Goal: Task Accomplishment & Management: Manage account settings

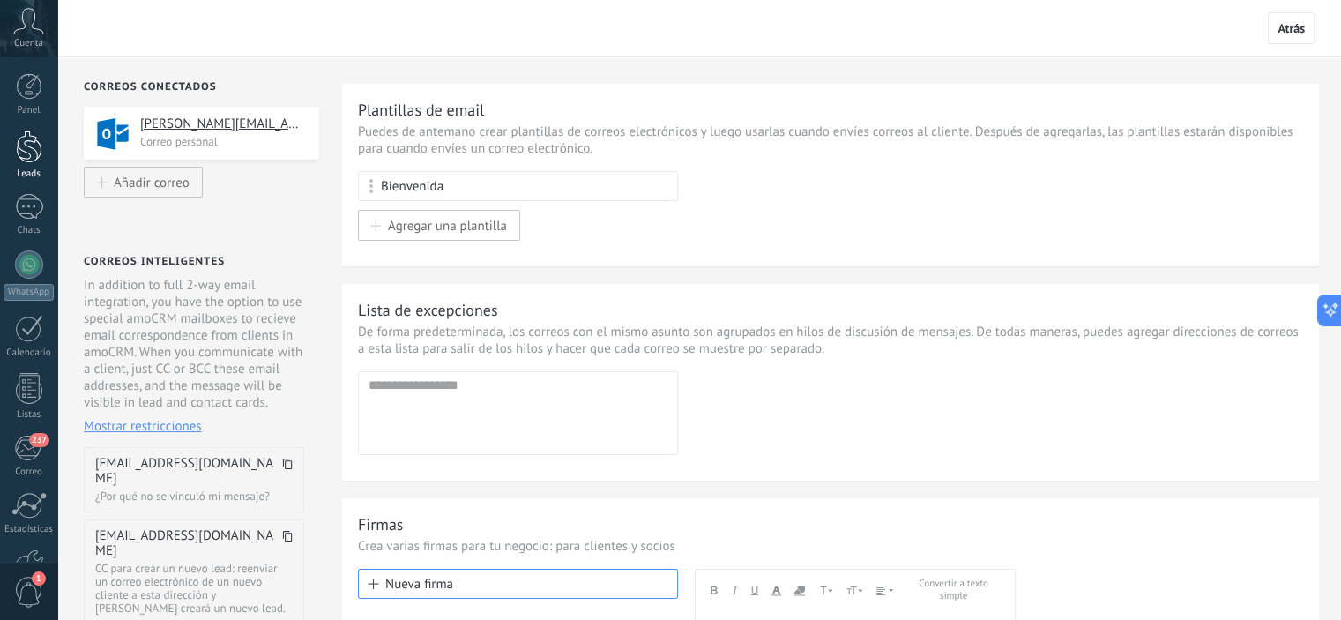
click at [32, 147] on div at bounding box center [29, 147] width 26 height 33
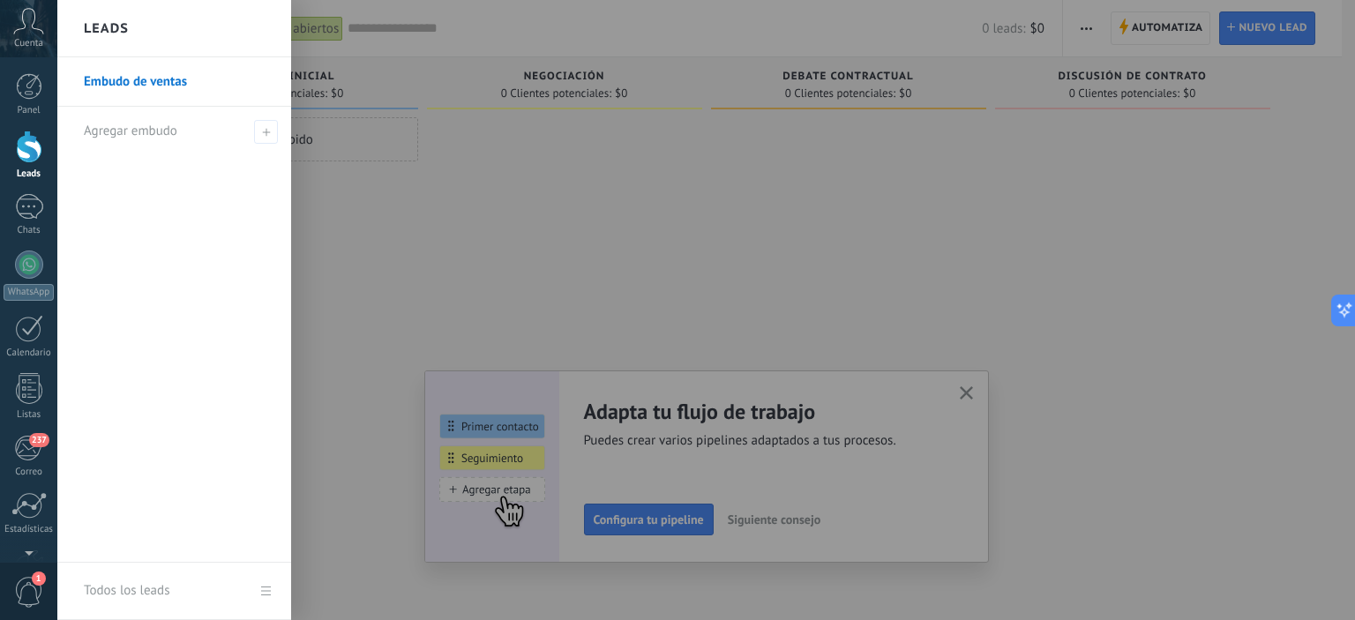
click at [529, 210] on div at bounding box center [734, 310] width 1355 height 620
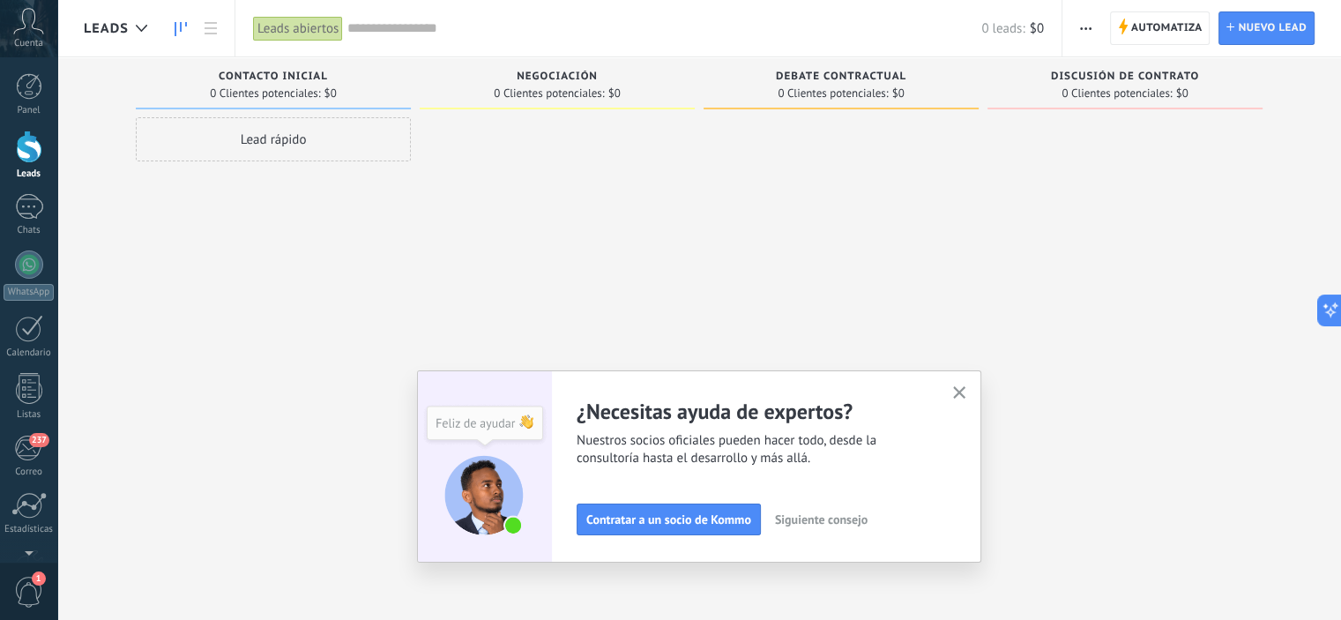
click at [1174, 192] on div at bounding box center [1125, 312] width 275 height 390
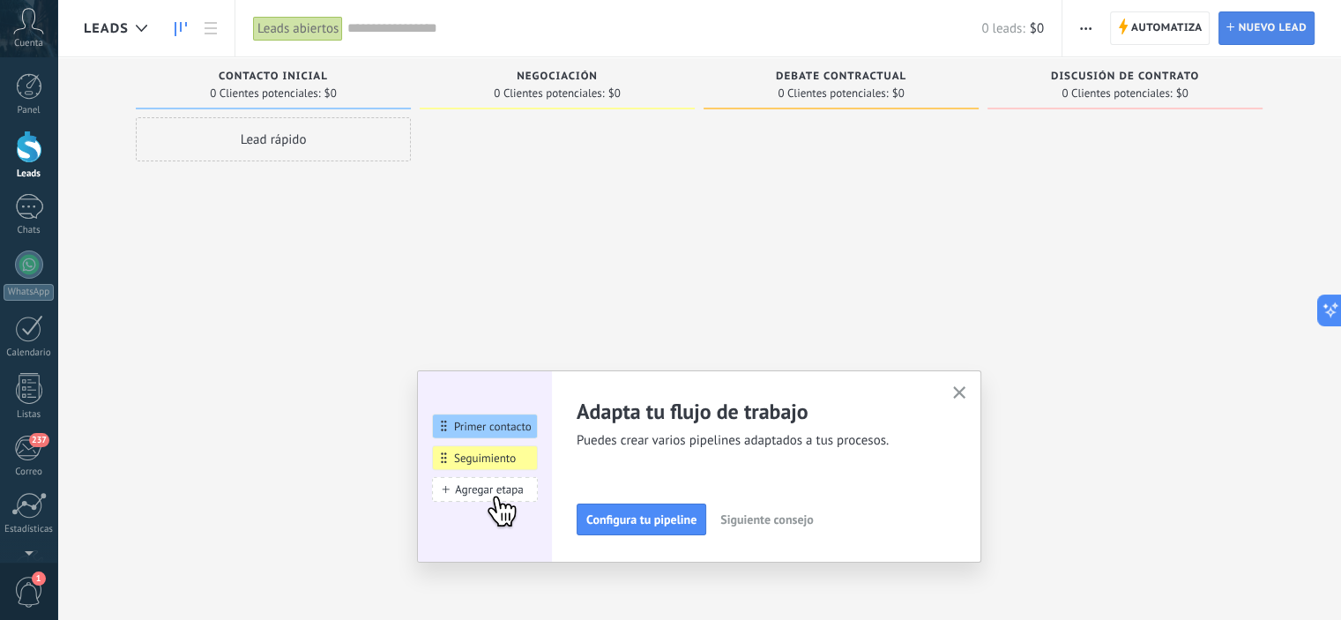
click at [1249, 31] on span "Nuevo lead" at bounding box center [1272, 28] width 69 height 32
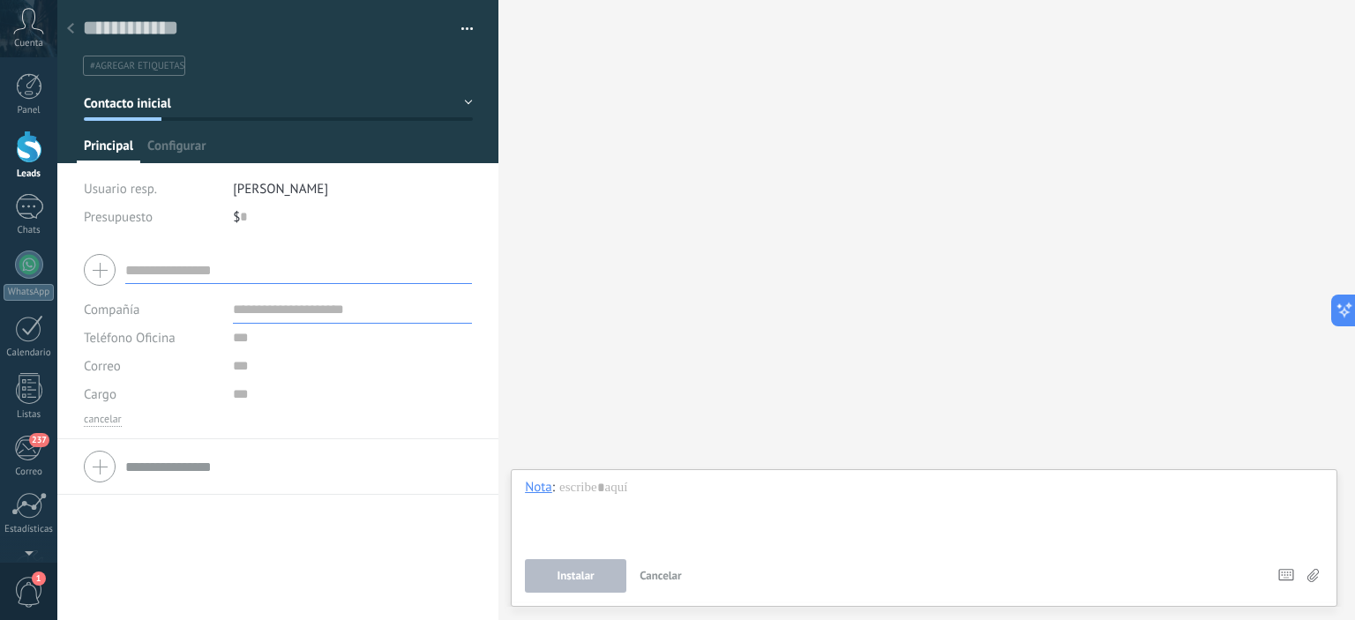
click at [237, 258] on input "text" at bounding box center [298, 270] width 347 height 28
type input "*"
type input "***"
click at [247, 309] on input "text" at bounding box center [352, 309] width 239 height 28
type input "***"
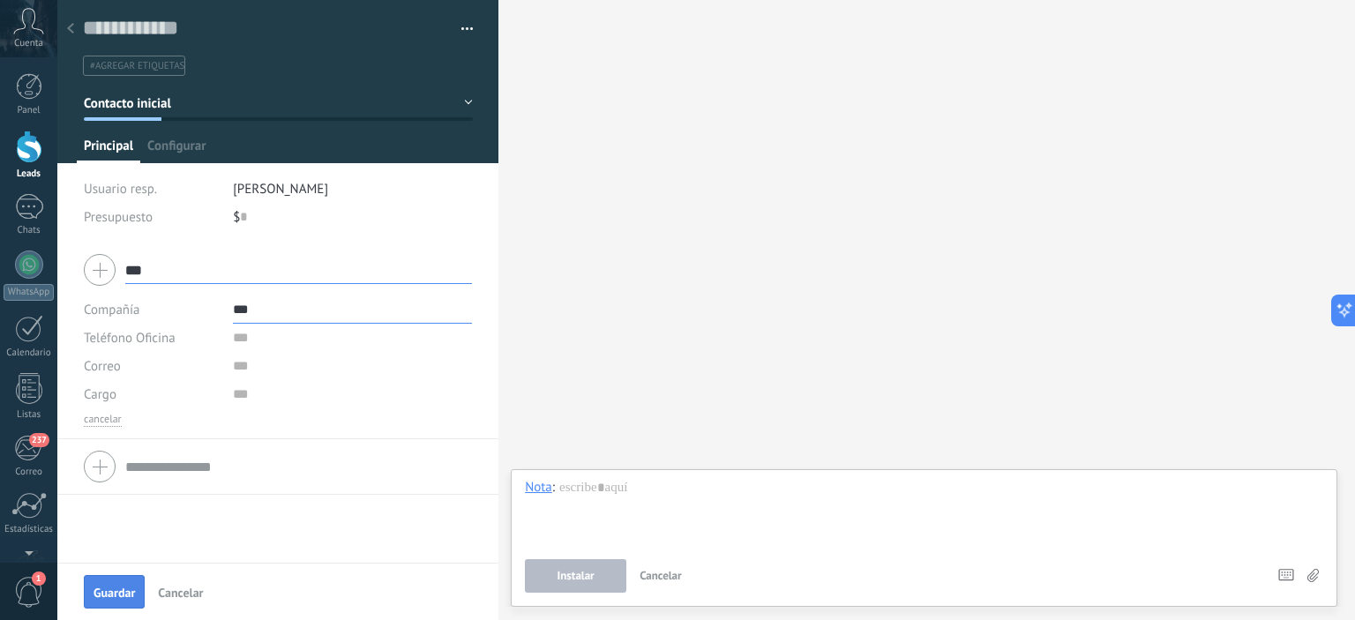
click at [110, 596] on span "Guardar" at bounding box center [113, 592] width 41 height 12
type input "***"
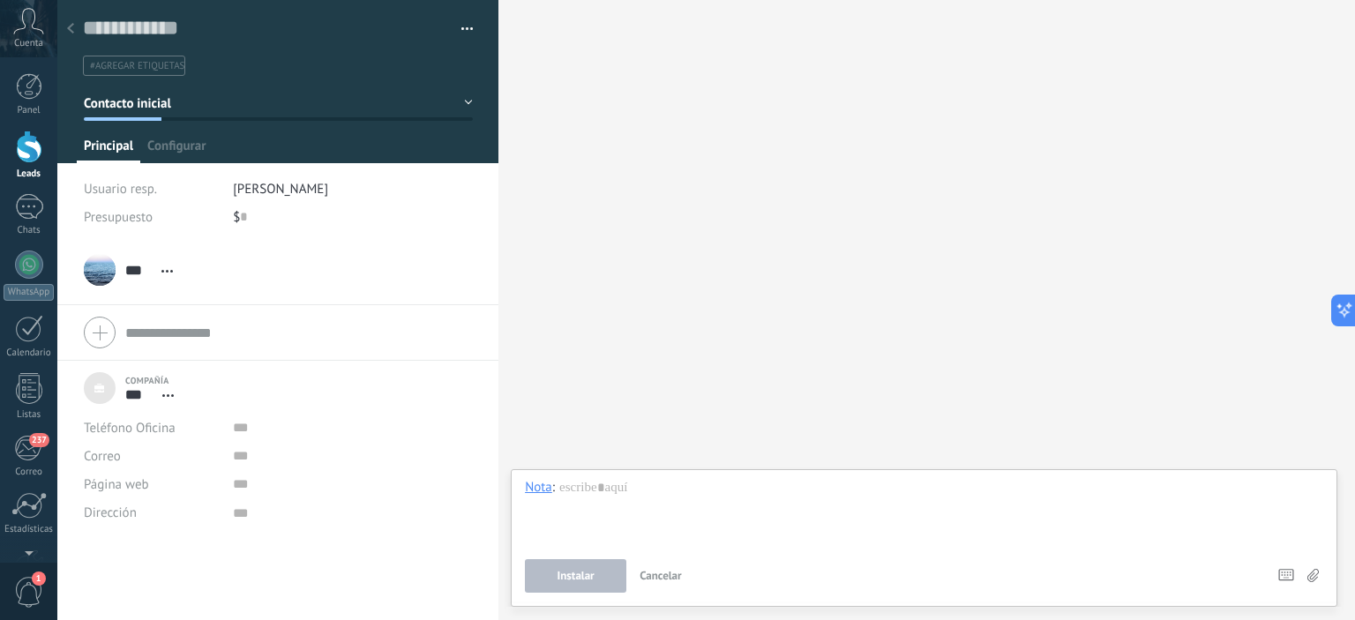
scroll to position [18, 0]
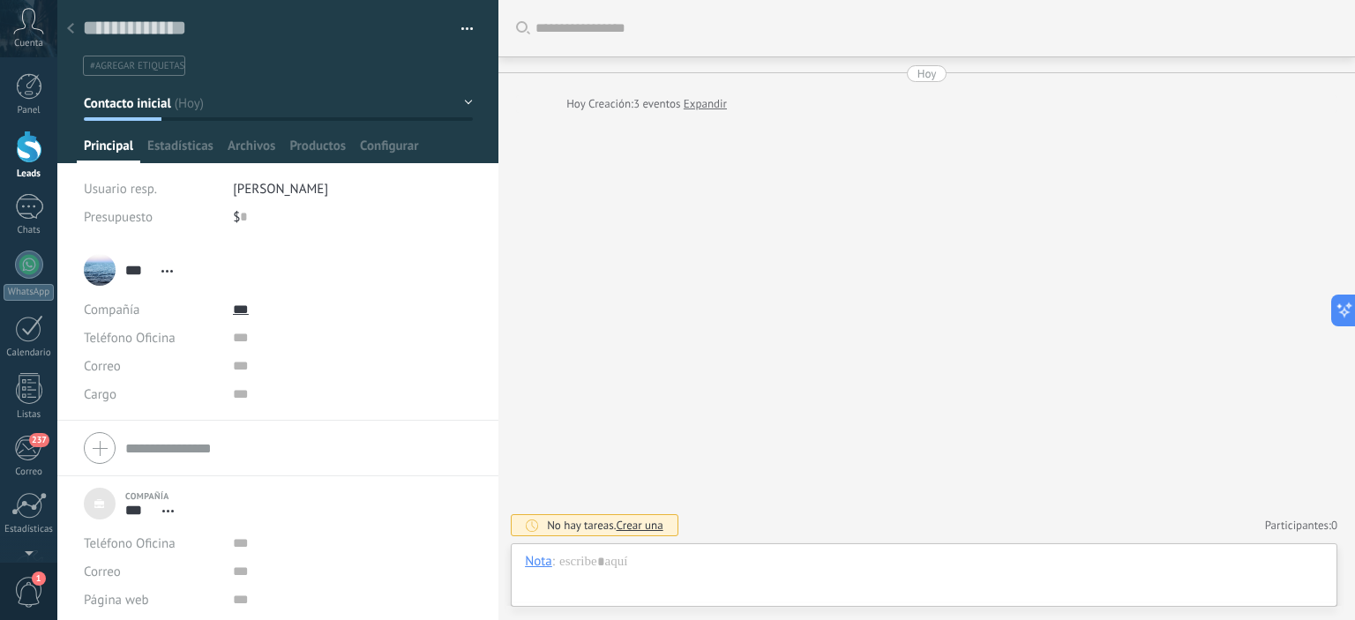
scroll to position [18, 0]
click at [583, 172] on div "Buscar Carga más [DATE] [DATE] Creación: 3 eventos Expandir No hay tareas. Crea…" at bounding box center [926, 310] width 856 height 620
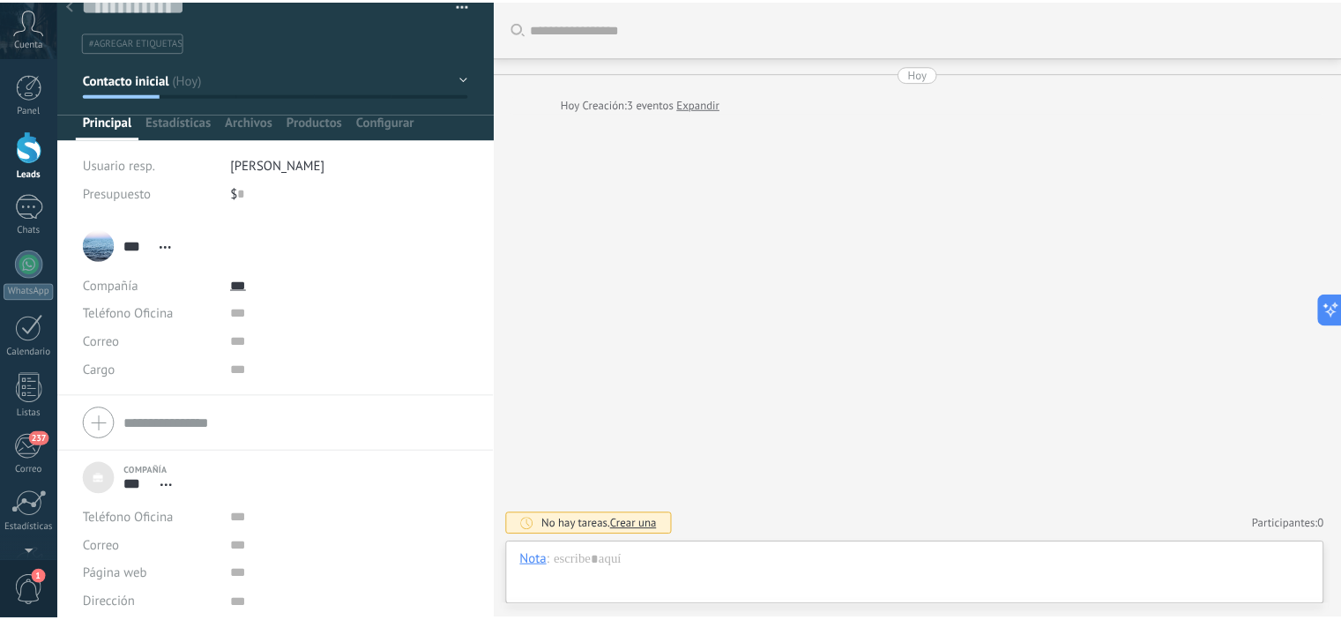
scroll to position [33, 0]
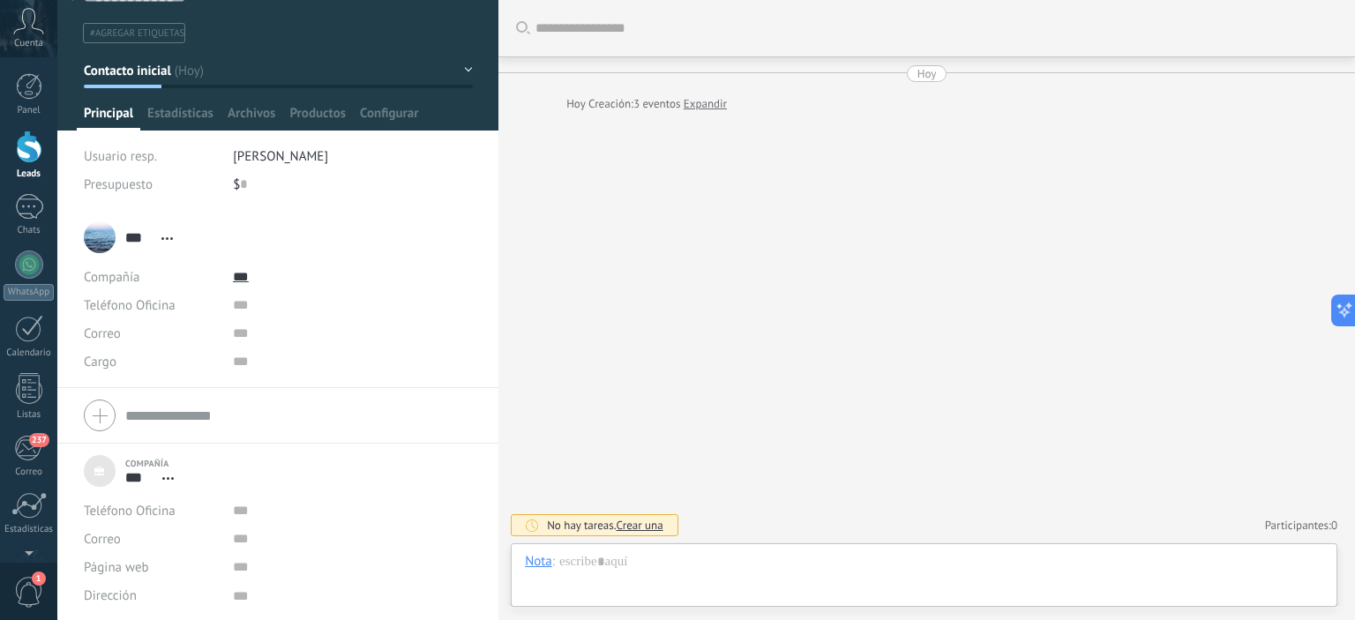
click at [169, 237] on icon at bounding box center [166, 238] width 11 height 3
click at [482, 281] on li "*** HUO *** [PERSON_NAME] Abrir detalle Copie el nombre Desatar" at bounding box center [277, 299] width 441 height 178
drag, startPoint x: 26, startPoint y: 146, endPoint x: 272, endPoint y: 253, distance: 267.8
click at [26, 145] on div at bounding box center [29, 147] width 26 height 33
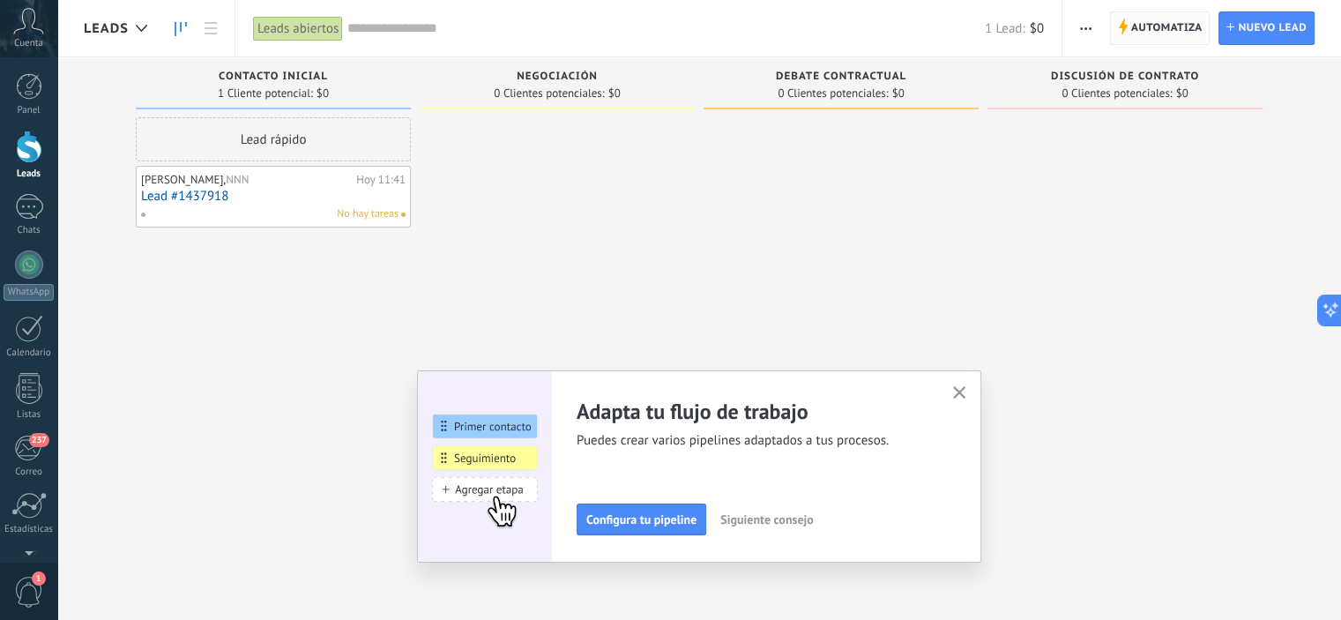
click at [1168, 27] on span "Automatiza" at bounding box center [1167, 28] width 71 height 32
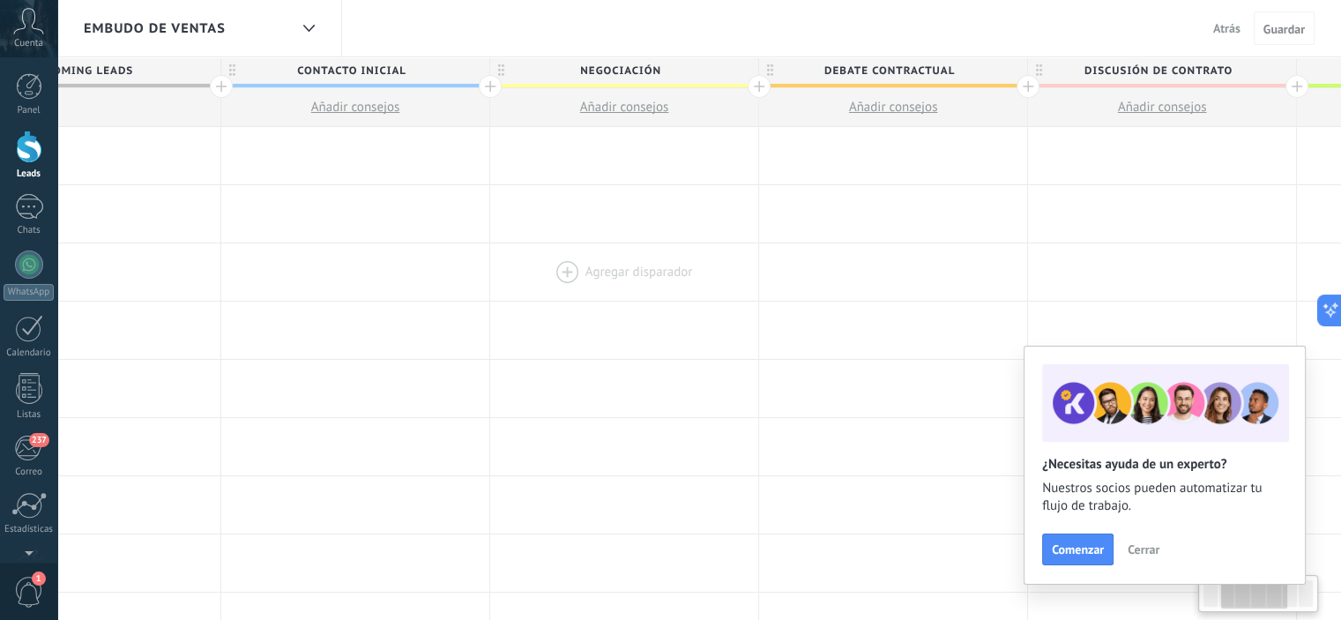
drag, startPoint x: 960, startPoint y: 267, endPoint x: 560, endPoint y: 271, distance: 399.5
click at [560, 271] on div at bounding box center [624, 271] width 268 height 57
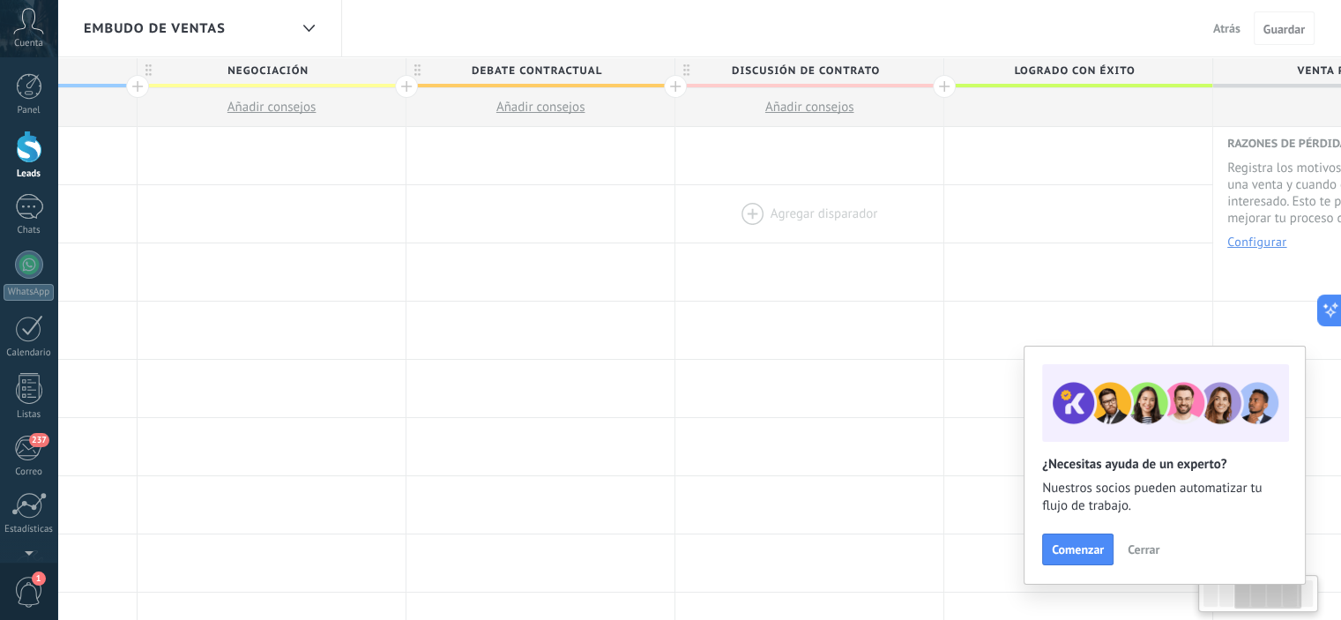
scroll to position [0, 758]
drag, startPoint x: 1122, startPoint y: 222, endPoint x: 778, endPoint y: 231, distance: 344.1
click at [778, 231] on div at bounding box center [794, 213] width 268 height 57
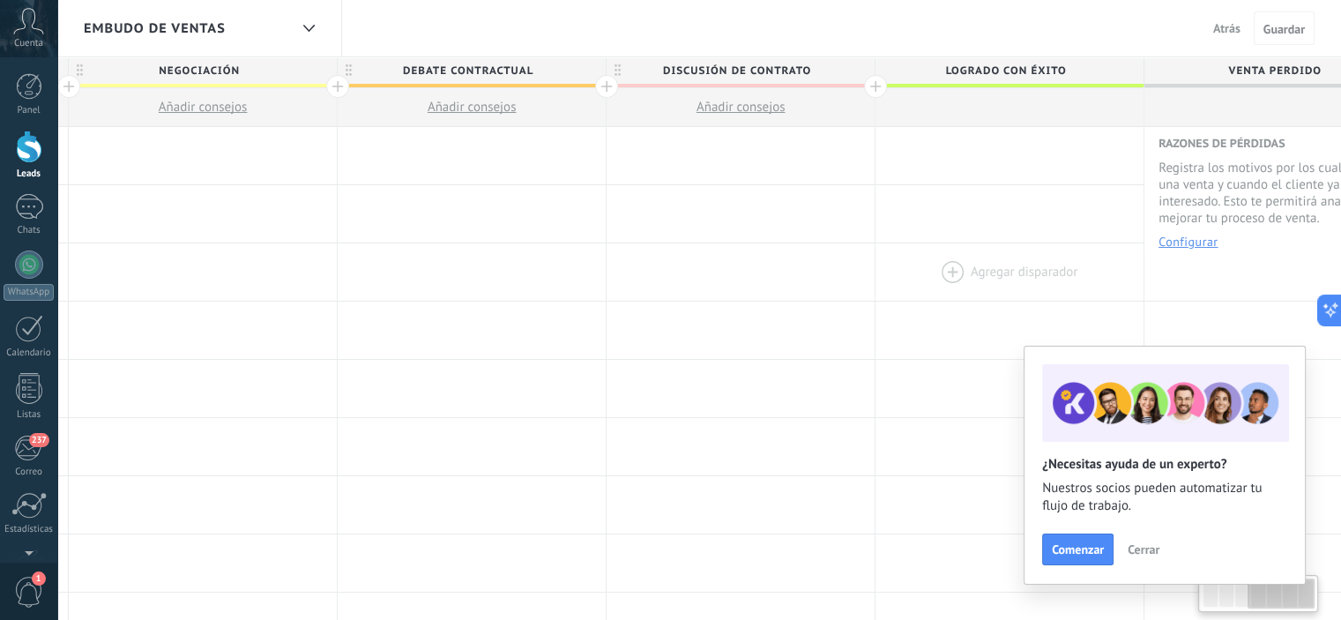
scroll to position [0, 882]
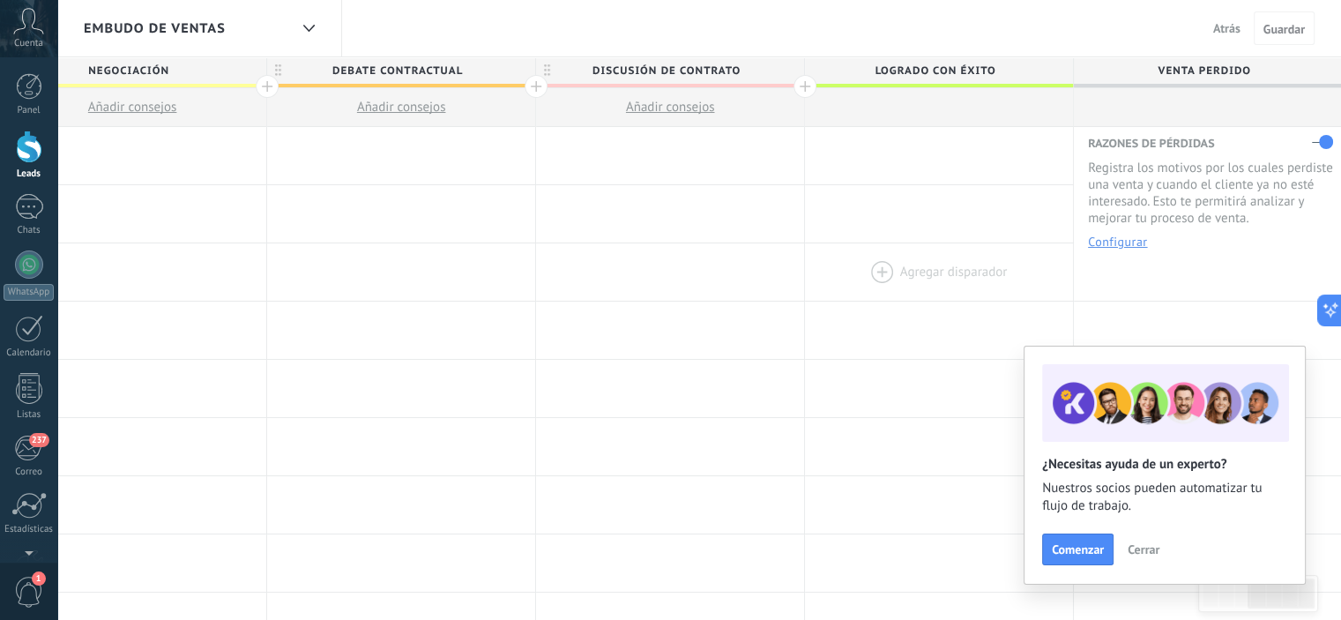
drag, startPoint x: 1273, startPoint y: 277, endPoint x: 979, endPoint y: 295, distance: 294.2
click at [979, 295] on div "[PERSON_NAME] disparador [PERSON_NAME] disparador [PERSON_NAME] disparador [PER…" at bounding box center [401, 272] width 1883 height 58
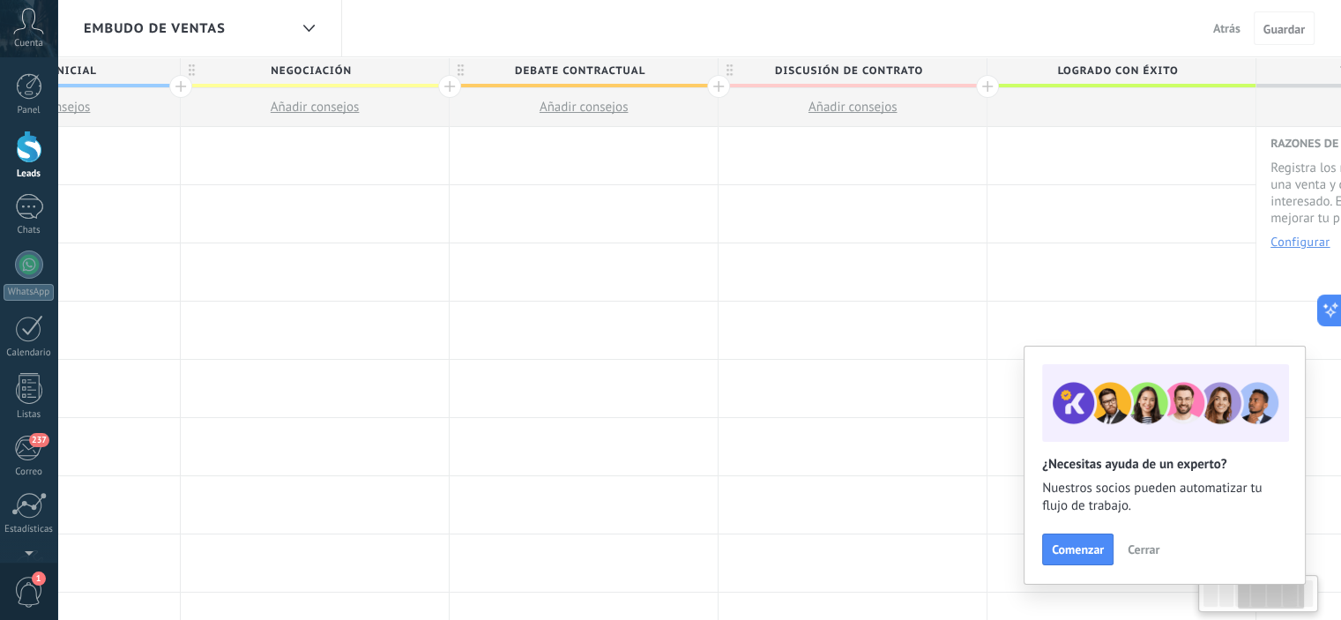
scroll to position [0, 536]
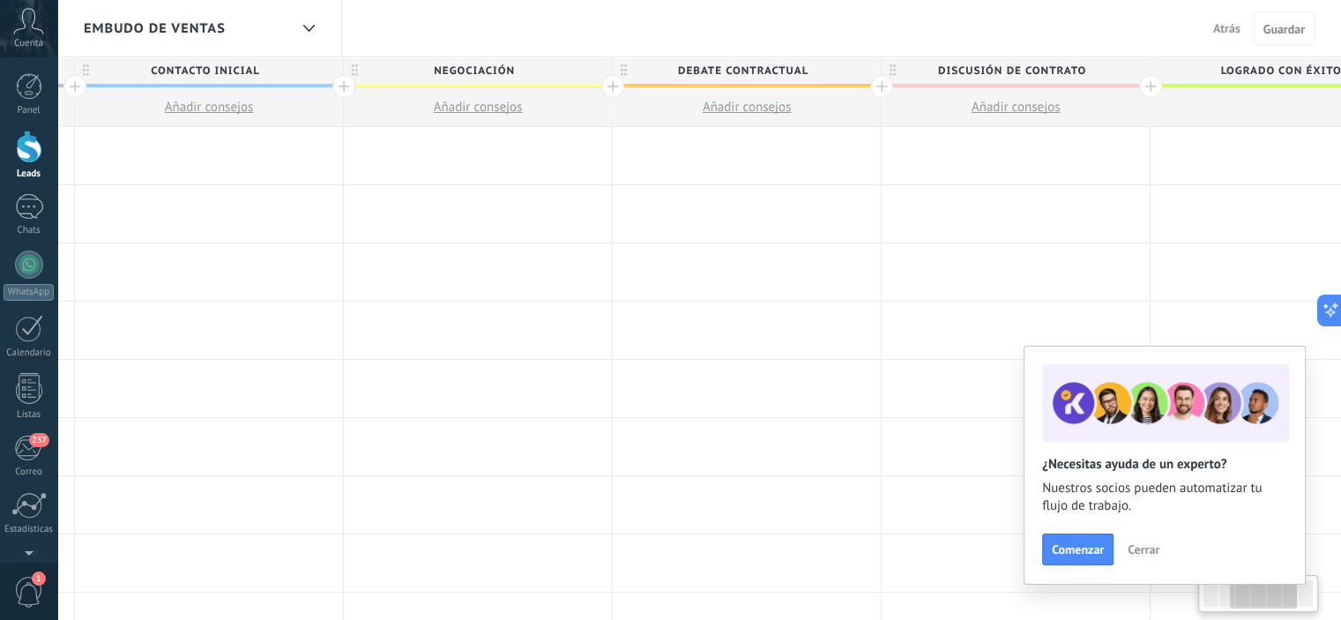
drag, startPoint x: 781, startPoint y: 347, endPoint x: 1065, endPoint y: 379, distance: 285.0
click at [1065, 379] on body ".abccls-1,.abccls-2{fill-rule:evenodd}.abccls-2{fill:#fff} .abfcls-1{fill:none}…" at bounding box center [670, 310] width 1341 height 620
click at [1065, 379] on img at bounding box center [1165, 403] width 247 height 78
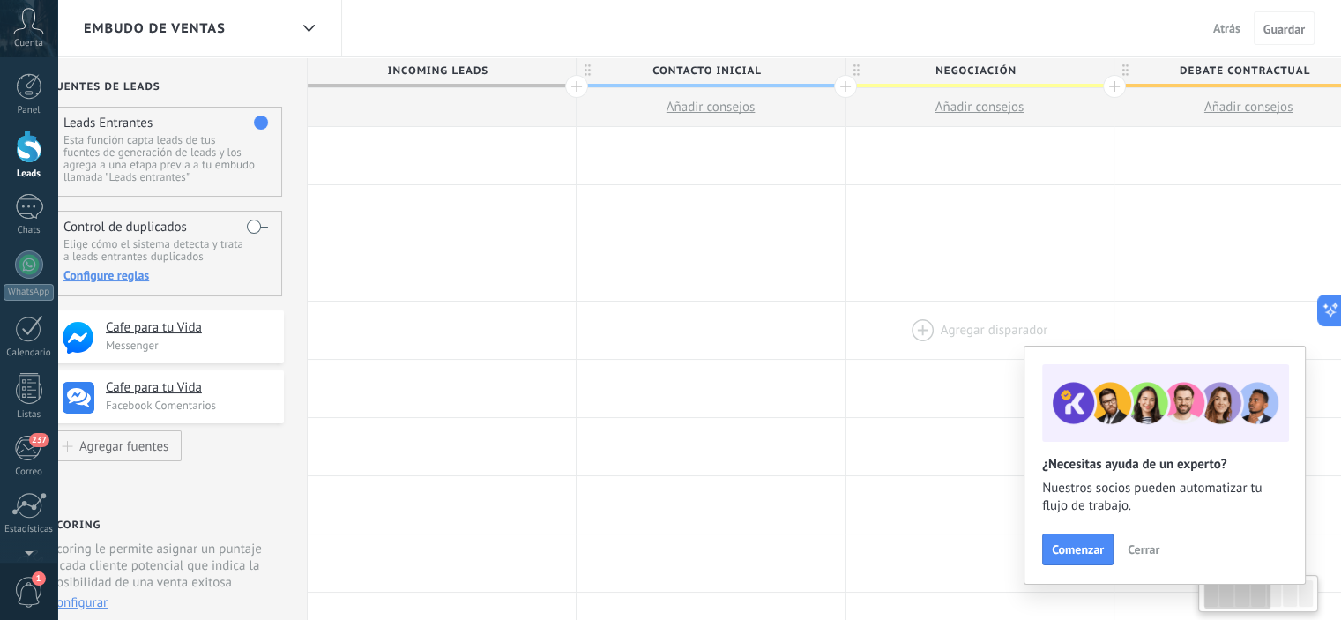
scroll to position [0, 0]
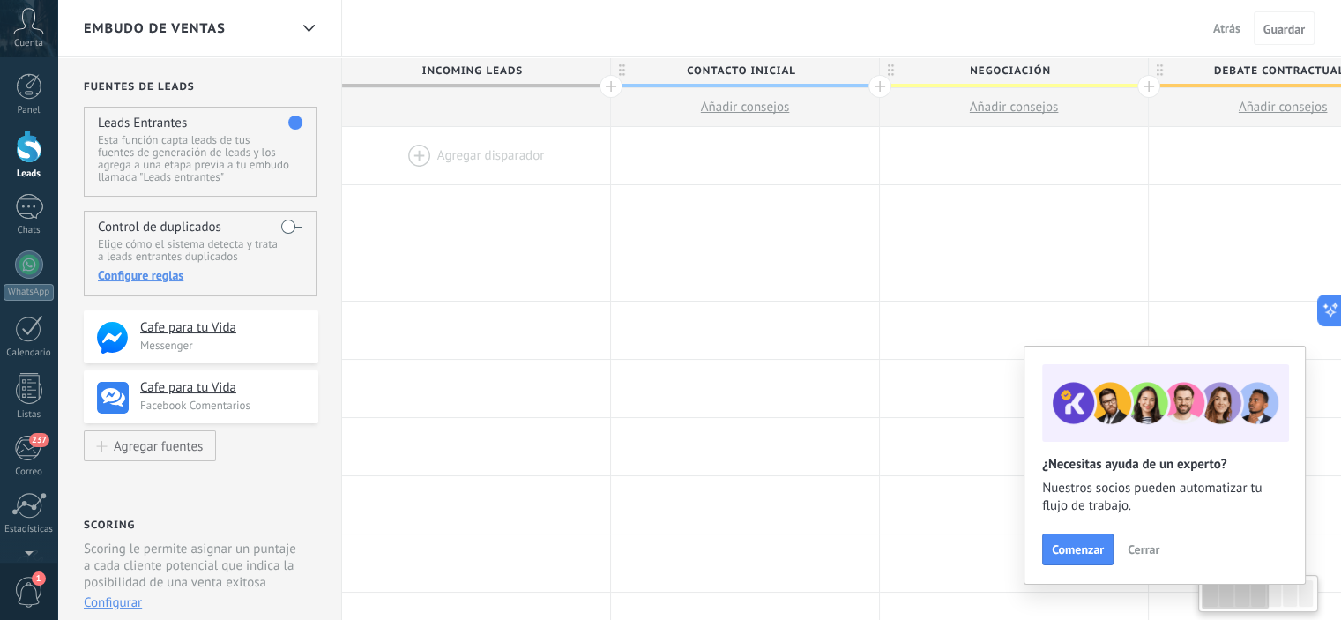
drag, startPoint x: 275, startPoint y: 245, endPoint x: 1060, endPoint y: 355, distance: 792.5
click at [1060, 355] on body ".abccls-1,.abccls-2{fill-rule:evenodd}.abccls-2{fill:#fff} .abfcls-1{fill:none}…" at bounding box center [670, 310] width 1341 height 620
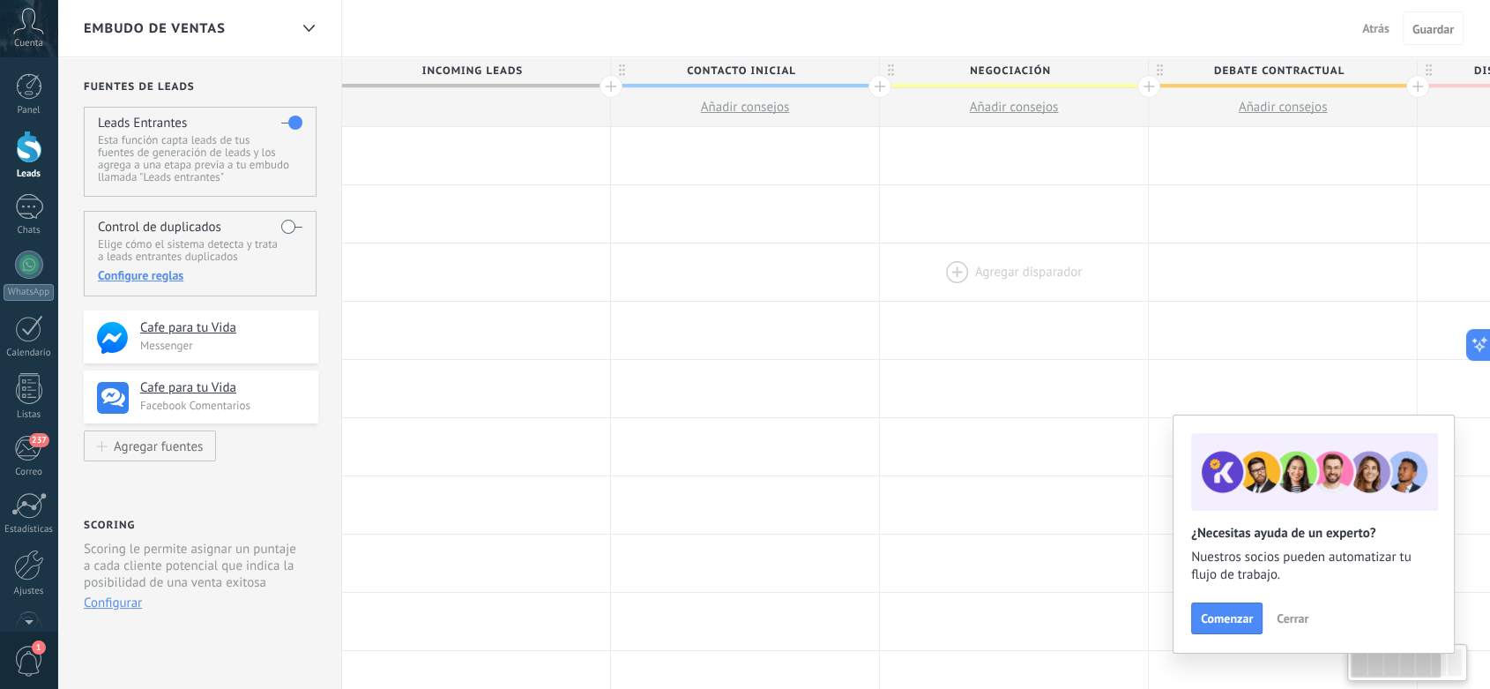
type textarea "***"
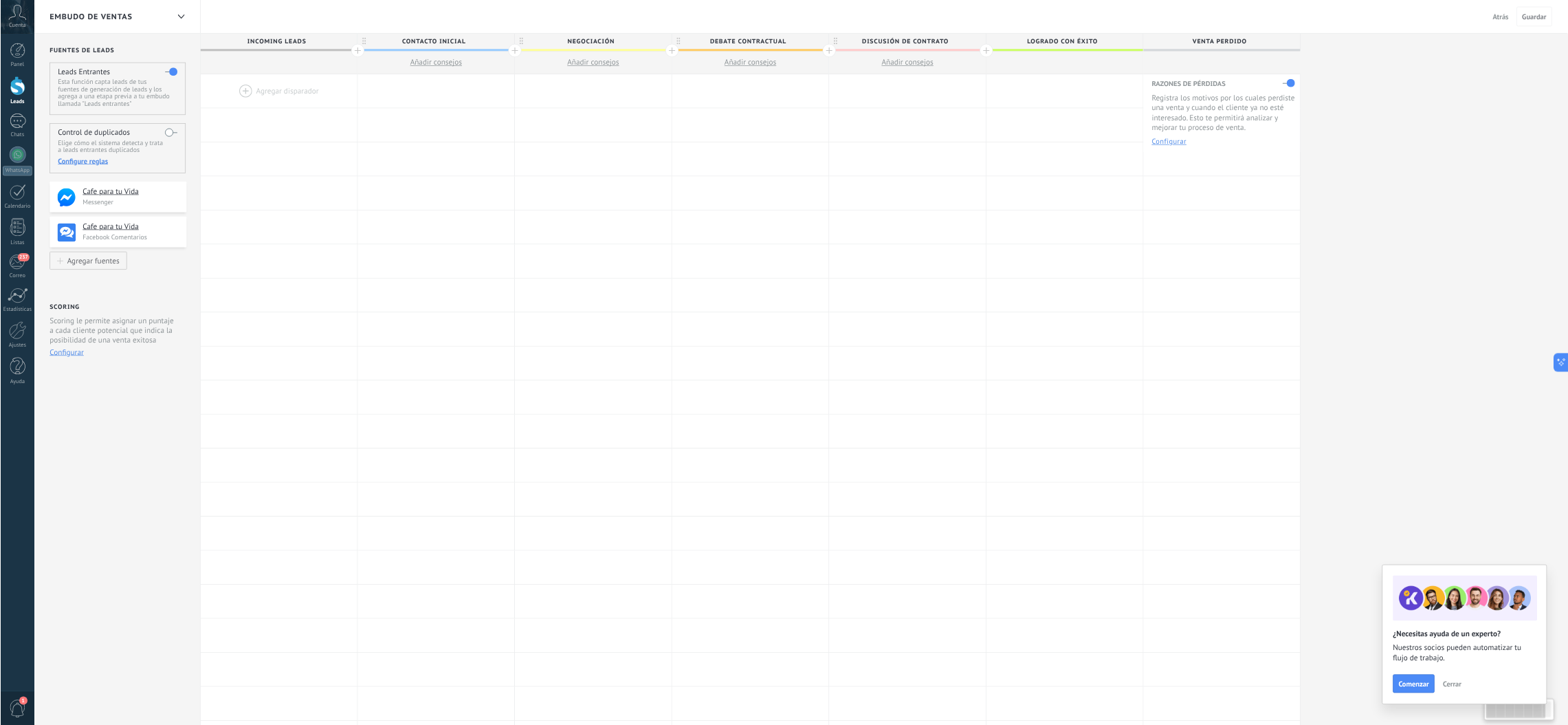
scroll to position [13, 0]
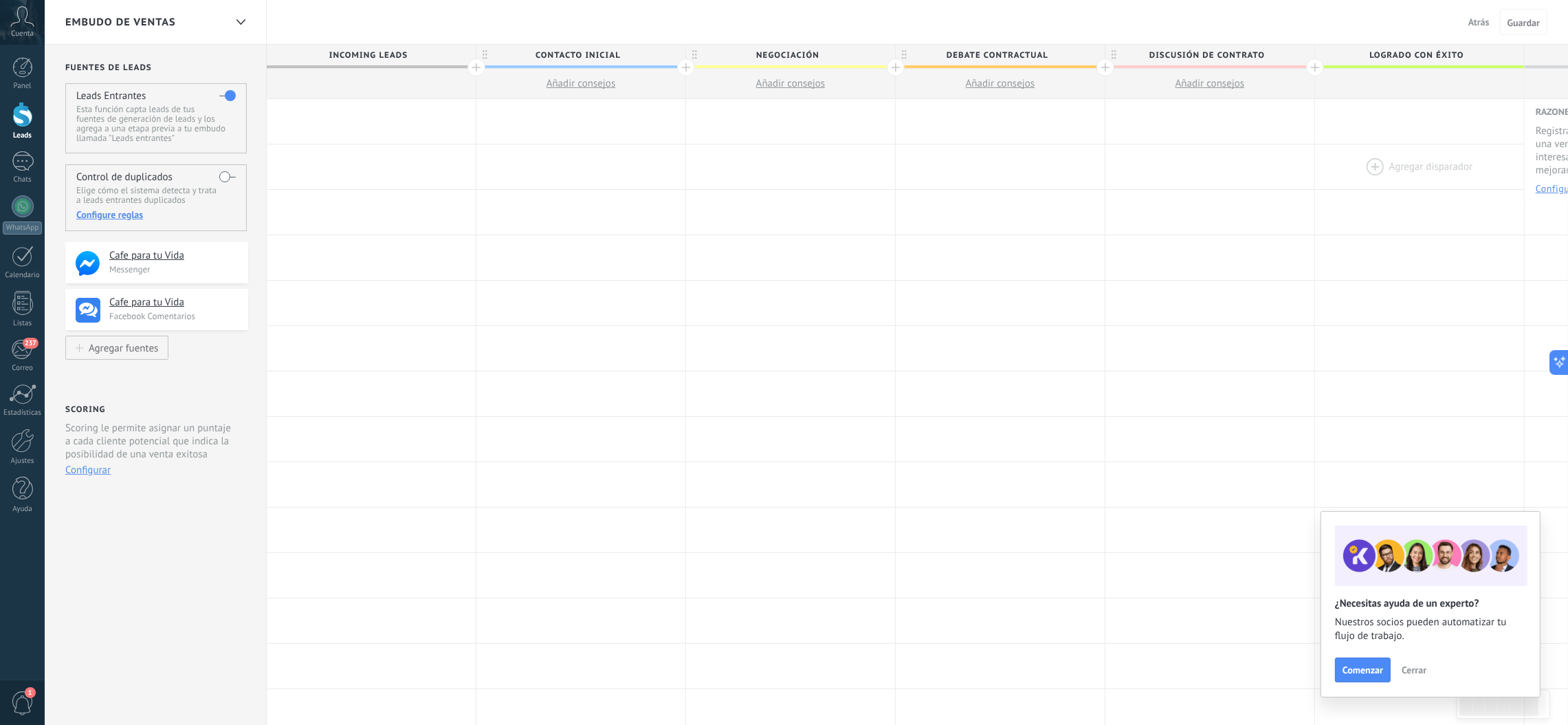
click at [1045, 160] on div at bounding box center [1419, 166] width 209 height 44
click at [1045, 60] on span "Discusión de contrato" at bounding box center [1206, 55] width 202 height 21
click at [1045, 61] on input "**********" at bounding box center [1206, 55] width 182 height 20
click at [1045, 331] on div at bounding box center [1419, 348] width 209 height 44
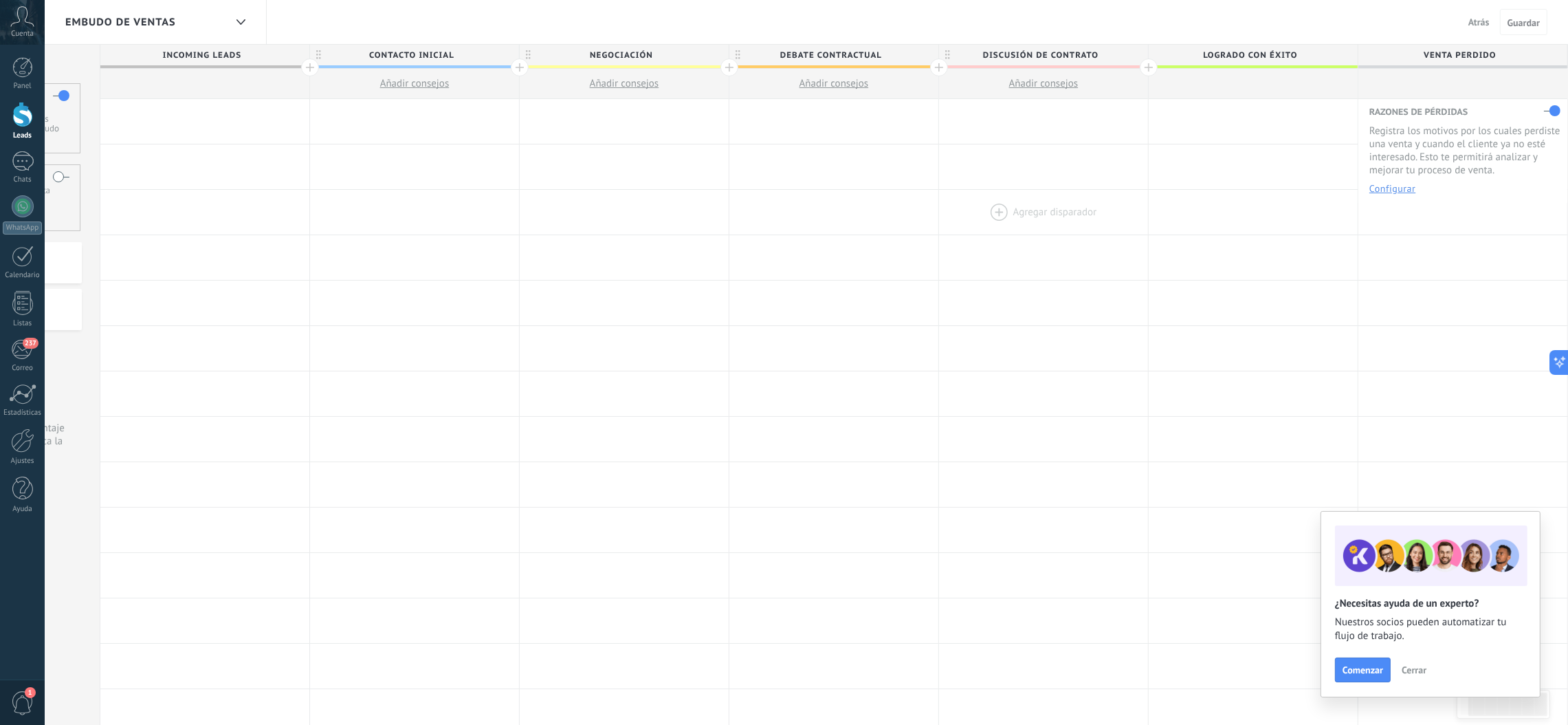
scroll to position [0, 146]
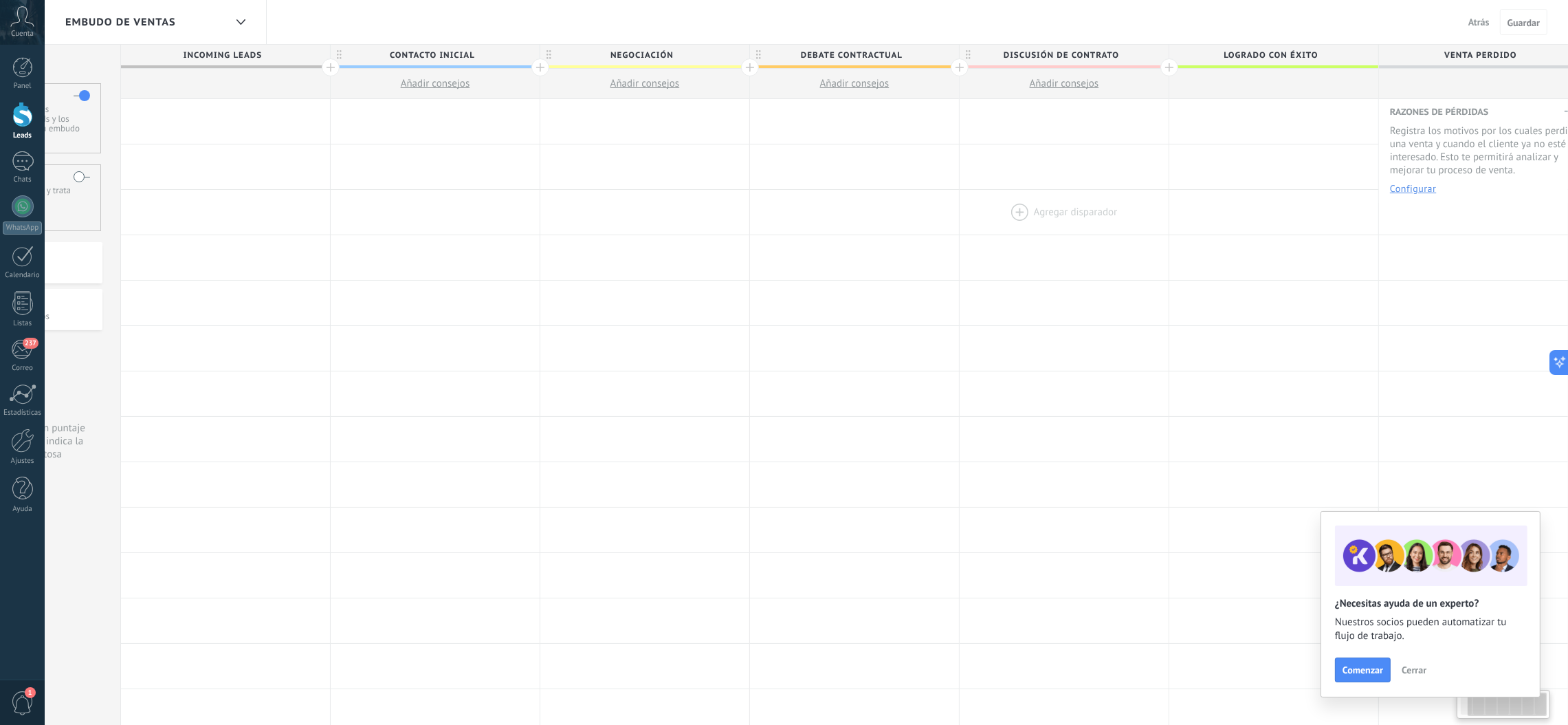
drag, startPoint x: 1380, startPoint y: 184, endPoint x: 1070, endPoint y: 227, distance: 313.0
click at [1045, 227] on div "**********" at bounding box center [854, 575] width 1467 height 953
click at [1045, 193] on button "Configurar" at bounding box center [1412, 188] width 46 height 9
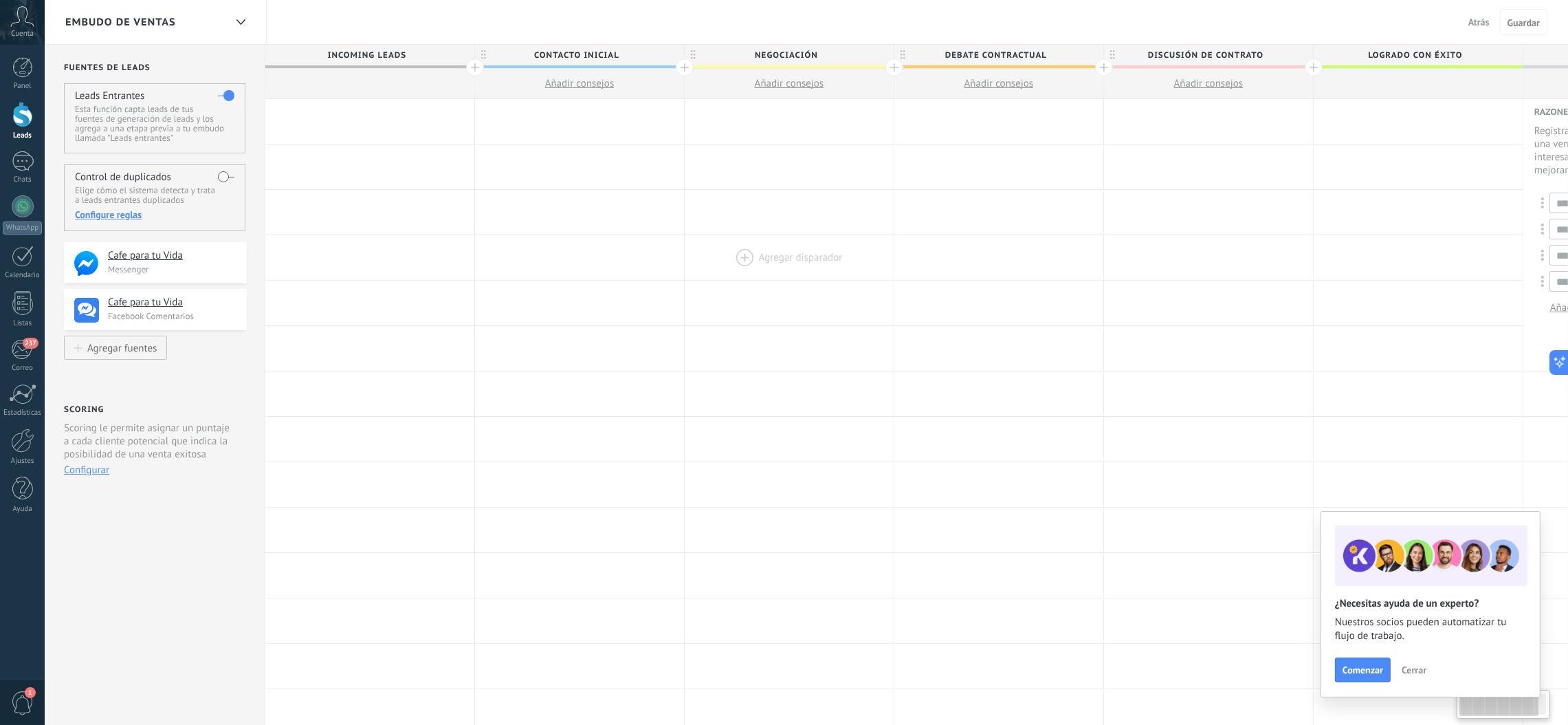
scroll to position [0, 0]
drag, startPoint x: 656, startPoint y: 233, endPoint x: 827, endPoint y: 351, distance: 207.8
click at [827, 351] on div "**********" at bounding box center [1000, 575] width 1467 height 953
click at [1045, 70] on div at bounding box center [1315, 67] width 18 height 18
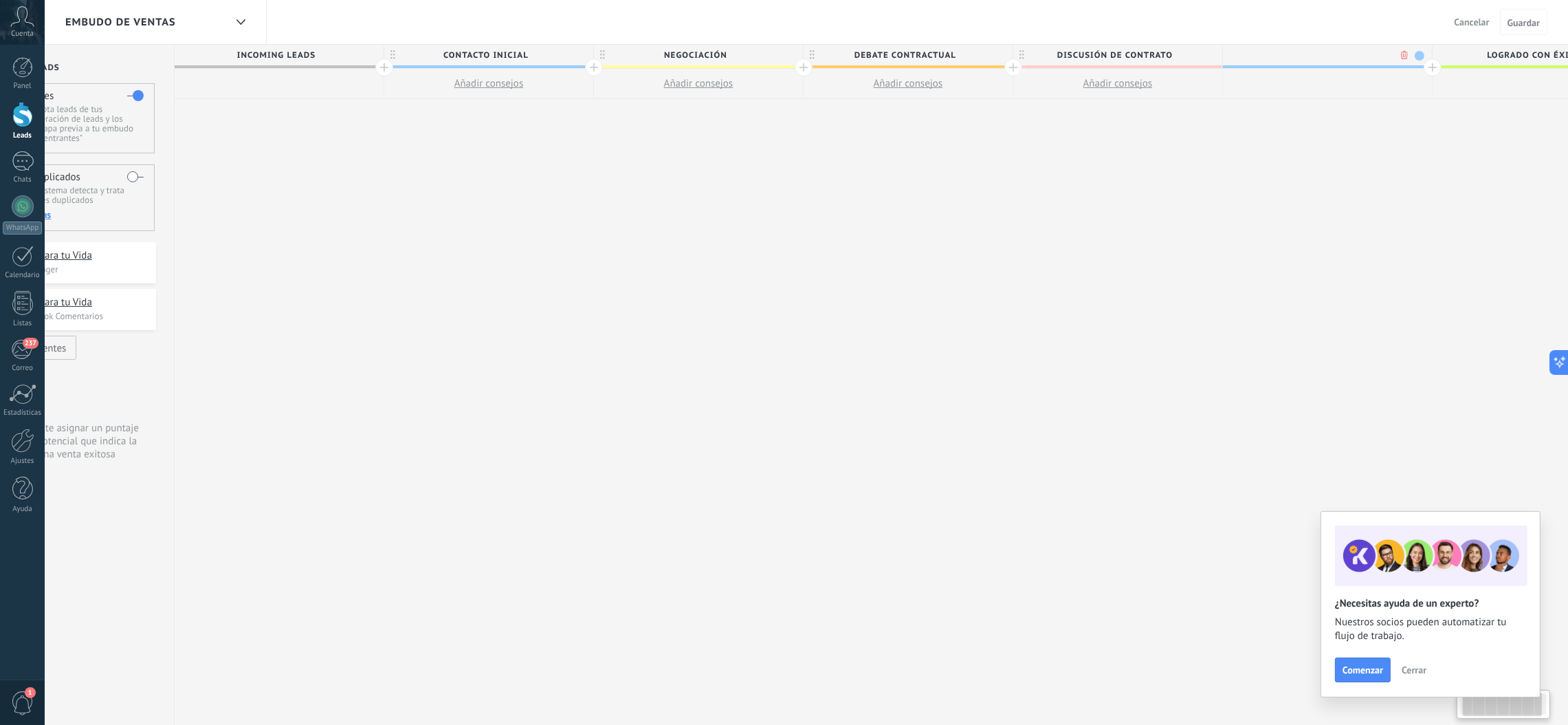
scroll to position [0, 101]
click at [1045, 148] on div "**********" at bounding box center [1005, 384] width 1677 height 681
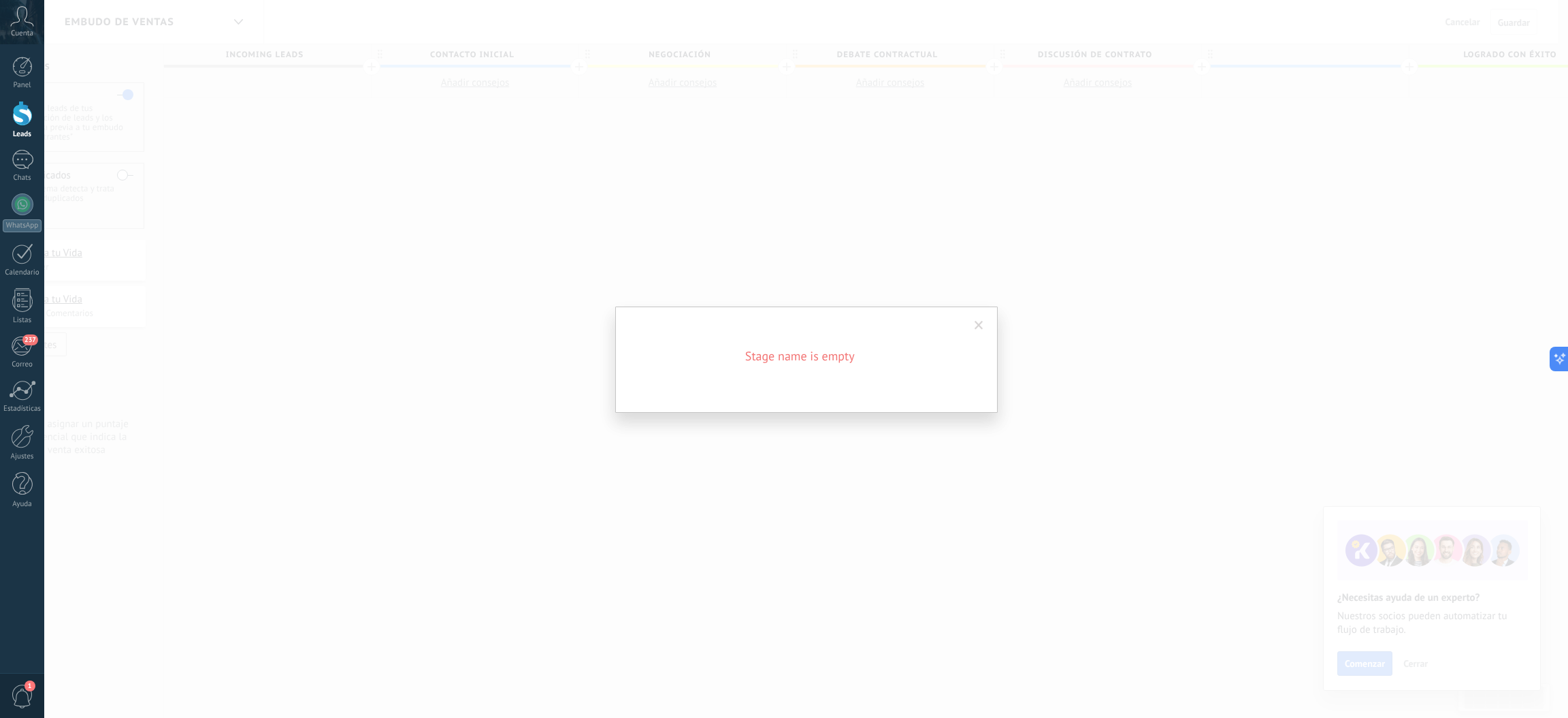
click at [833, 365] on div "Stage name is empty" at bounding box center [806, 360] width 383 height 107
click at [972, 327] on span at bounding box center [978, 326] width 22 height 23
click at [968, 324] on span at bounding box center [978, 326] width 22 height 23
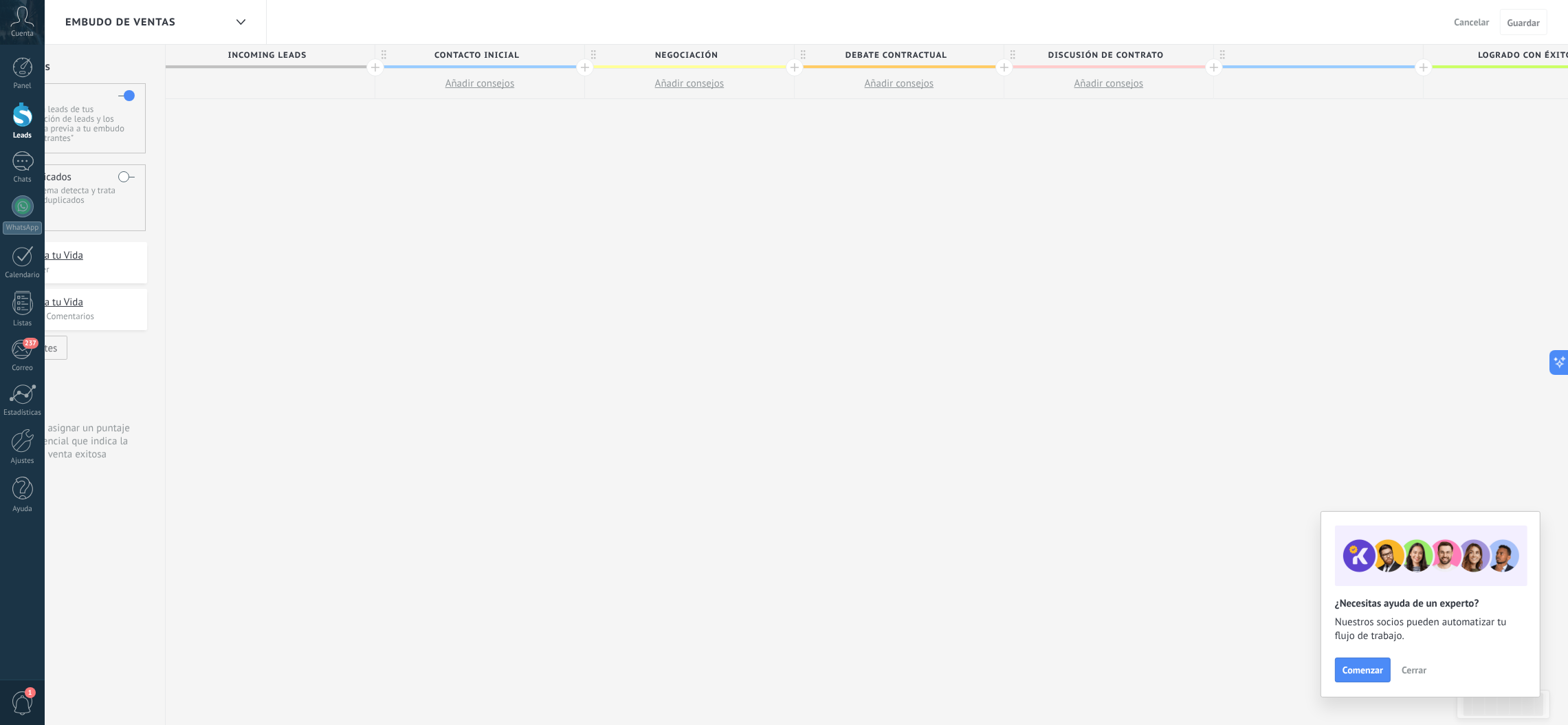
click at [1045, 53] on div at bounding box center [1319, 55] width 209 height 20
click at [1045, 53] on input "text" at bounding box center [1315, 55] width 182 height 20
type input "*******"
click at [1045, 66] on div at bounding box center [1423, 67] width 18 height 18
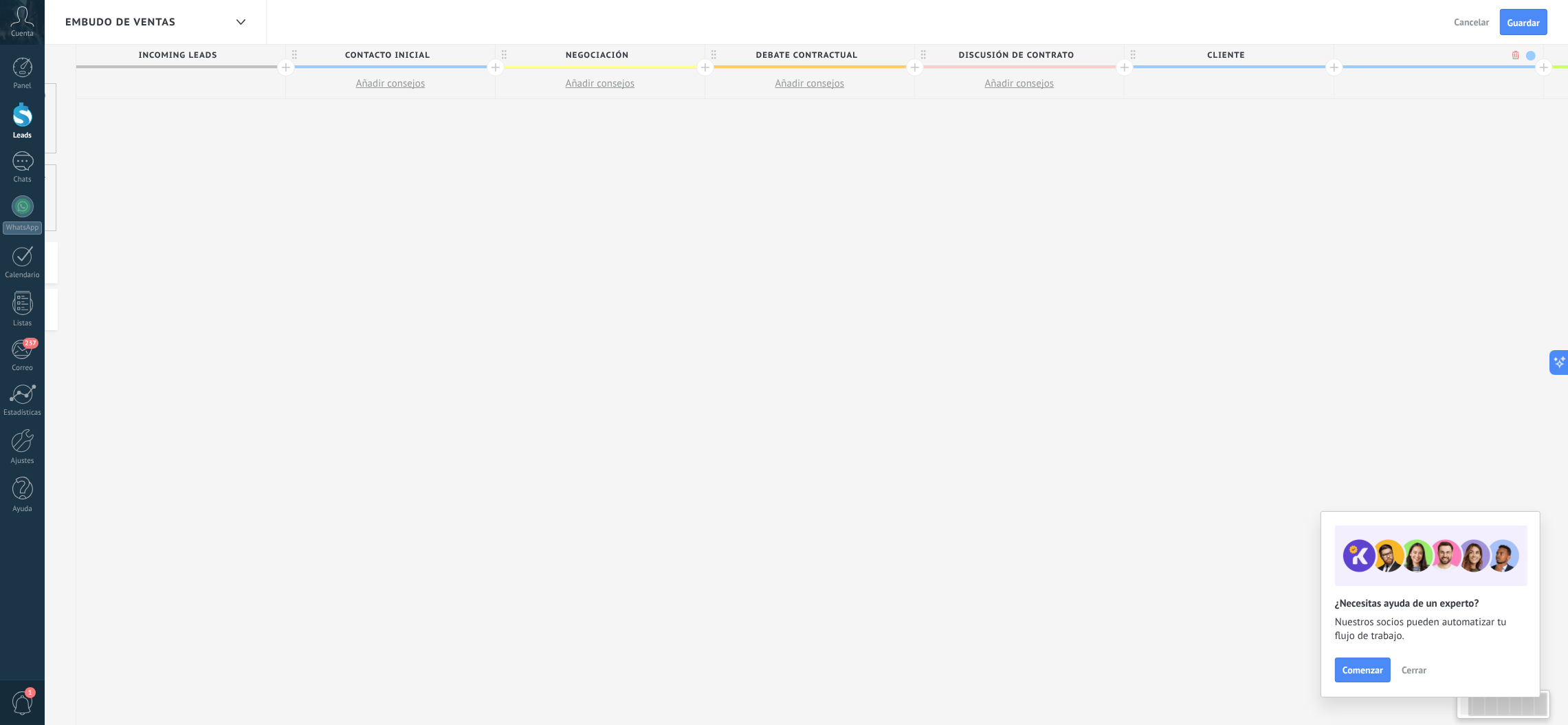
scroll to position [0, 203]
click at [1045, 62] on span "CLIENTE" at bounding box center [1213, 55] width 202 height 21
click at [1045, 150] on div "**********" at bounding box center [1007, 384] width 1887 height 681
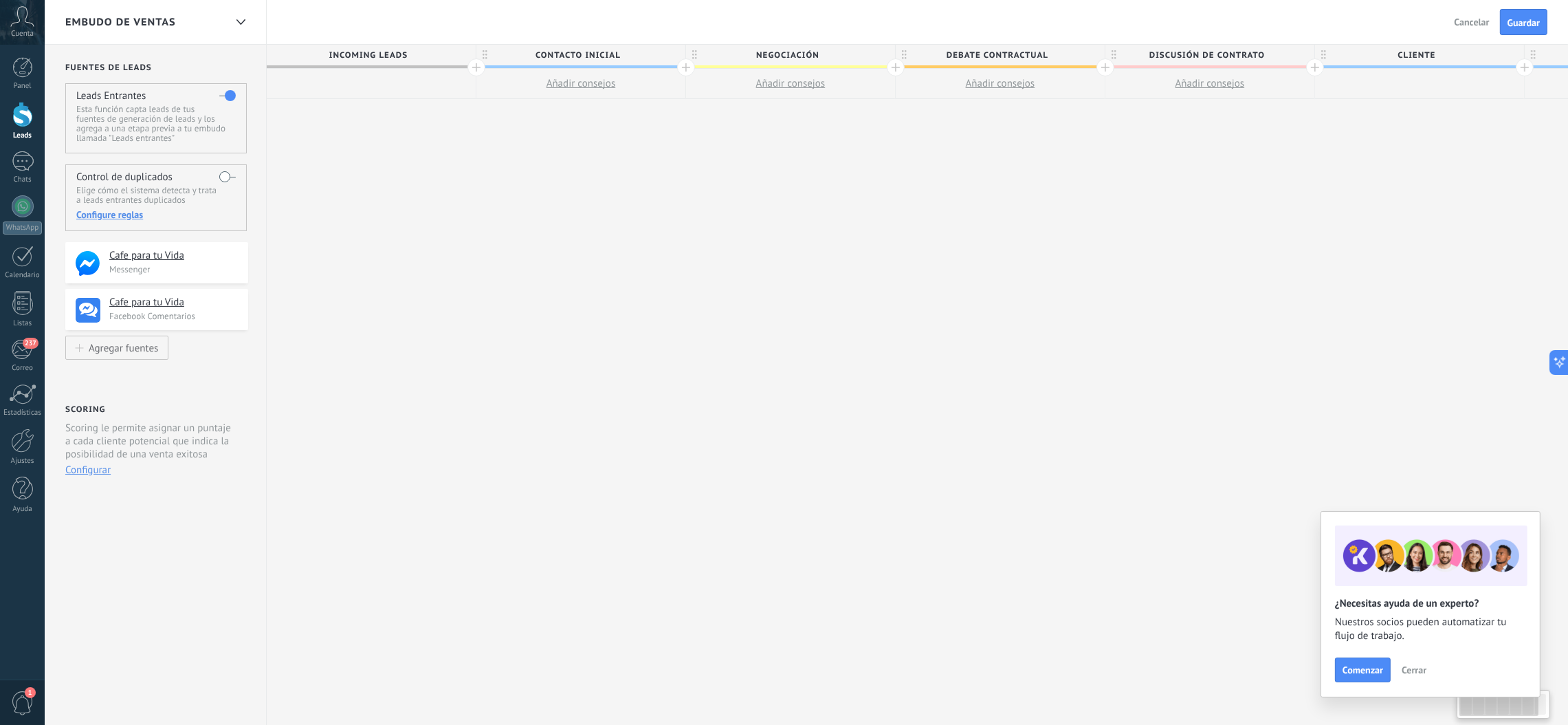
drag, startPoint x: 164, startPoint y: 186, endPoint x: 557, endPoint y: 252, distance: 398.5
click at [557, 252] on div "**********" at bounding box center [1210, 384] width 1887 height 681
click at [1045, 20] on span "Cancelar" at bounding box center [1471, 22] width 35 height 12
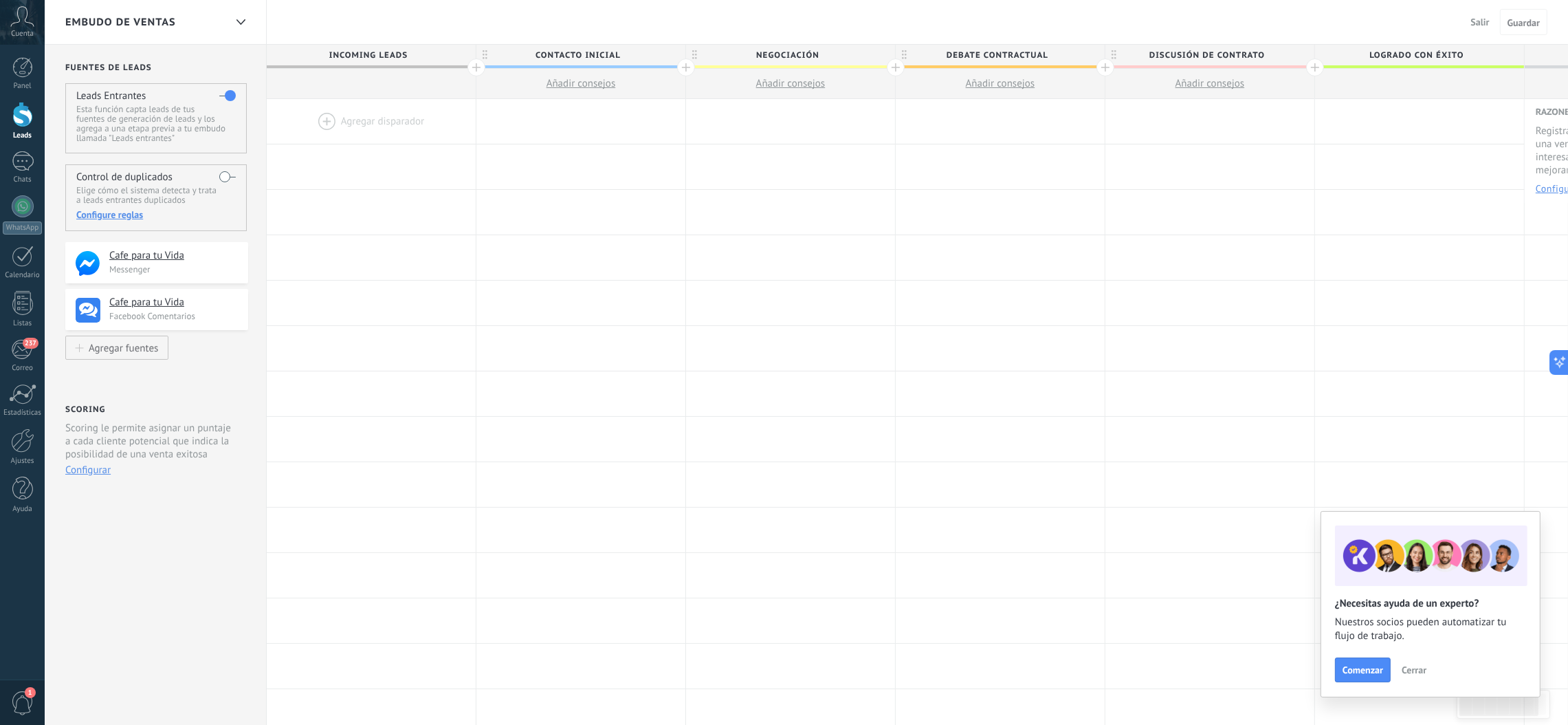
drag, startPoint x: 1128, startPoint y: 358, endPoint x: 419, endPoint y: 64, distance: 767.5
click at [1045, 355] on div "[PERSON_NAME] disparador [PERSON_NAME] disparador [PERSON_NAME] disparador [PER…" at bounding box center [1000, 348] width 1467 height 45
click at [474, 61] on div at bounding box center [475, 67] width 18 height 18
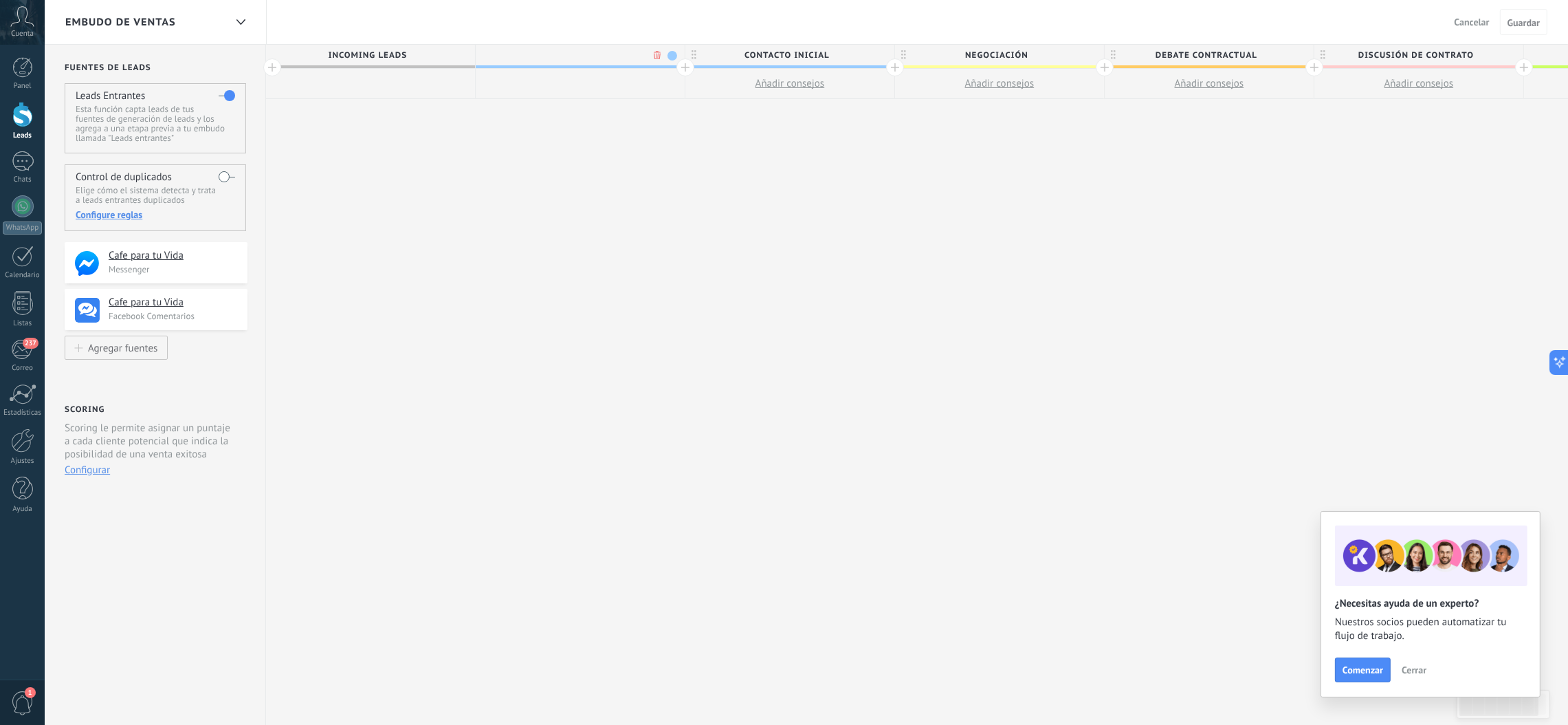
scroll to position [0, 102]
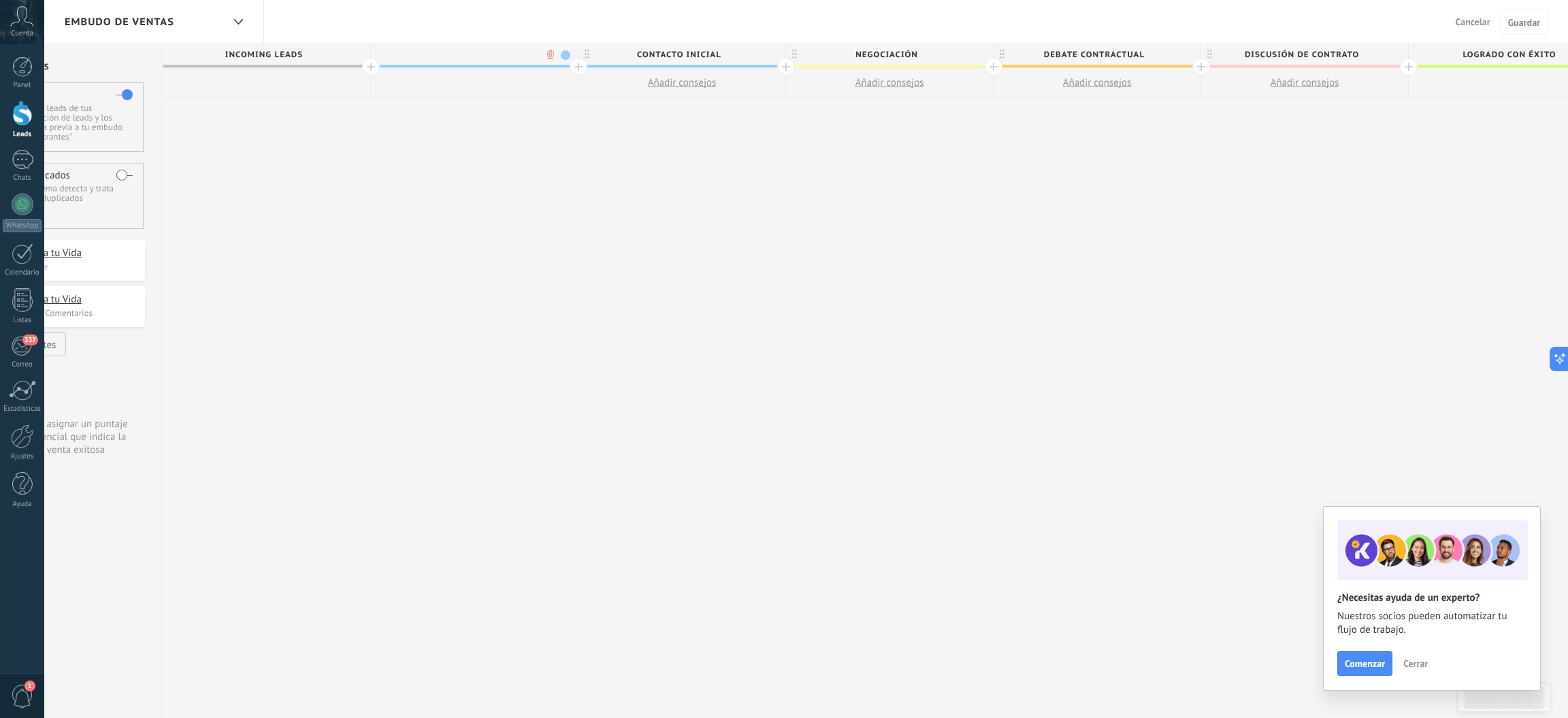
click at [546, 48] on body ".abccls-1,.abccls-2{fill-rule:evenodd}.abccls-2{fill:#fff} .abfcls-1{fill:none}…" at bounding box center [784, 359] width 1568 height 718
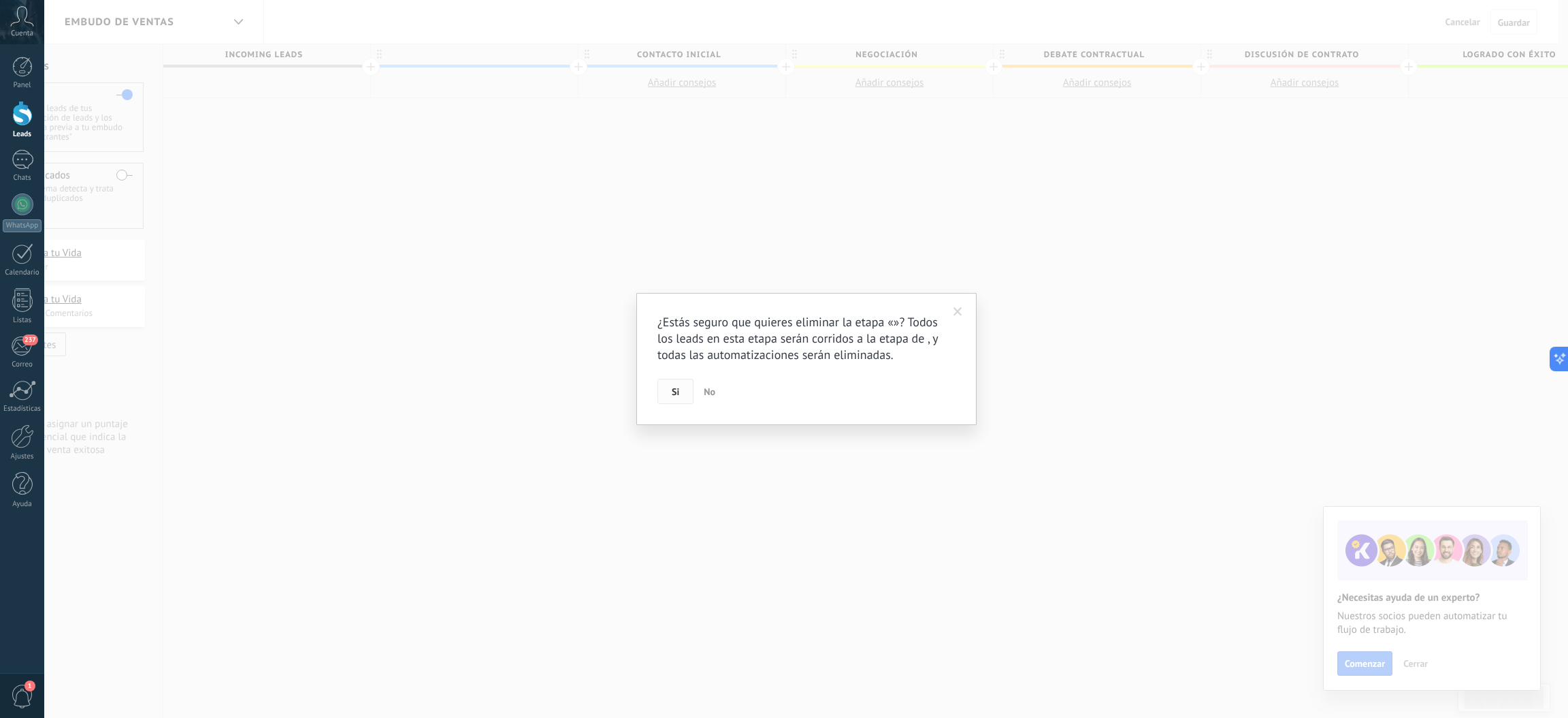
click at [678, 395] on span "Si" at bounding box center [675, 391] width 8 height 9
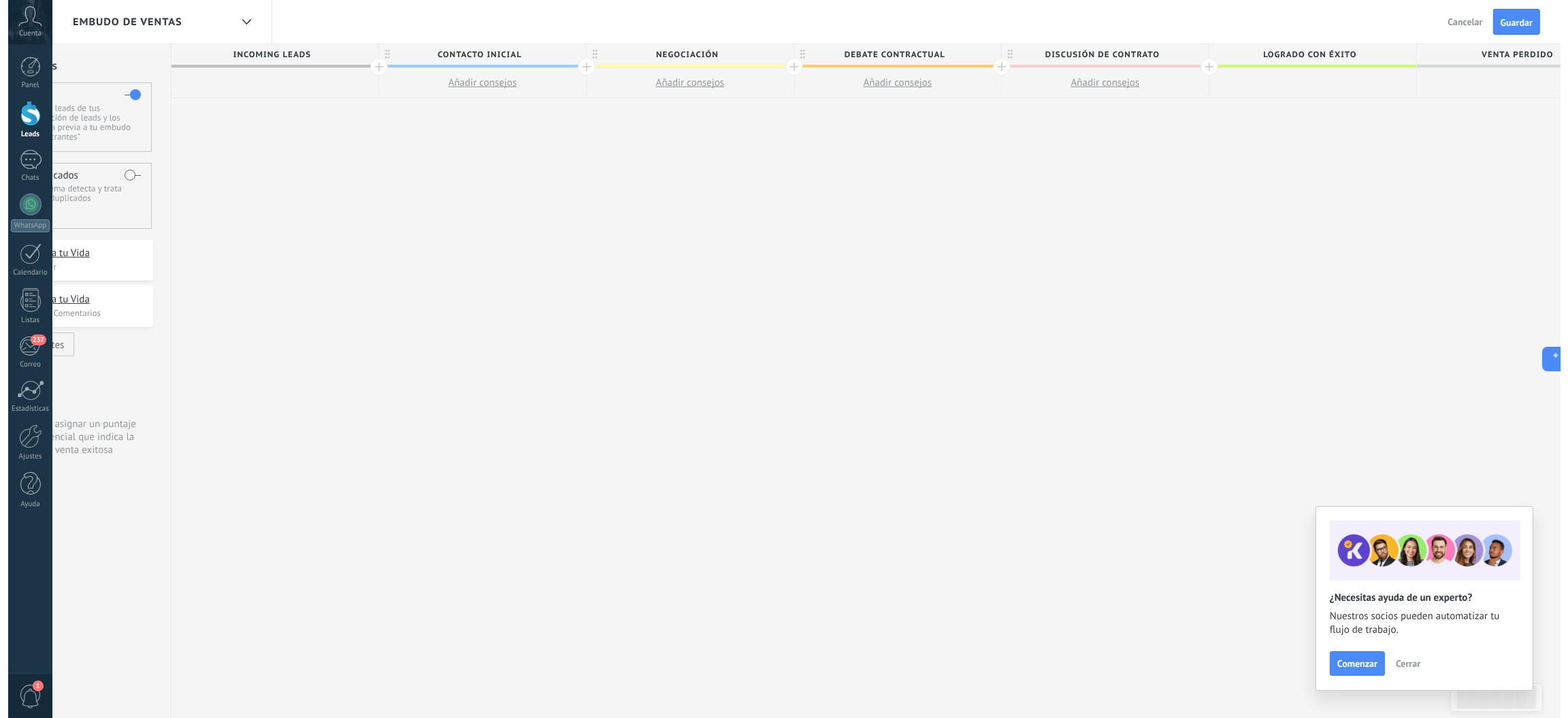
scroll to position [0, 0]
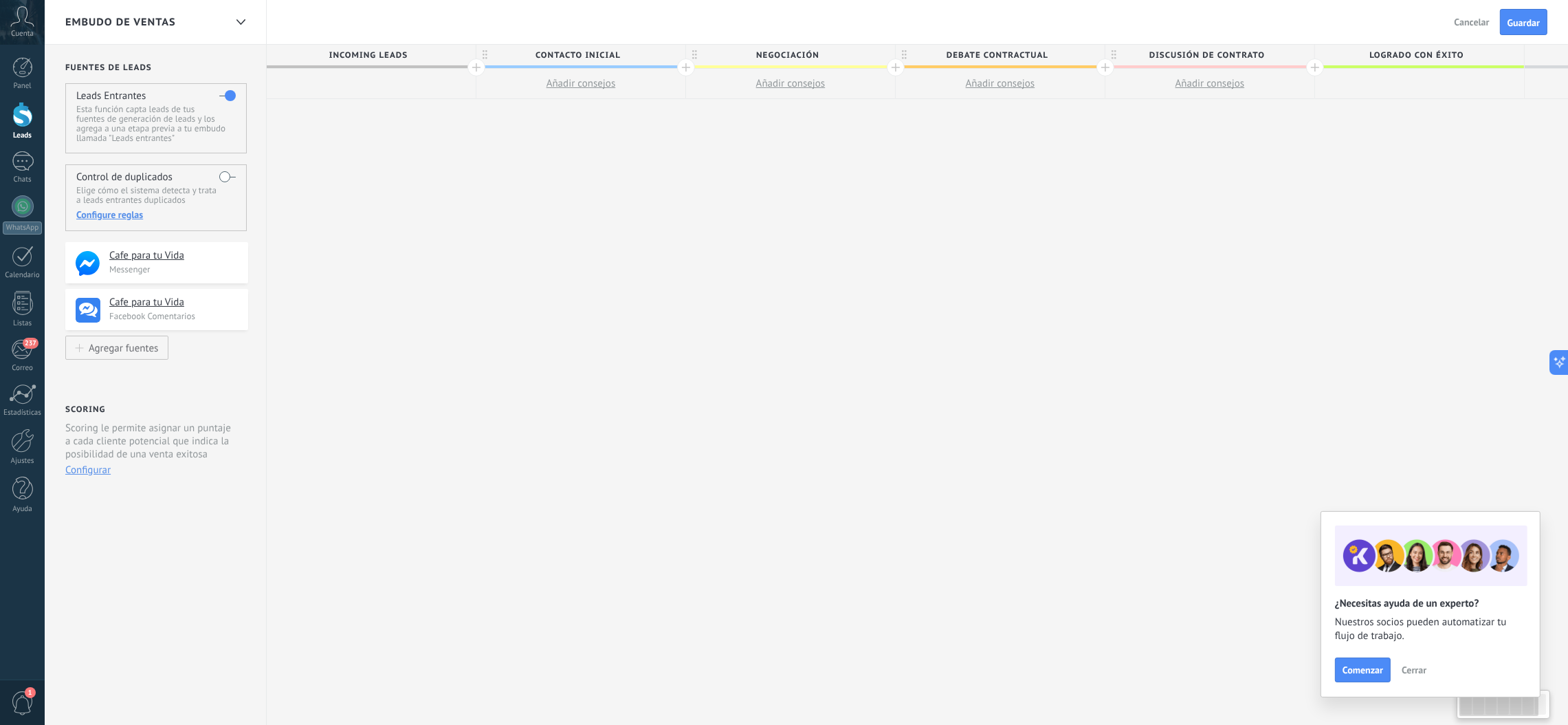
drag, startPoint x: 253, startPoint y: 288, endPoint x: 703, endPoint y: 307, distance: 450.4
click at [703, 307] on div "**********" at bounding box center [1000, 384] width 1467 height 681
click at [166, 260] on h4 "Cafe para tu Vida" at bounding box center [167, 256] width 116 height 14
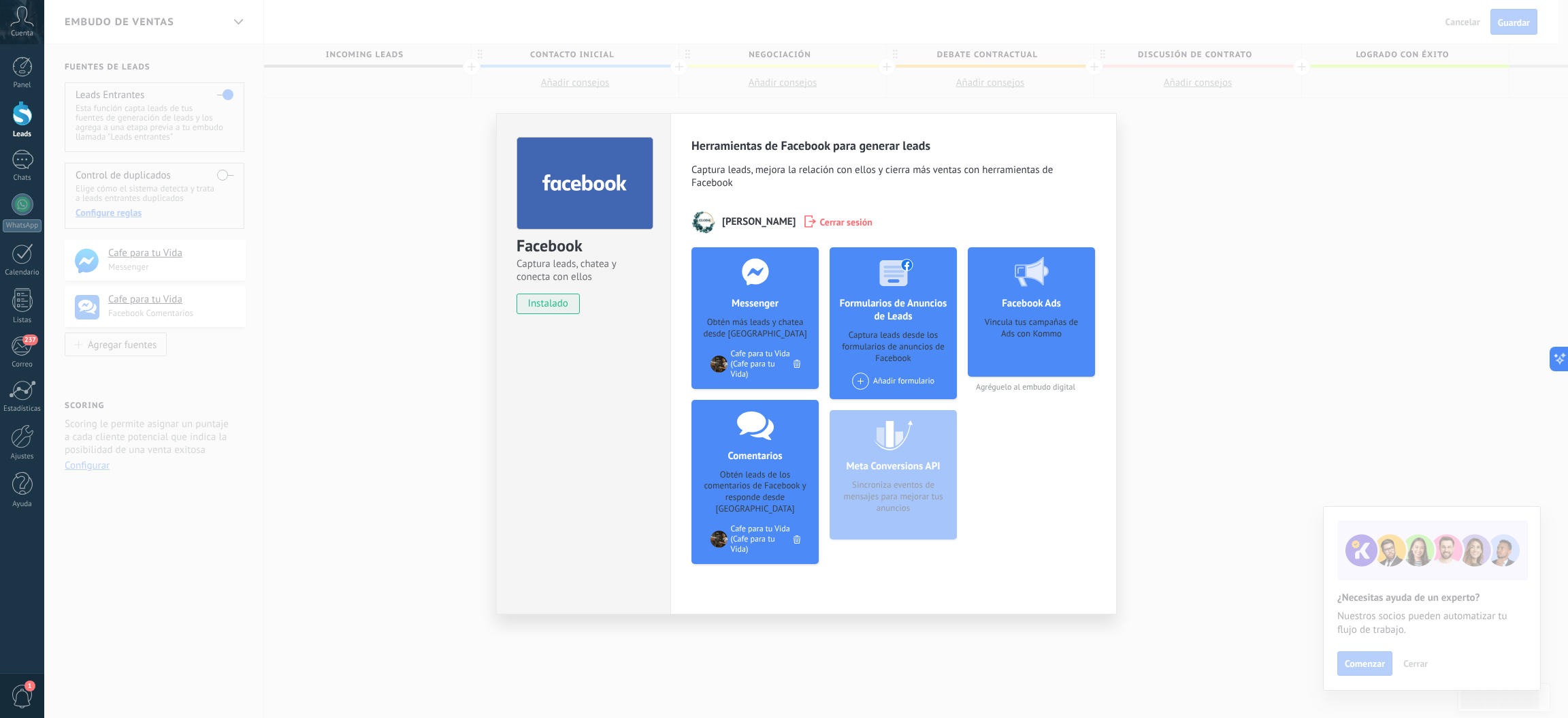
click at [1035, 224] on div "Facebook Captura leads, chatea y conecta con ellos instalado Desinstalar Herram…" at bounding box center [806, 359] width 1524 height 718
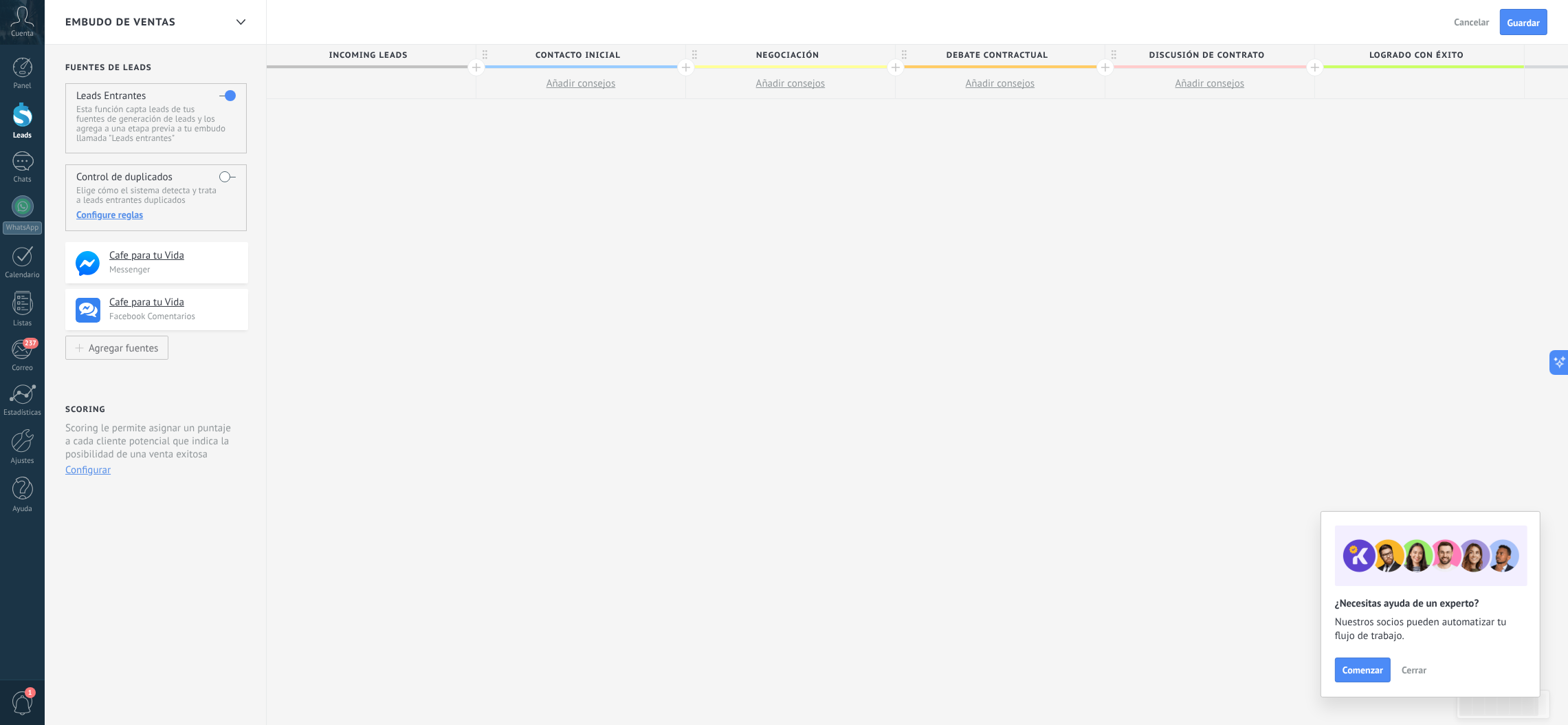
drag, startPoint x: 365, startPoint y: 253, endPoint x: 1206, endPoint y: 12, distance: 874.8
click at [591, 378] on div "**********" at bounding box center [1000, 384] width 1467 height 681
click at [620, 355] on div "**********" at bounding box center [1000, 384] width 1467 height 681
click at [376, 87] on div at bounding box center [371, 83] width 209 height 30
click at [376, 63] on span "Incoming leads" at bounding box center [367, 55] width 202 height 21
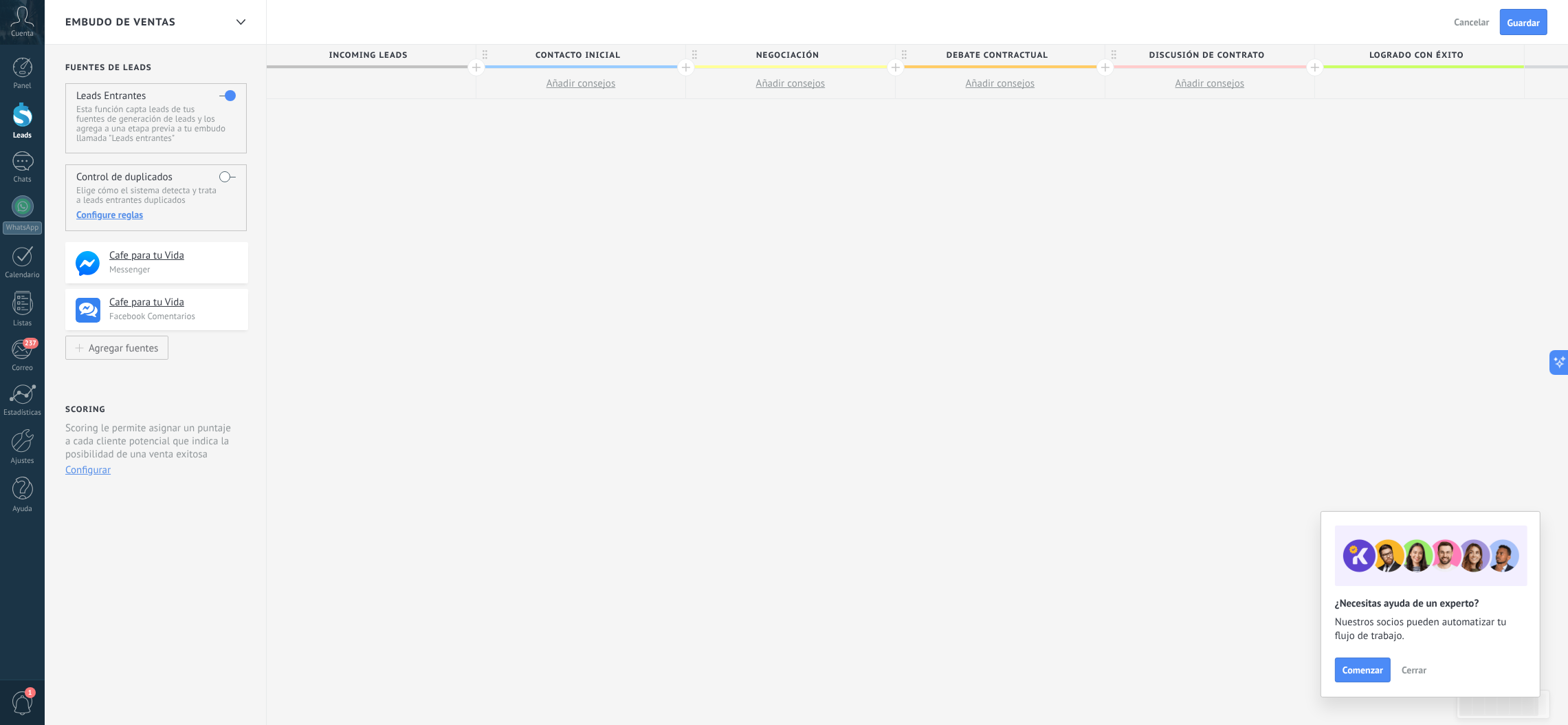
click at [372, 90] on div at bounding box center [371, 83] width 209 height 30
drag, startPoint x: 390, startPoint y: 185, endPoint x: 878, endPoint y: 225, distance: 489.6
click at [878, 225] on div "**********" at bounding box center [1000, 384] width 1467 height 681
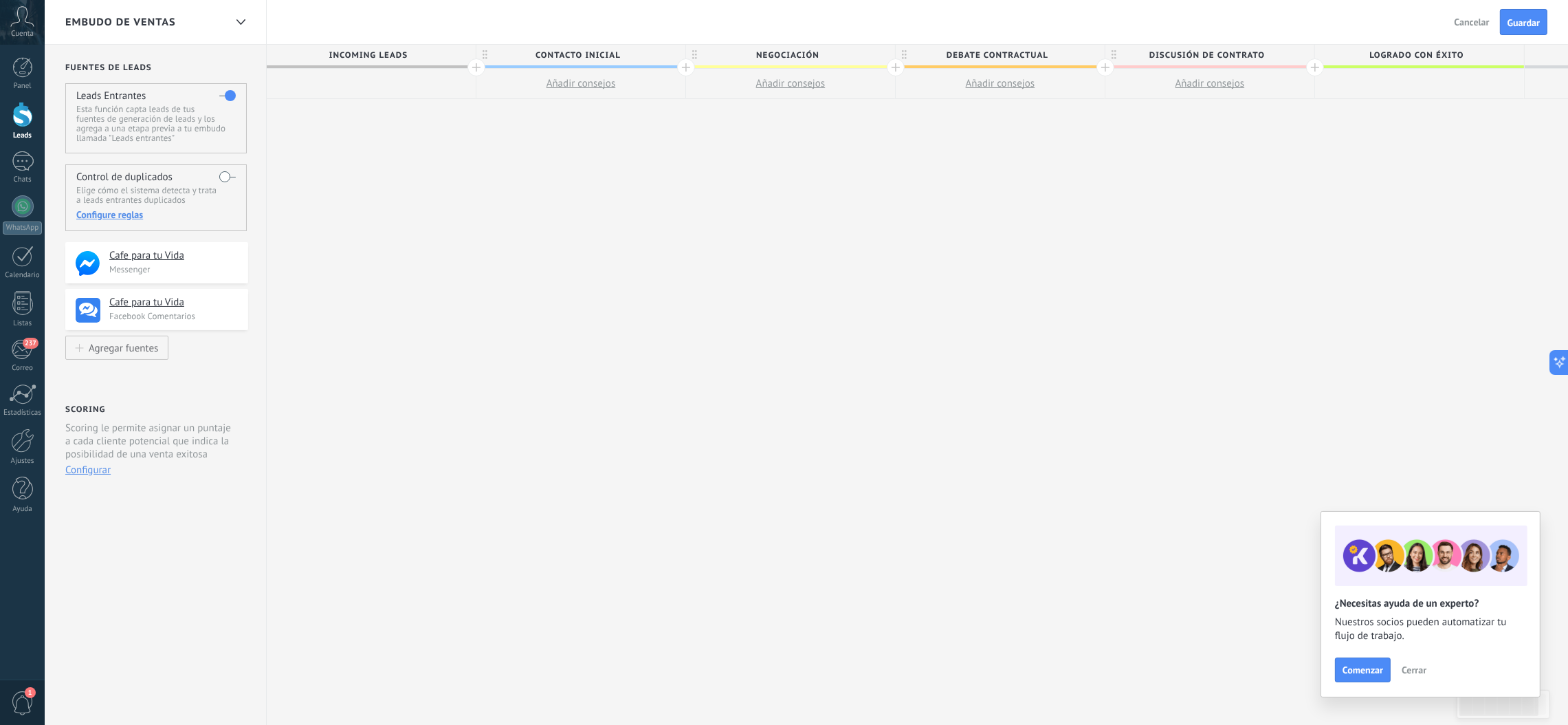
drag, startPoint x: 508, startPoint y: 205, endPoint x: 1167, endPoint y: 18, distance: 685.0
click at [809, 135] on div "**********" at bounding box center [1000, 384] width 1467 height 681
click at [1045, 25] on span "Cancelar" at bounding box center [1471, 22] width 35 height 12
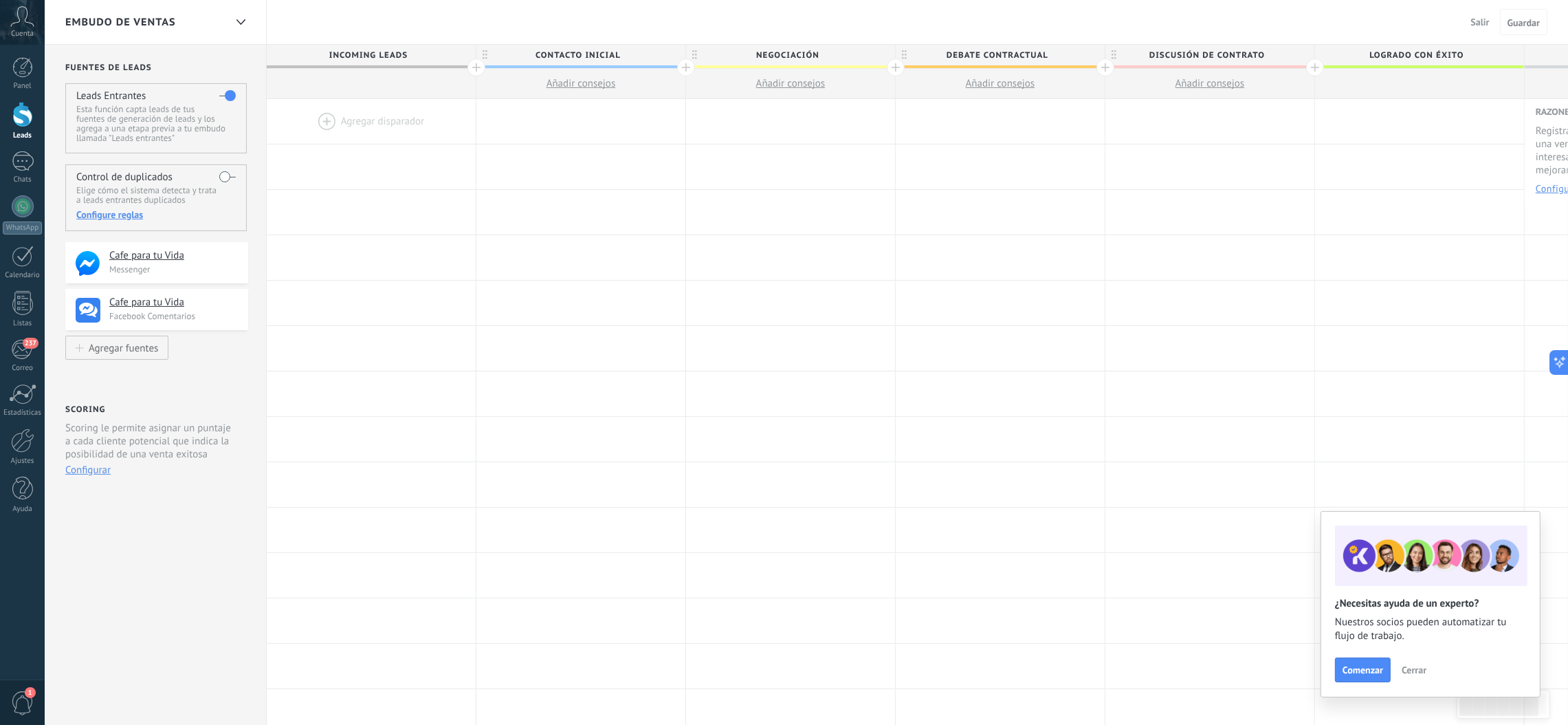
click at [375, 114] on div at bounding box center [371, 121] width 209 height 44
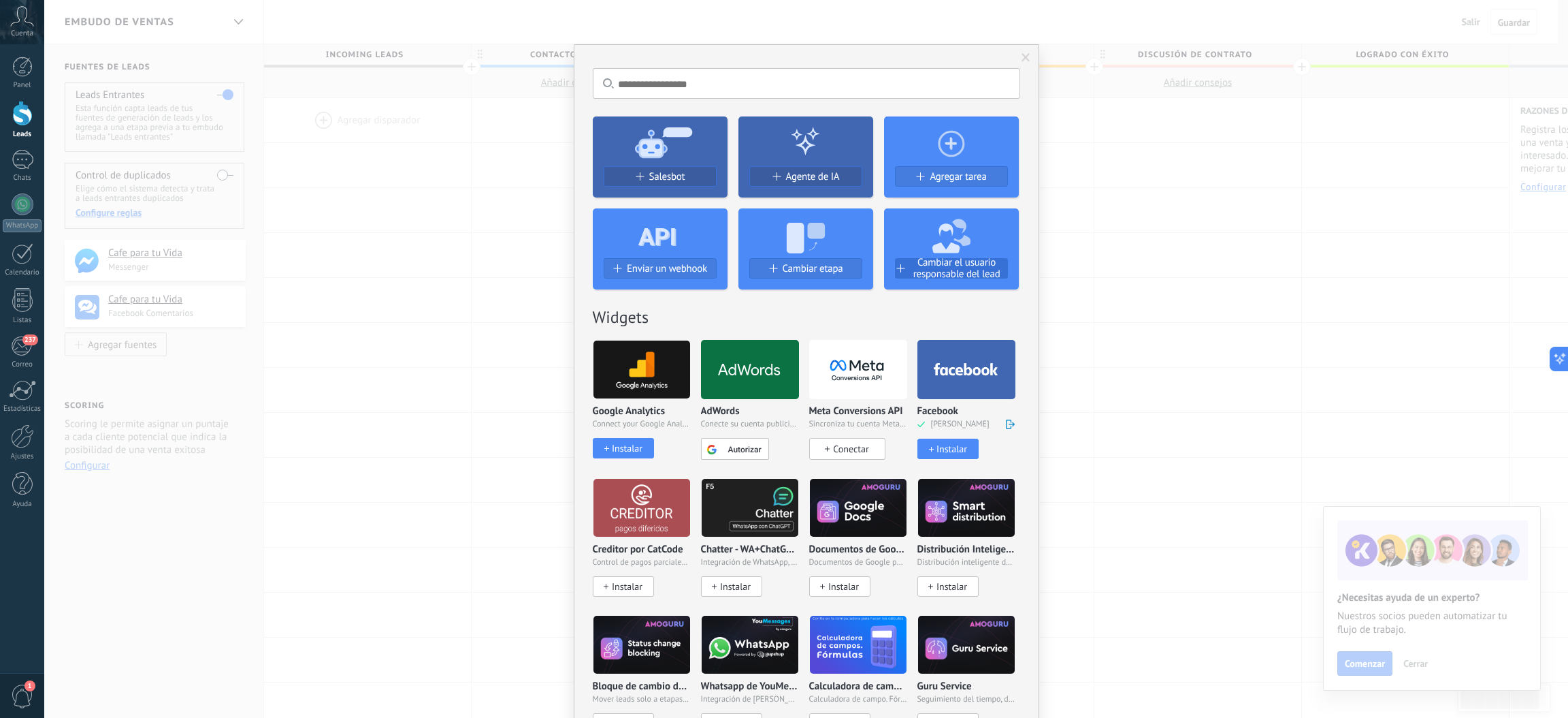
click at [945, 260] on span "Cambiar el usuario responsable del lead" at bounding box center [957, 268] width 101 height 23
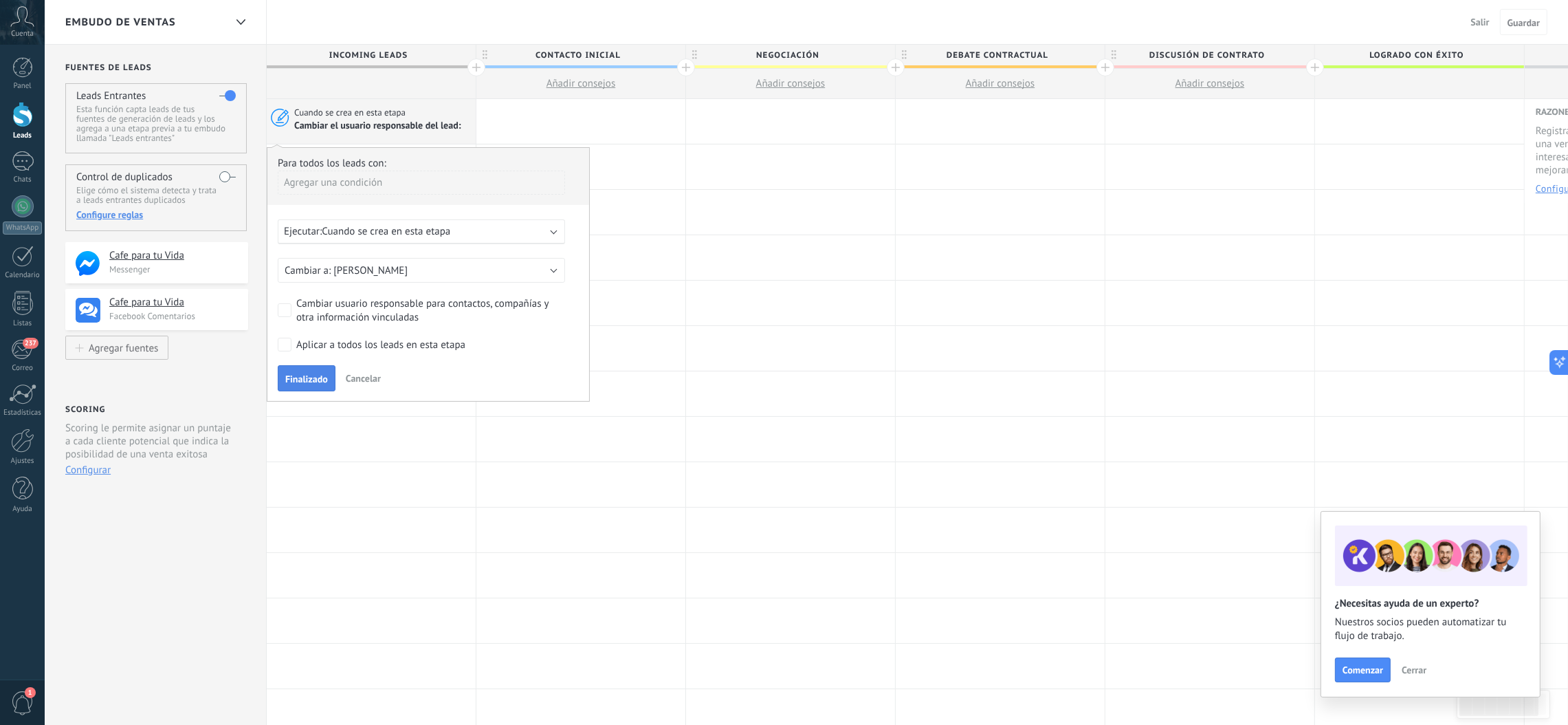
click at [316, 382] on span "Finalizado" at bounding box center [306, 379] width 43 height 9
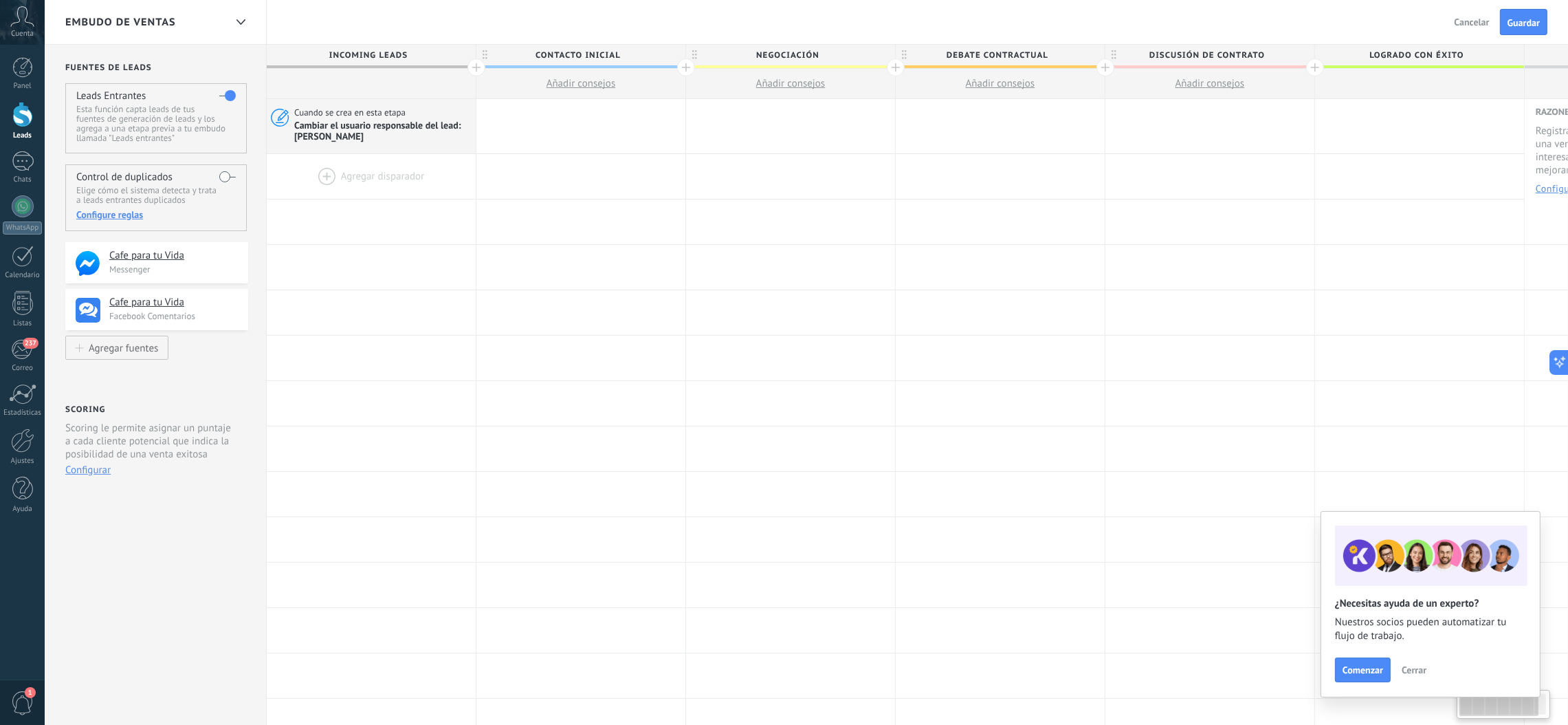
click at [385, 173] on div at bounding box center [371, 176] width 209 height 44
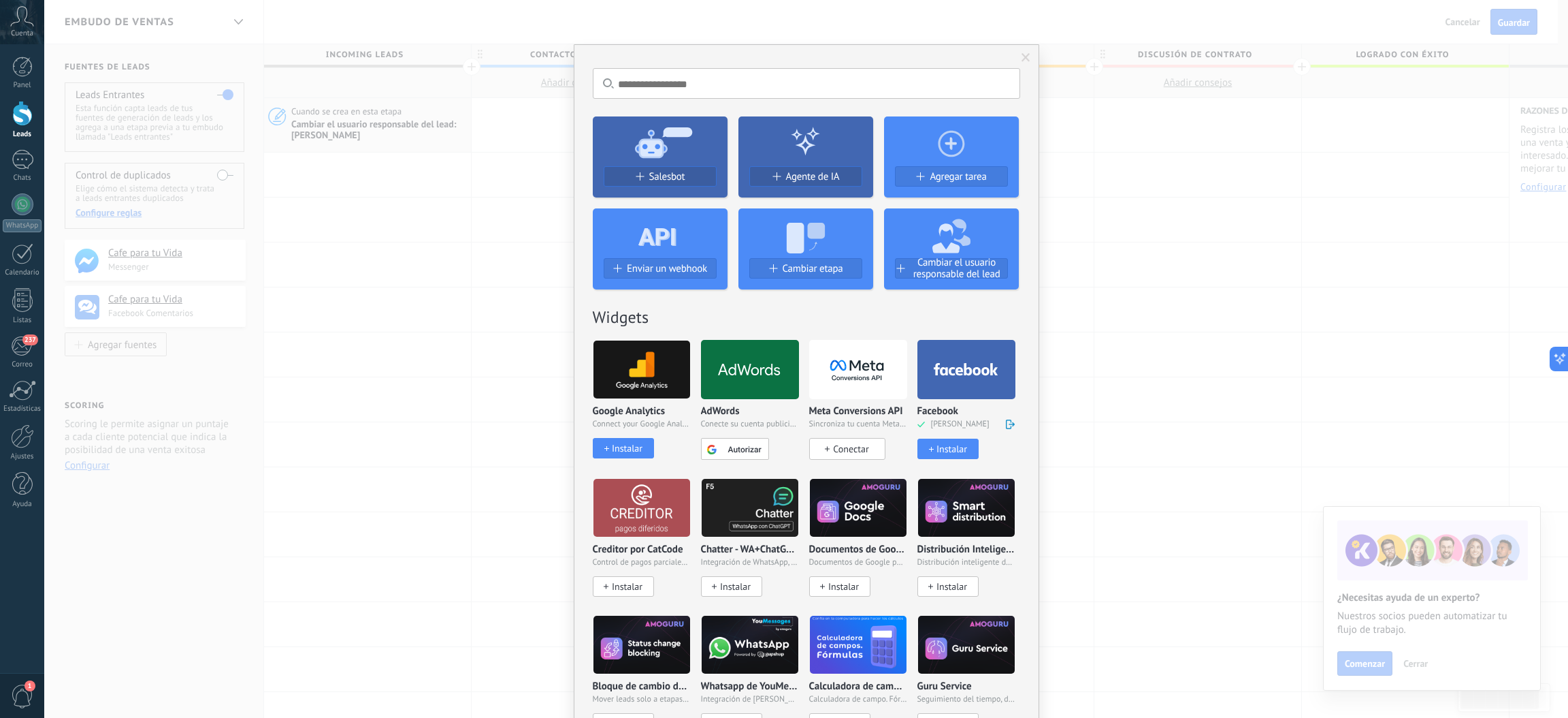
click at [830, 236] on icon at bounding box center [806, 234] width 135 height 49
click at [818, 263] on span "Cambiar etapa" at bounding box center [813, 268] width 60 height 12
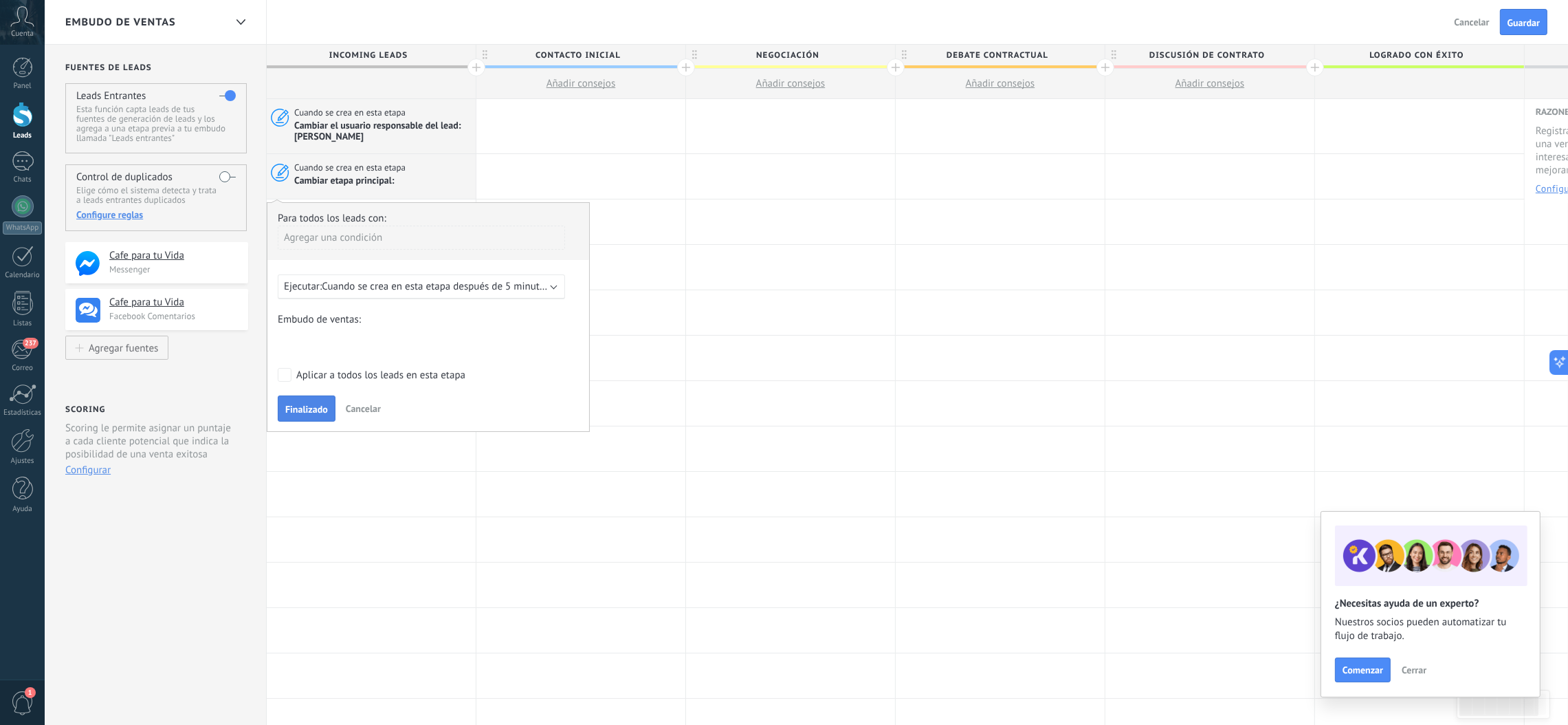
click at [316, 412] on span "Finalizado" at bounding box center [306, 409] width 43 height 9
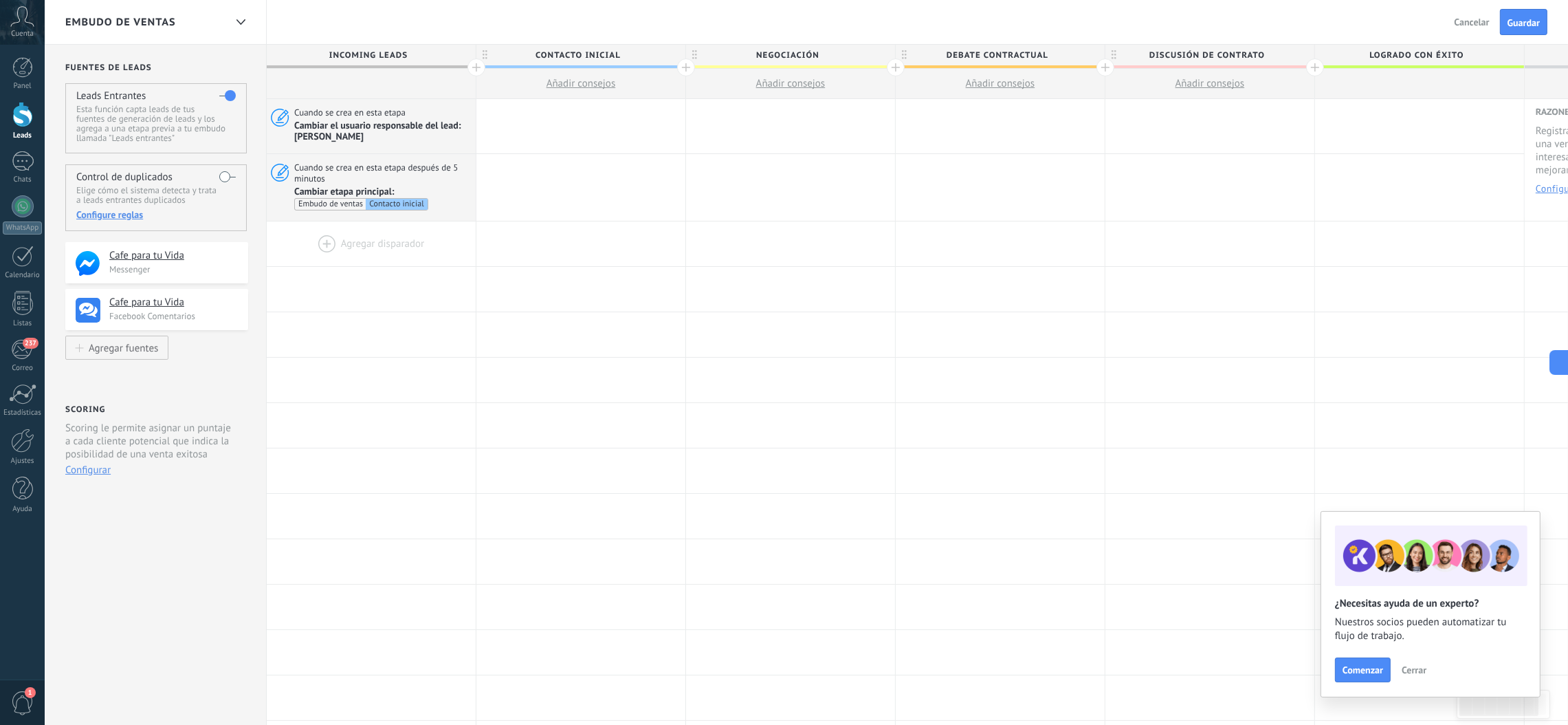
click at [398, 229] on div at bounding box center [371, 243] width 209 height 44
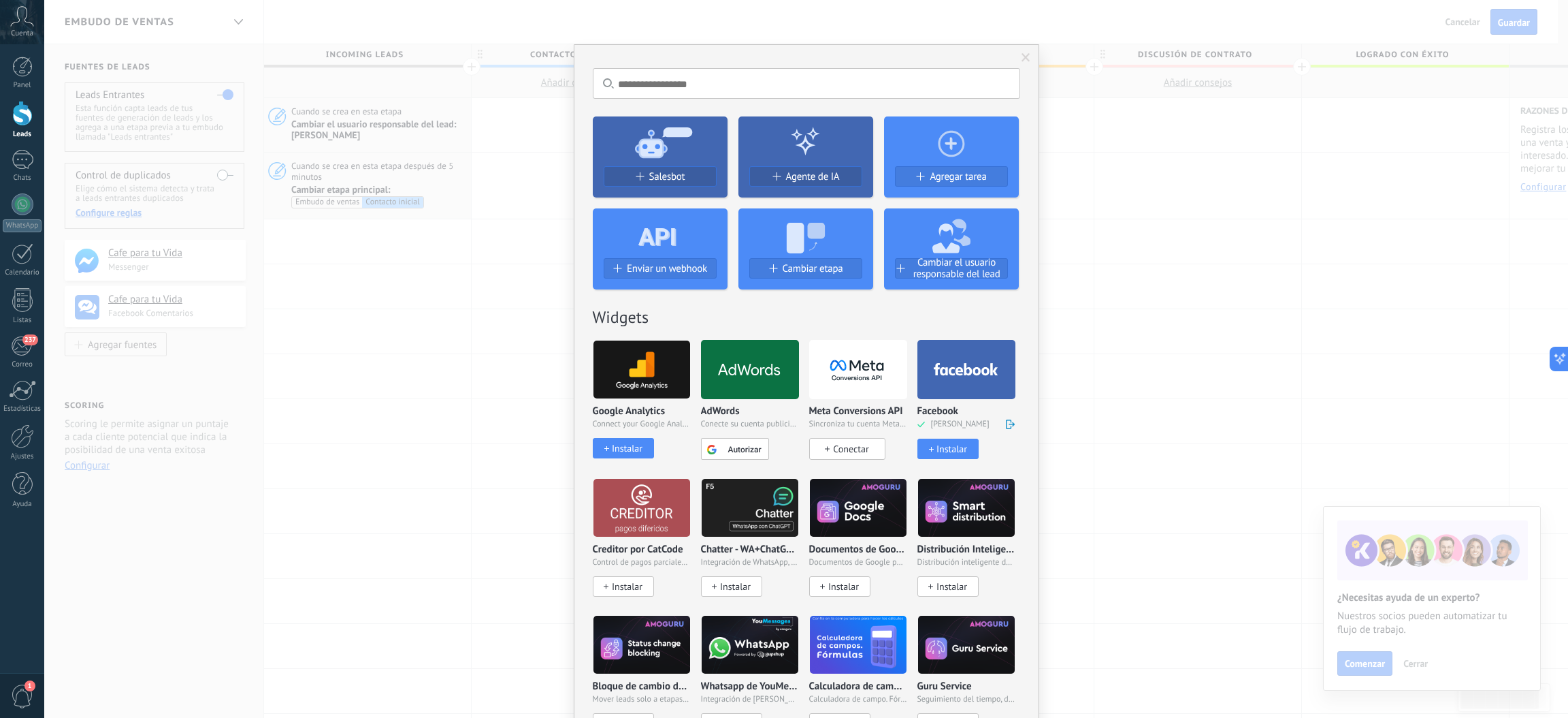
click at [965, 247] on icon at bounding box center [951, 234] width 38 height 49
click at [965, 269] on span "Cambiar el usuario responsable del lead" at bounding box center [957, 268] width 101 height 23
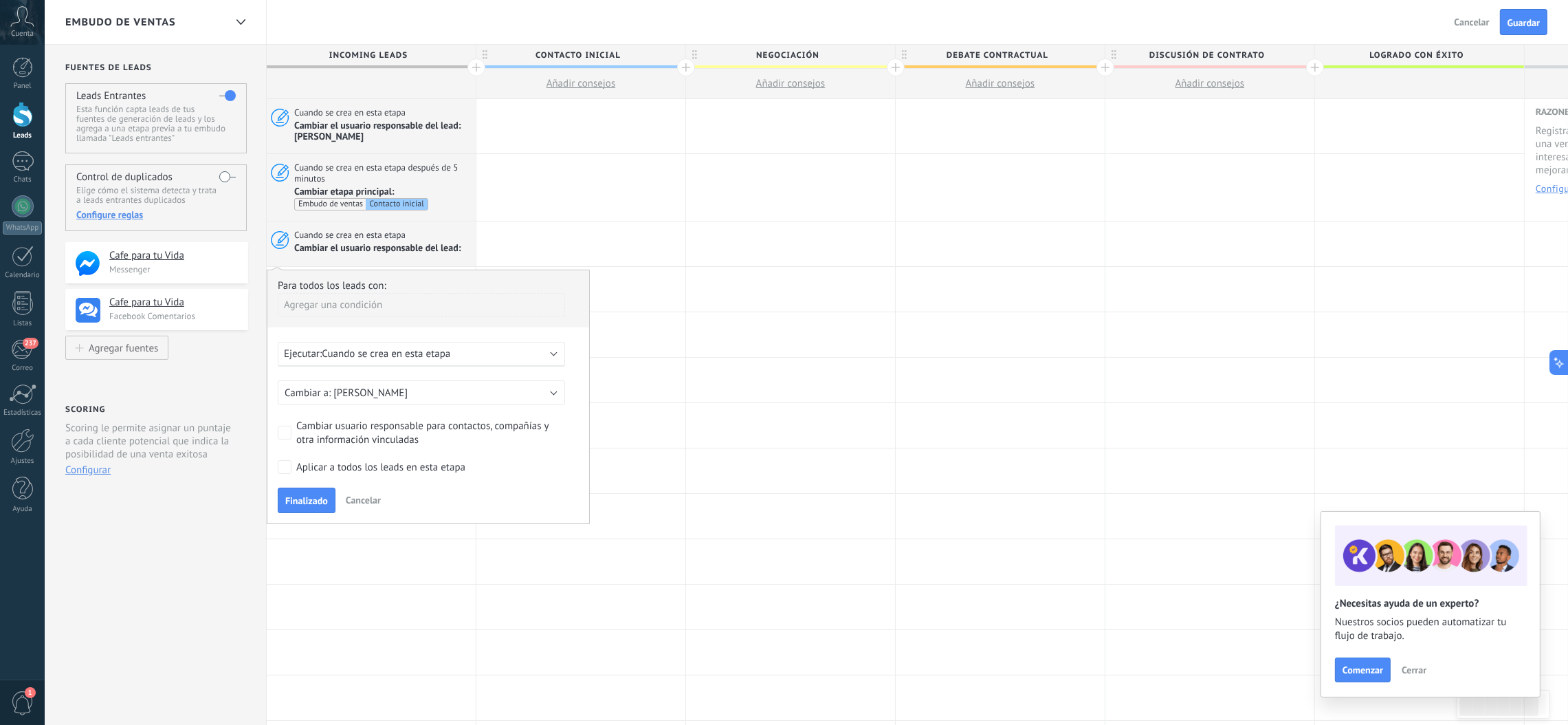
click at [329, 429] on div "Cambiar usuario responsable para contactos, compañías y otra información vincul…" at bounding box center [428, 433] width 264 height 27
click at [314, 465] on div "Aplicar a todos los leads en esta etapa" at bounding box center [380, 468] width 169 height 14
click at [323, 483] on button "Finalizado" at bounding box center [306, 500] width 58 height 27
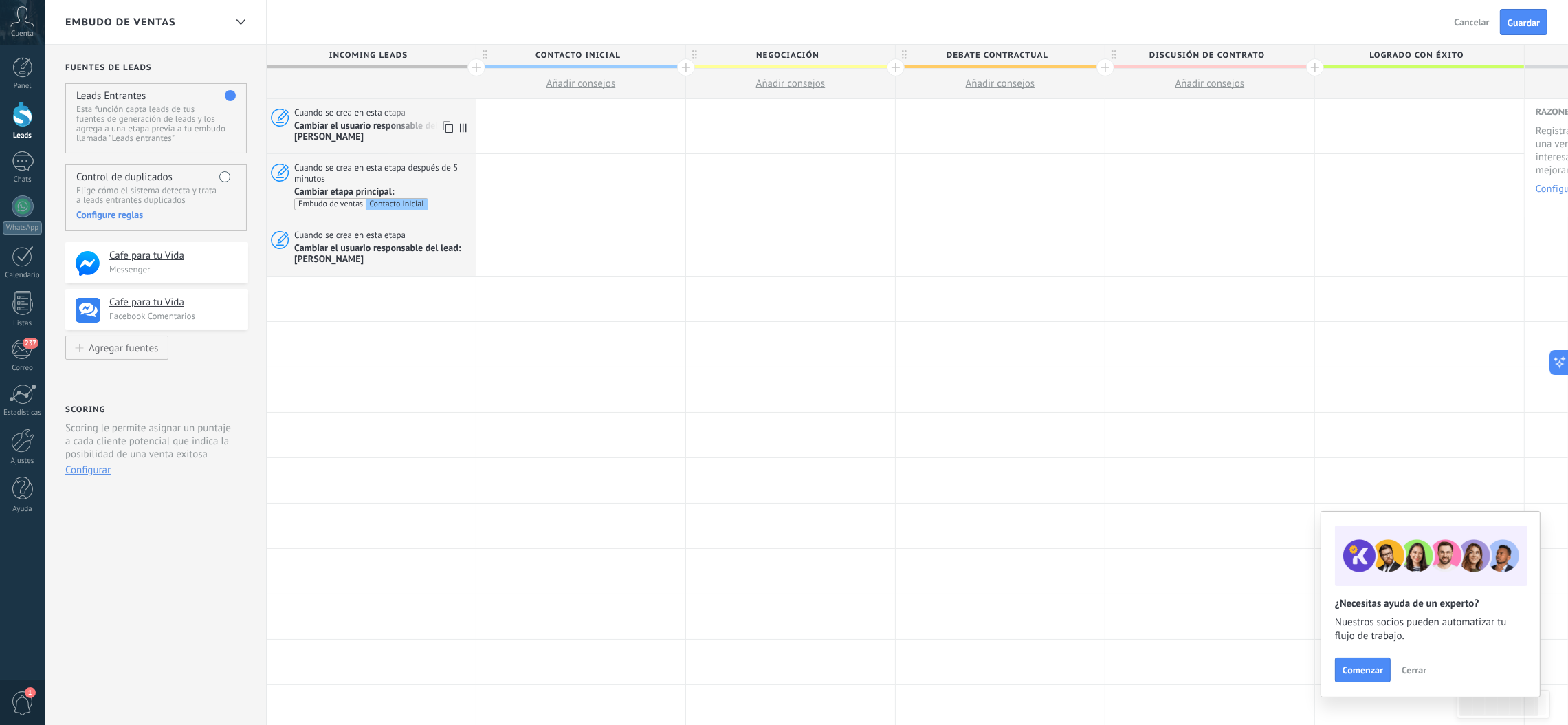
click at [379, 115] on span "Cuando se crea en esta etapa" at bounding box center [351, 113] width 114 height 12
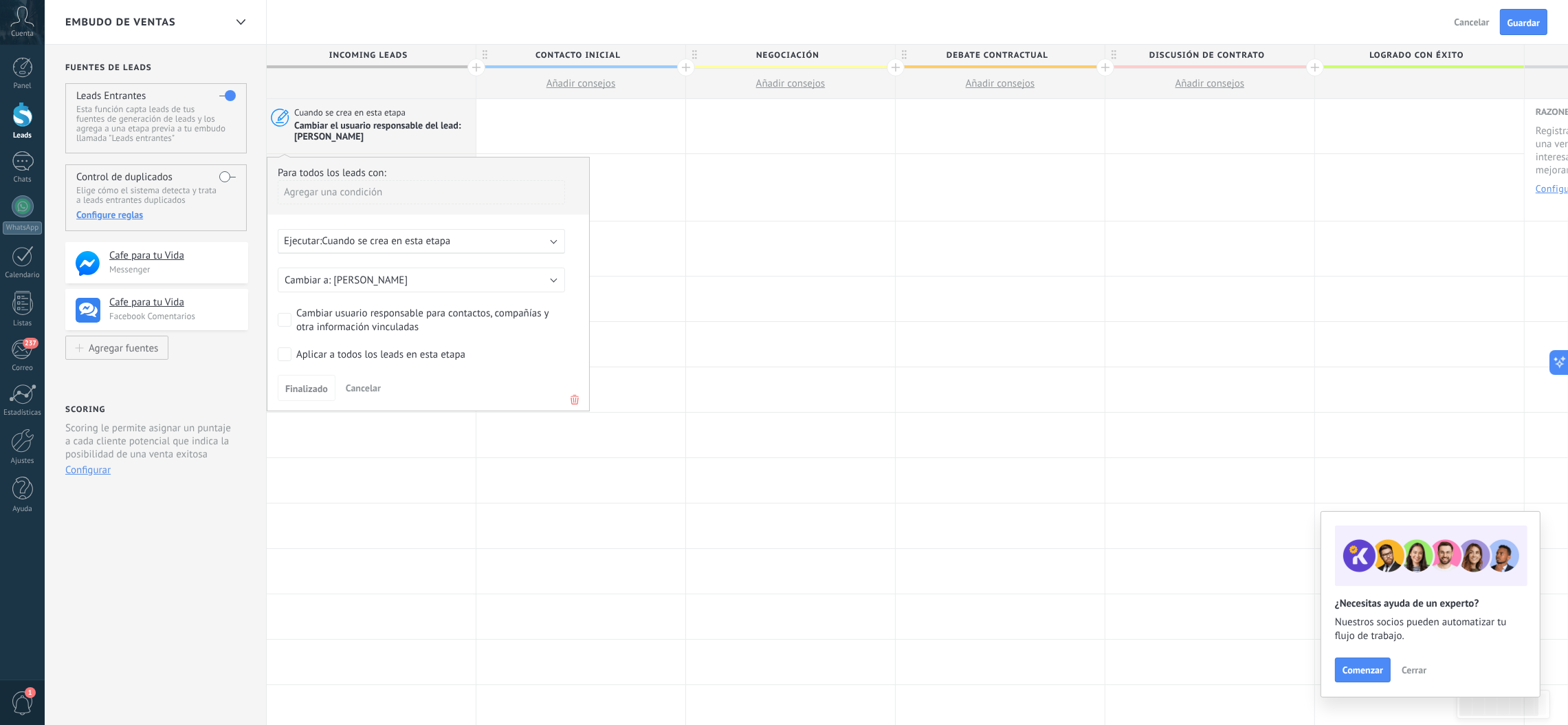
click at [344, 320] on div "Cambiar usuario responsable para contactos, compañías y otra información vincul…" at bounding box center [428, 320] width 264 height 27
click at [291, 384] on span "Finalizado" at bounding box center [306, 388] width 43 height 9
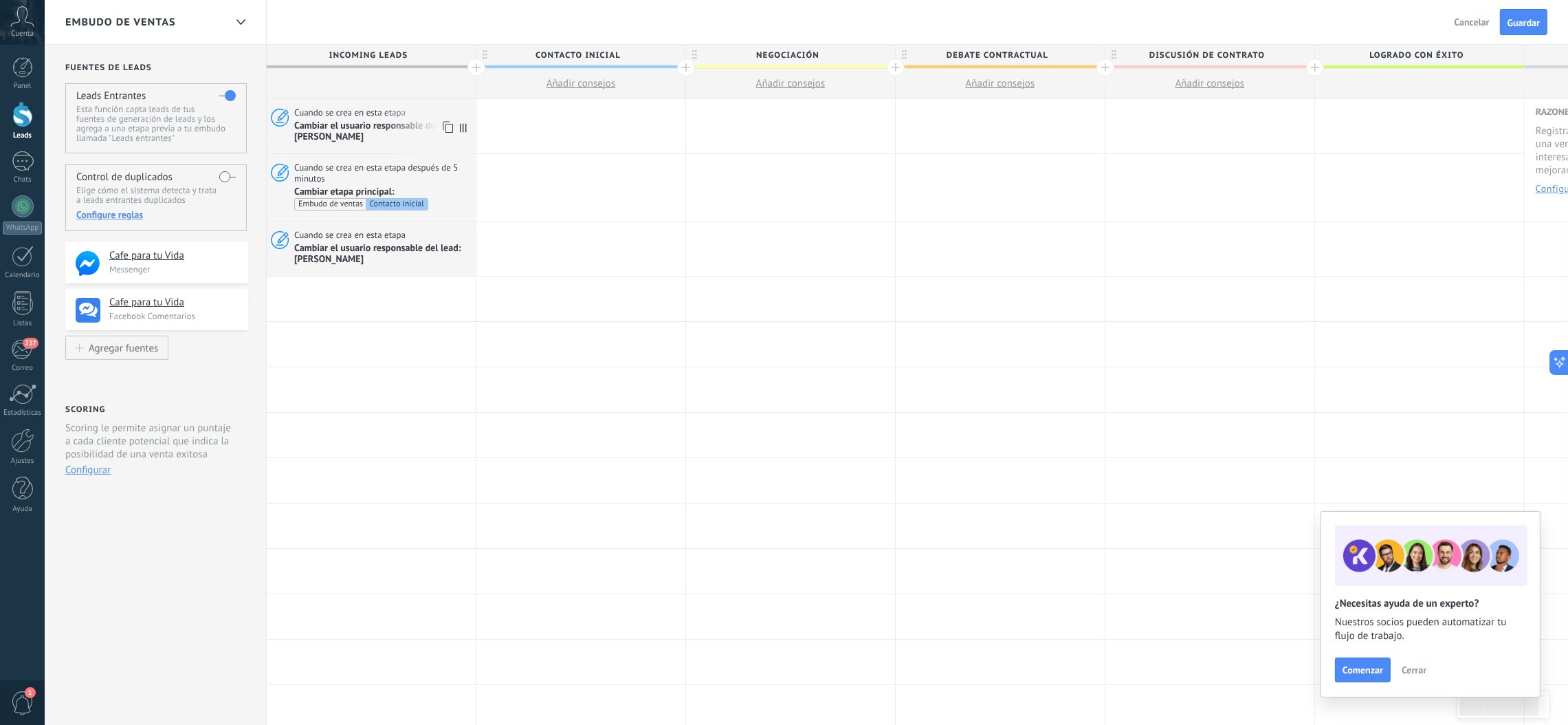
click at [373, 127] on span "Cambiar el usuario responsable del lead: [PERSON_NAME]" at bounding box center [383, 131] width 178 height 23
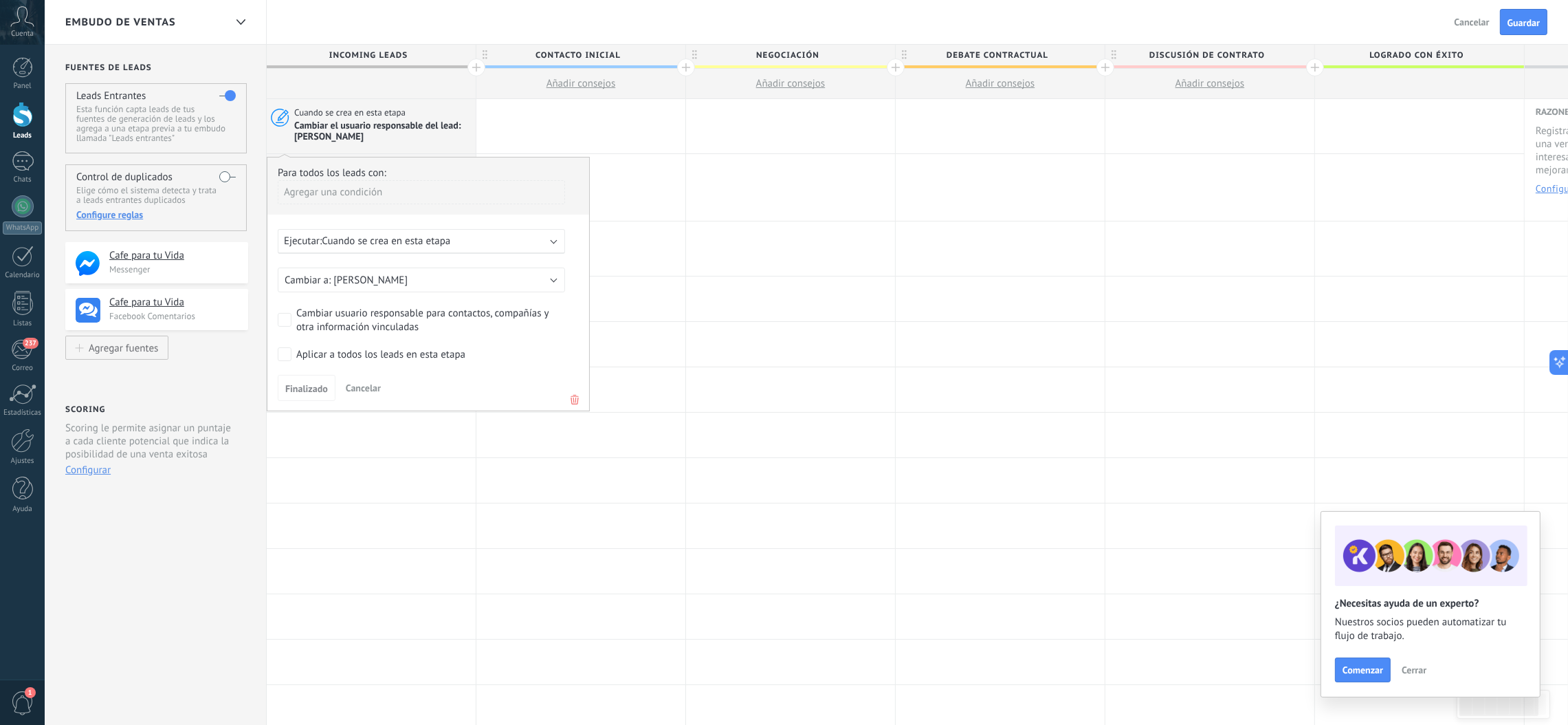
click at [306, 358] on div "Aplicar a todos los leads en esta etapa" at bounding box center [380, 355] width 169 height 14
click at [305, 392] on span "Finalizado" at bounding box center [306, 388] width 43 height 9
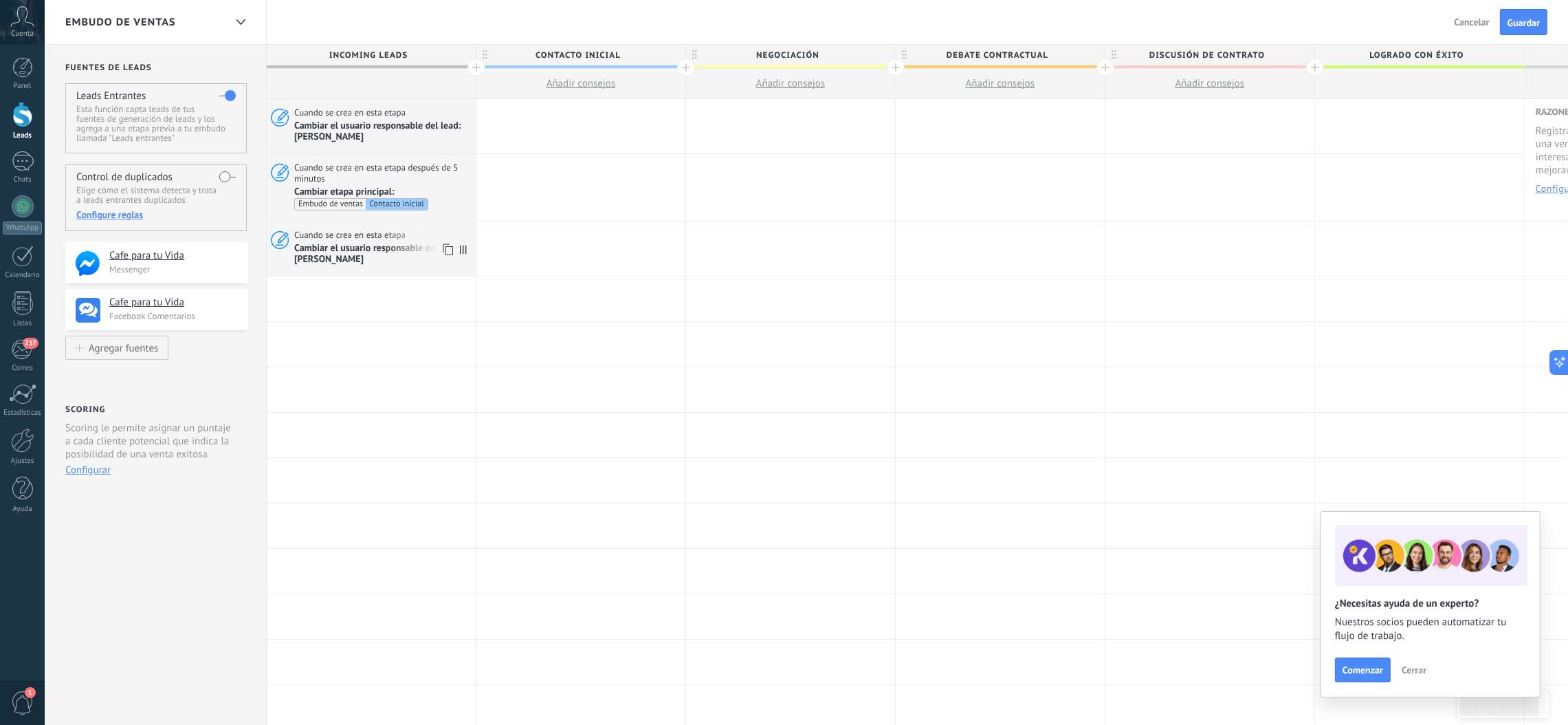
click at [362, 243] on span "Cambiar el usuario responsable del lead: [PERSON_NAME]" at bounding box center [383, 253] width 178 height 23
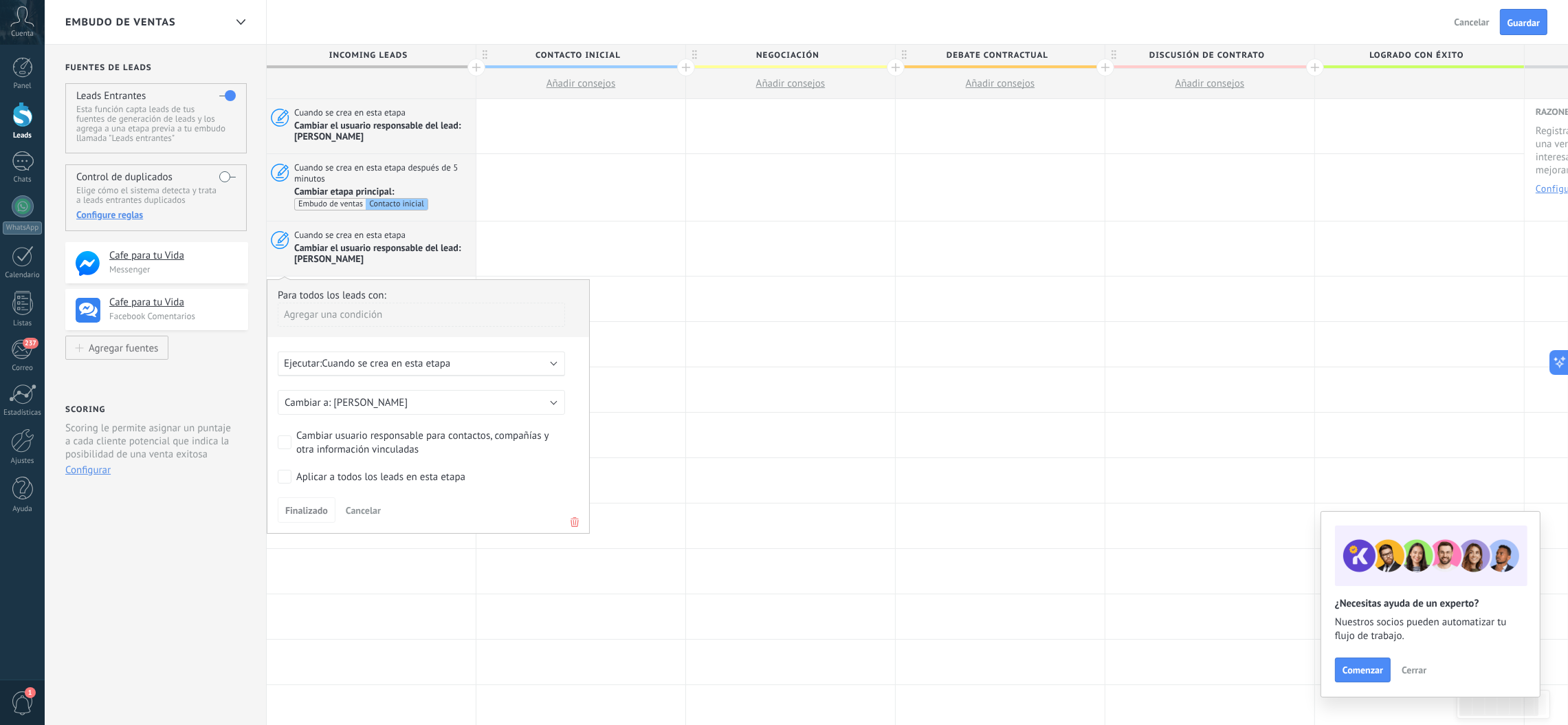
click at [572, 483] on icon at bounding box center [574, 522] width 15 height 16
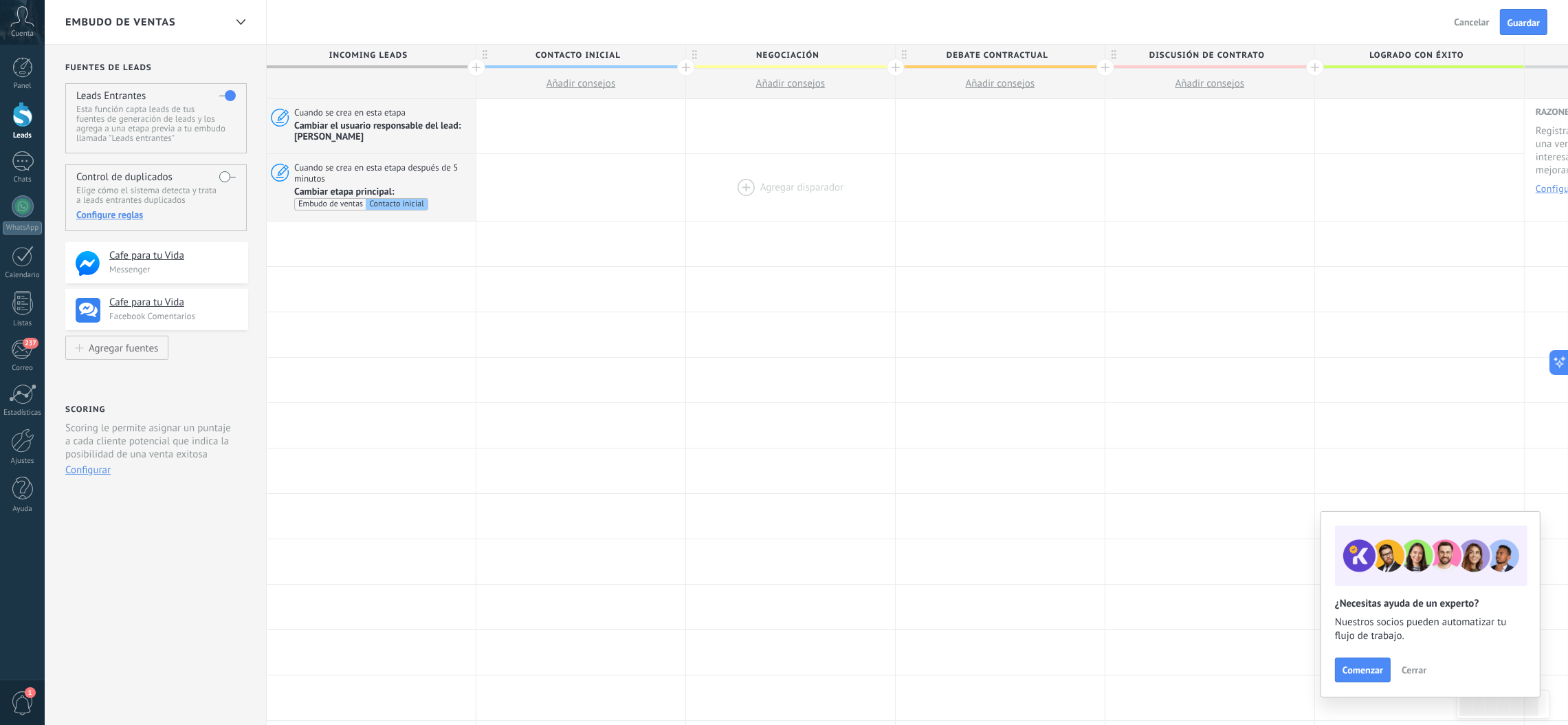
click at [796, 162] on div at bounding box center [790, 187] width 209 height 66
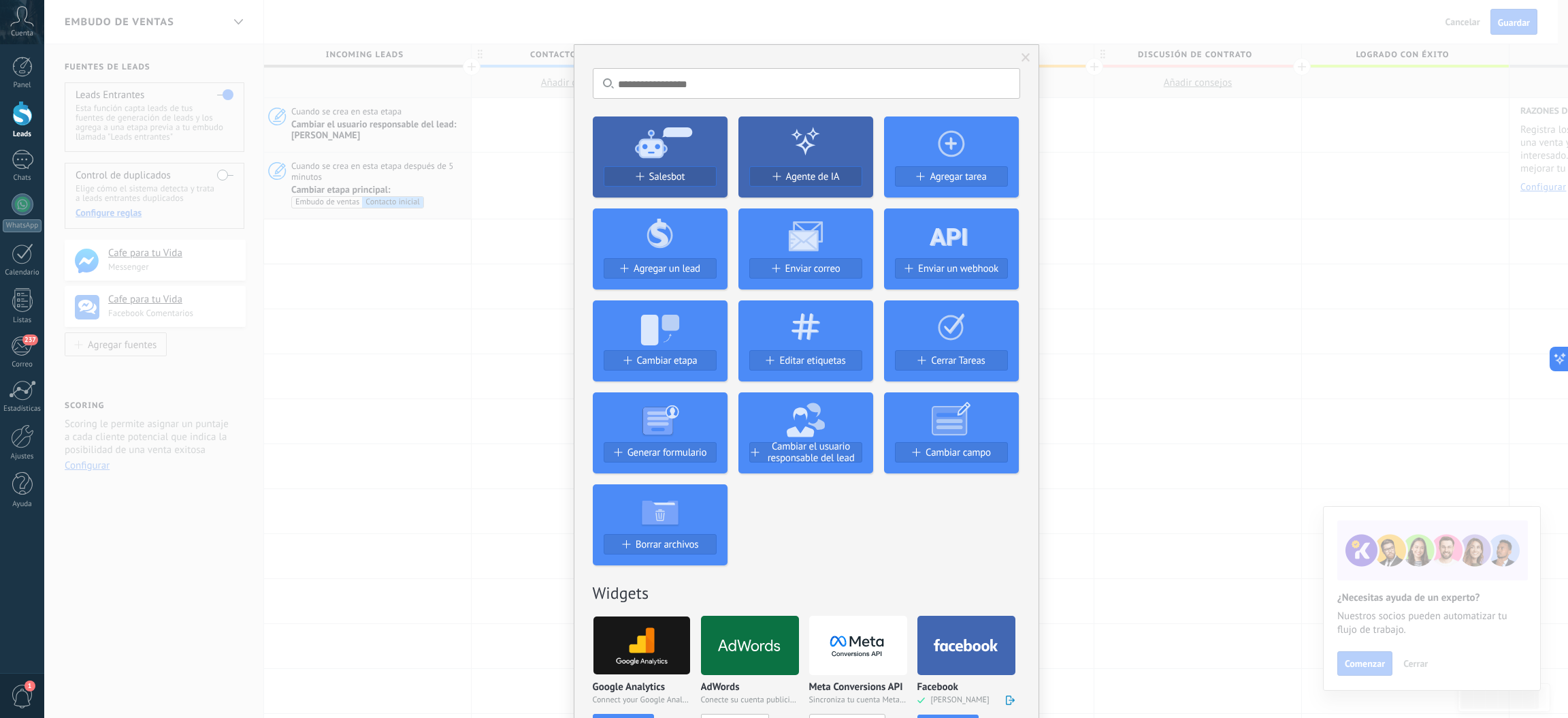
click at [681, 153] on icon at bounding box center [660, 142] width 135 height 49
click at [668, 175] on span "Salesbot" at bounding box center [667, 176] width 36 height 12
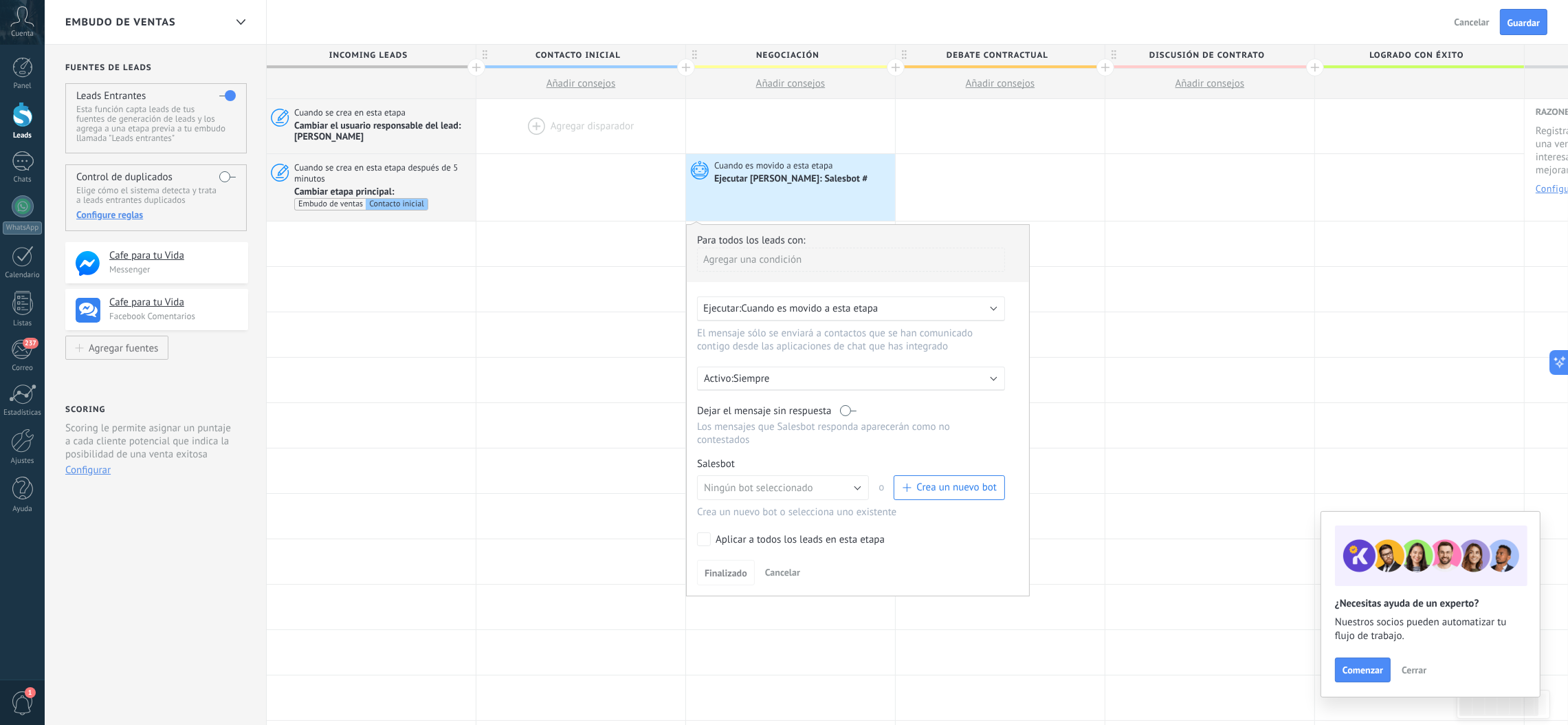
click at [906, 157] on div at bounding box center [1000, 187] width 209 height 66
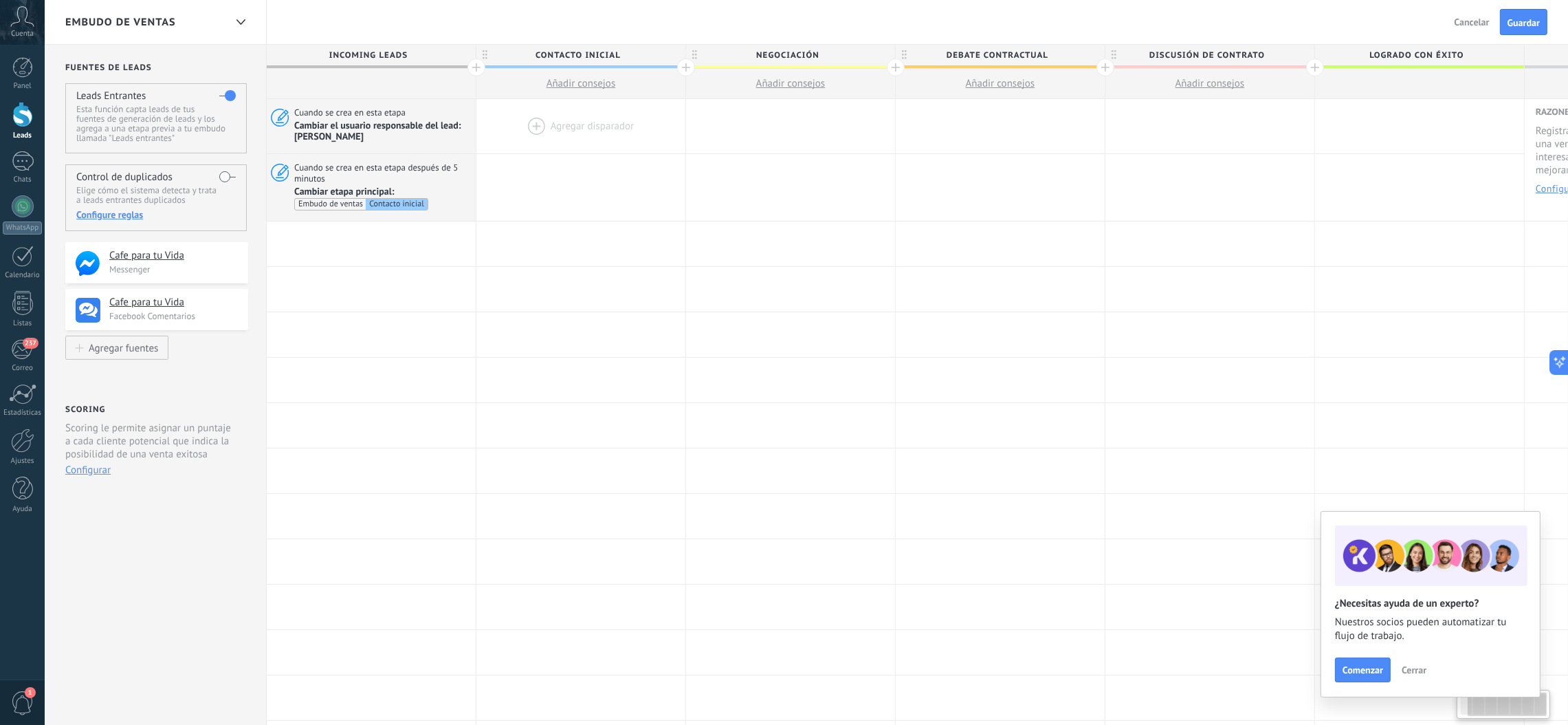
click at [620, 106] on div "**********" at bounding box center [1000, 591] width 1467 height 985
click at [686, 218] on div at bounding box center [790, 187] width 209 height 66
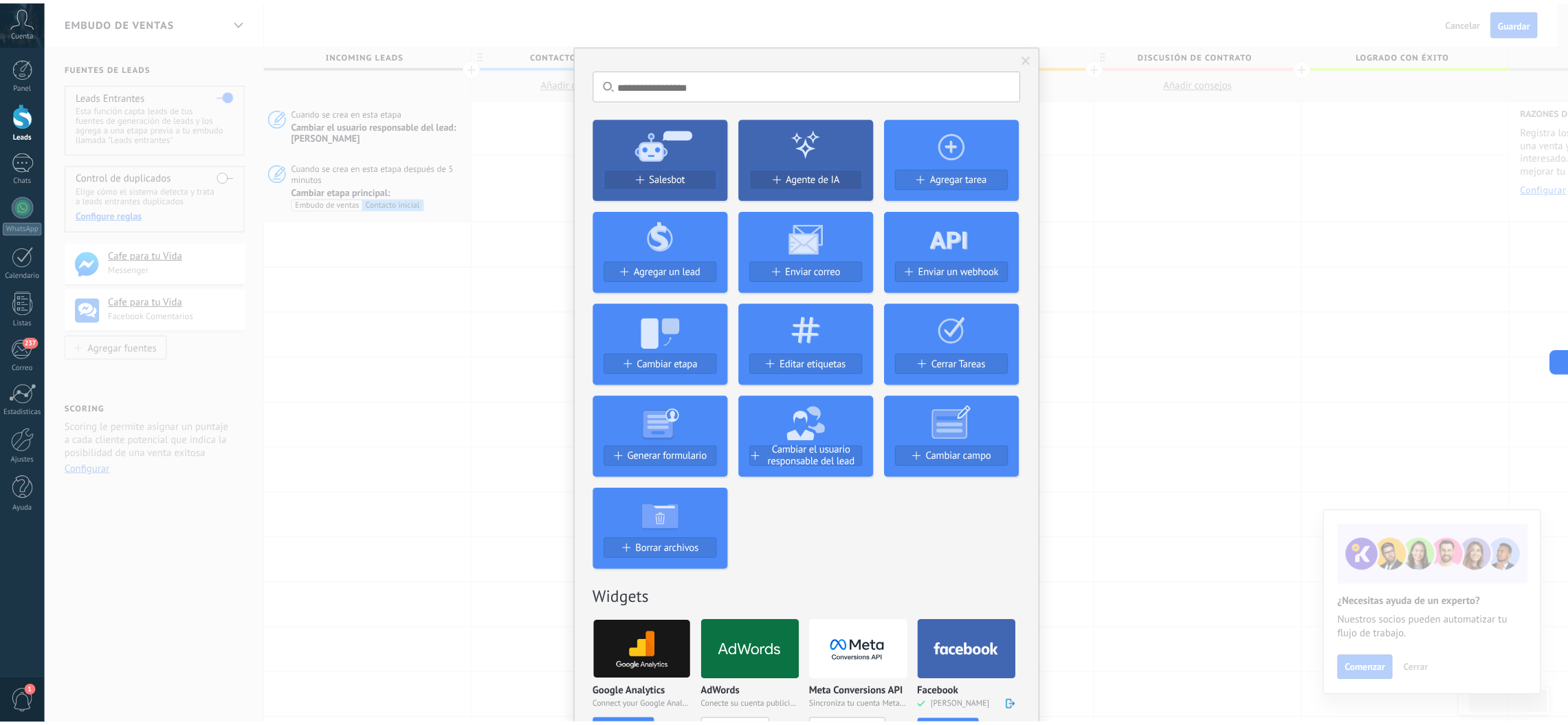
scroll to position [0, 150]
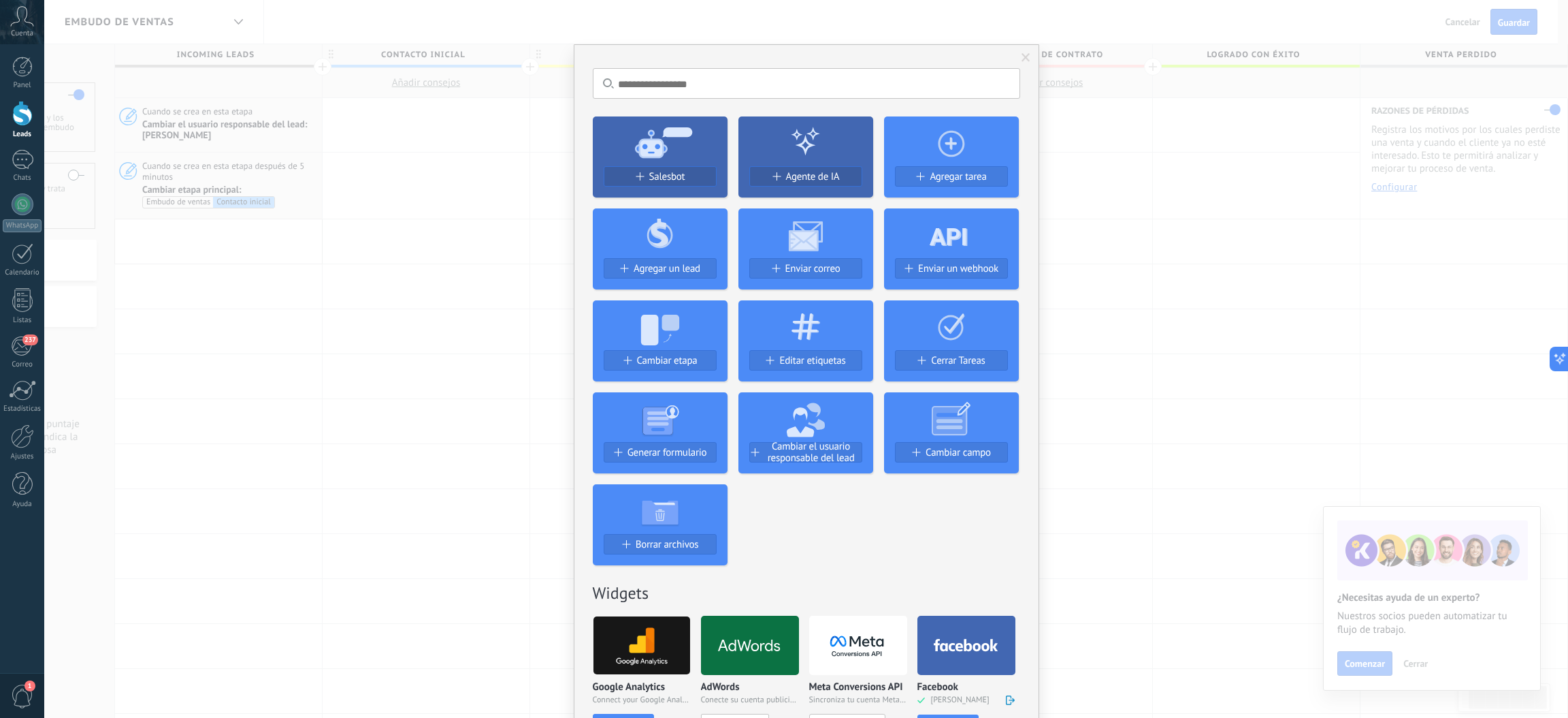
click at [402, 116] on div "No hay resultados Salesbot Agente de IA Agregar tarea Agregar un lead Enviar co…" at bounding box center [806, 359] width 1524 height 718
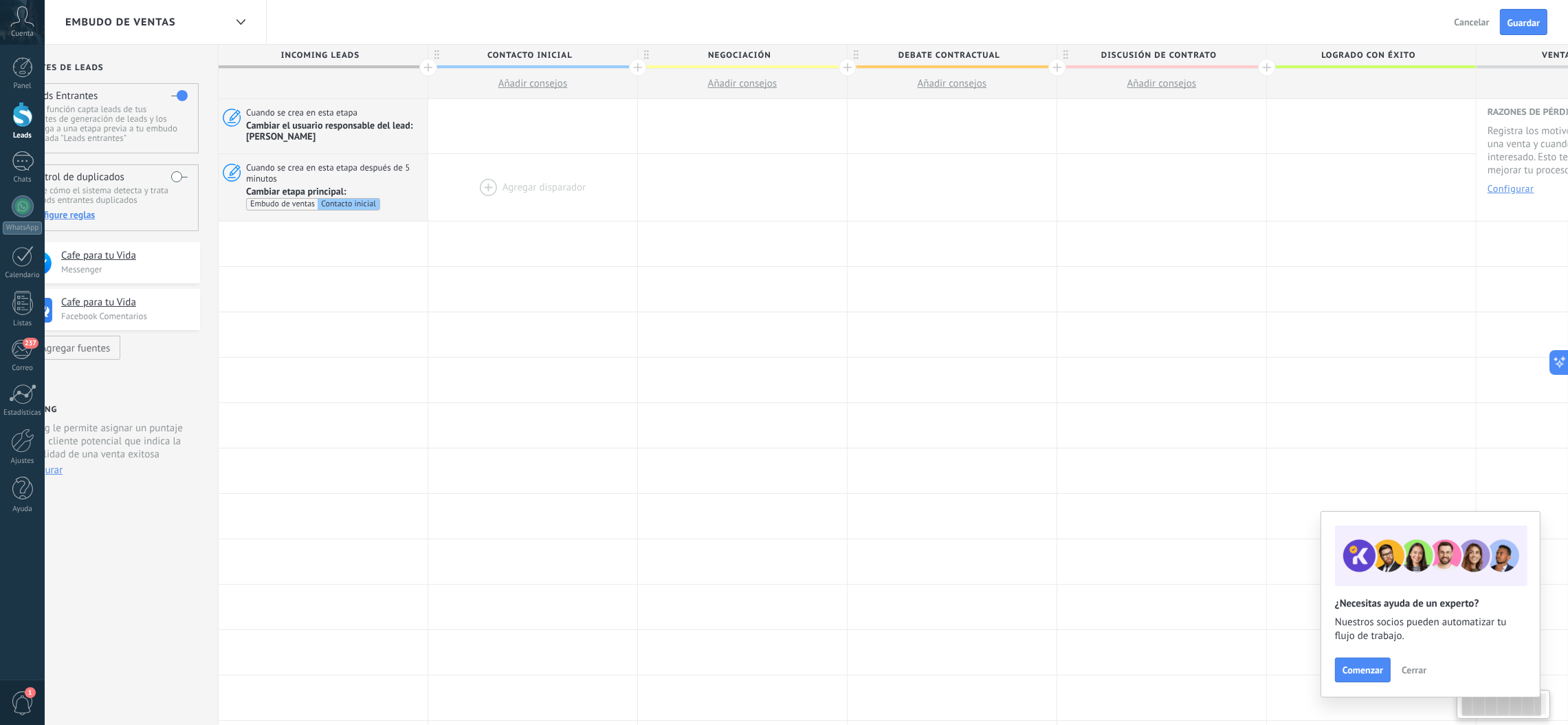
scroll to position [0, 44]
drag, startPoint x: 422, startPoint y: 144, endPoint x: 510, endPoint y: 188, distance: 98.4
click at [510, 188] on div "**********" at bounding box center [956, 591] width 1467 height 985
click at [526, 126] on div at bounding box center [537, 126] width 209 height 55
click at [492, 119] on div at bounding box center [537, 126] width 209 height 55
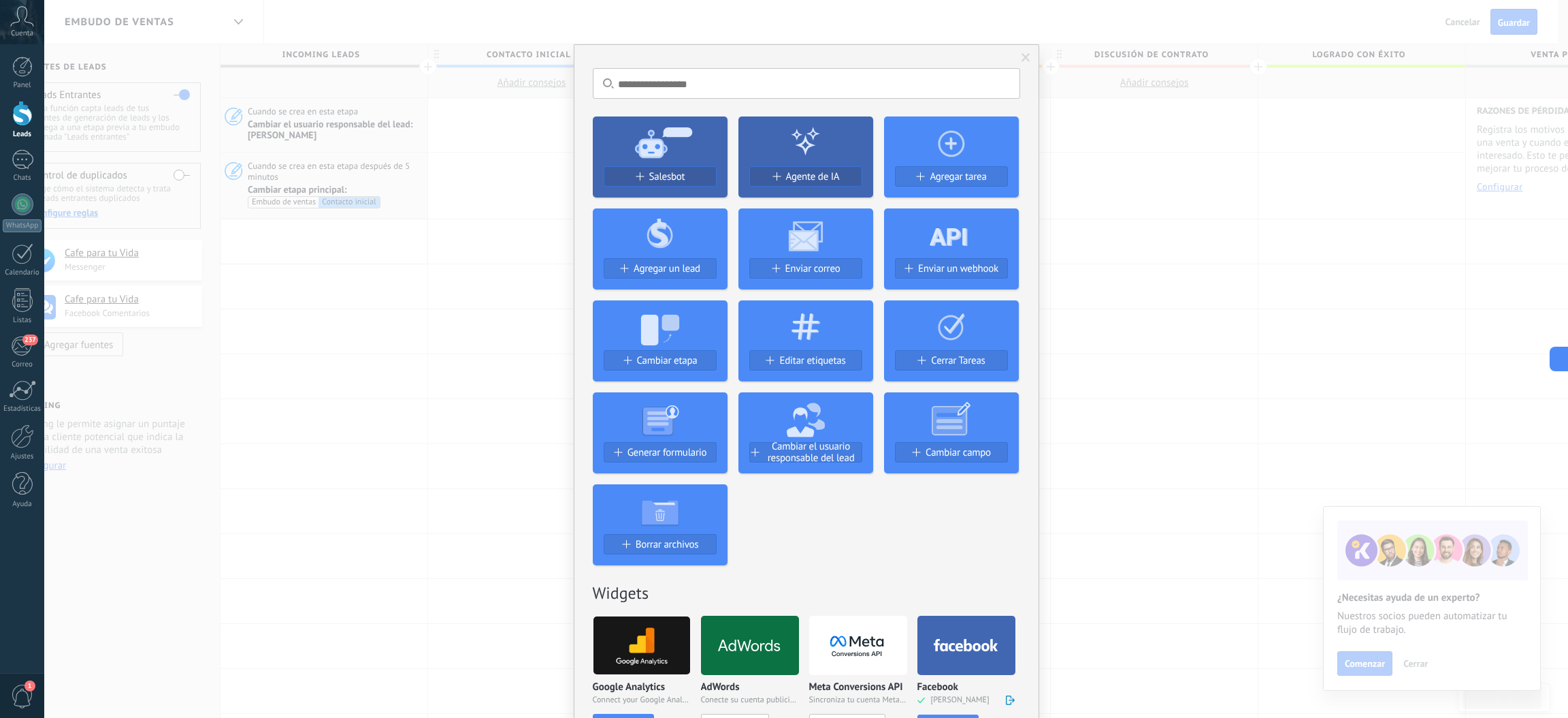
click at [483, 120] on div "No hay resultados Salesbot Agente de IA Agregar tarea Agregar un lead Enviar co…" at bounding box center [806, 359] width 1524 height 718
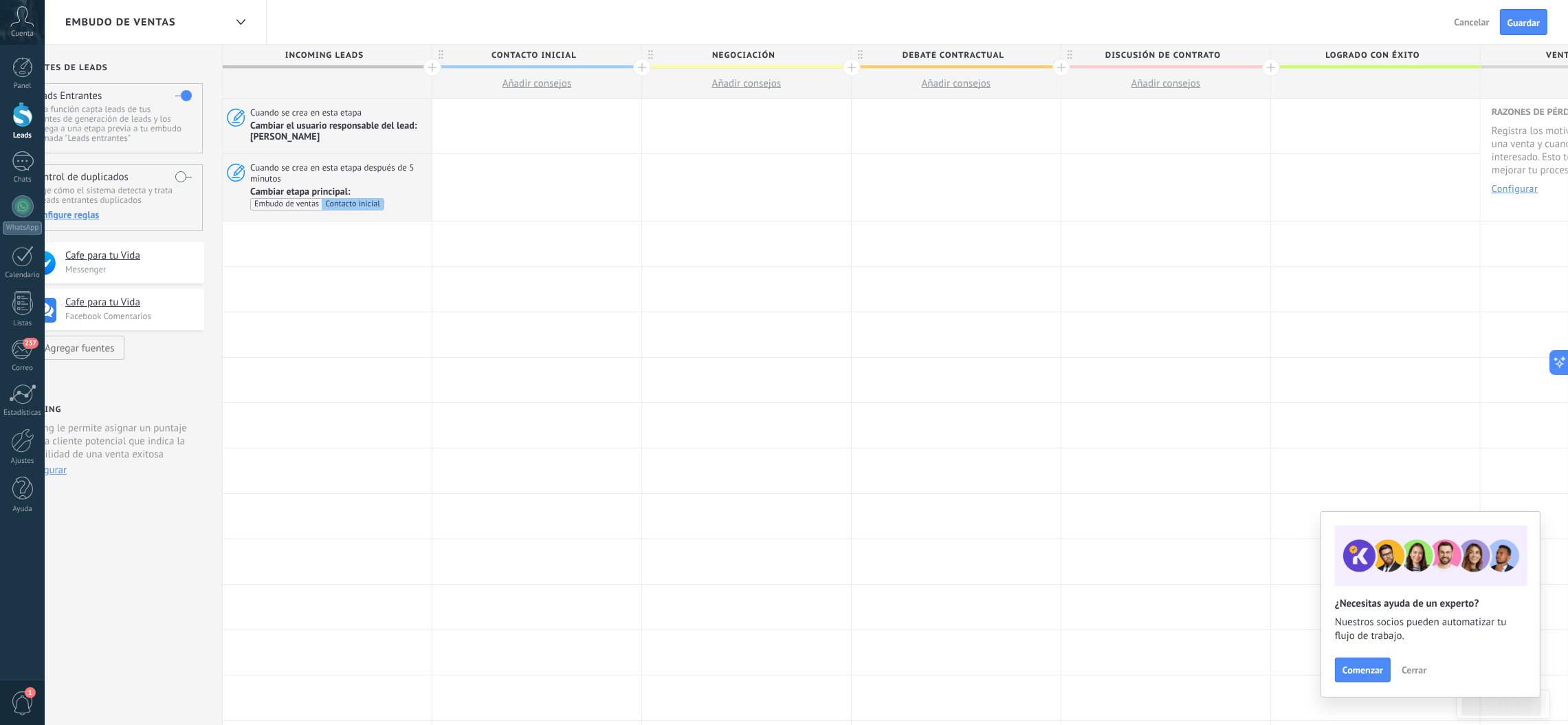
click at [488, 121] on div at bounding box center [537, 126] width 209 height 55
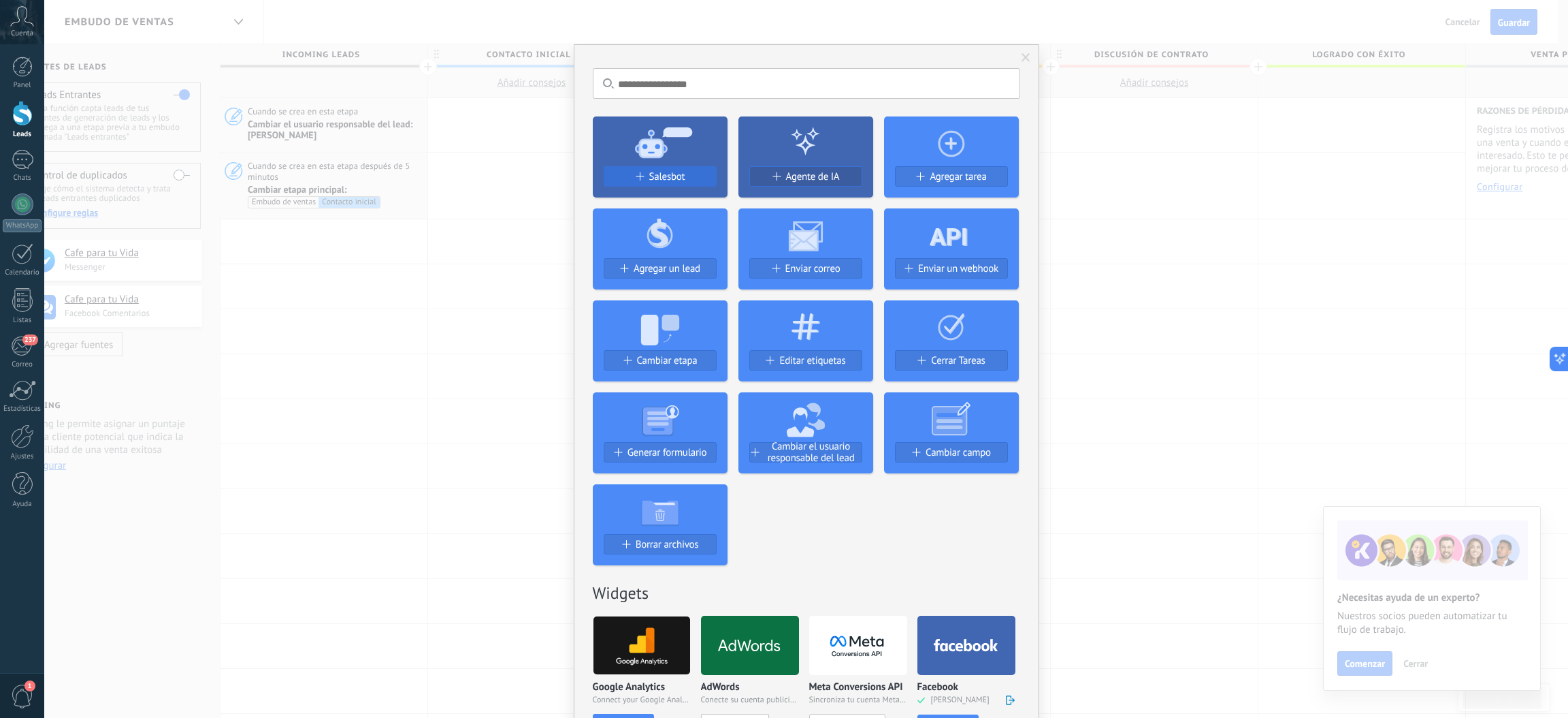
click at [643, 170] on button "Salesbot" at bounding box center [660, 176] width 113 height 20
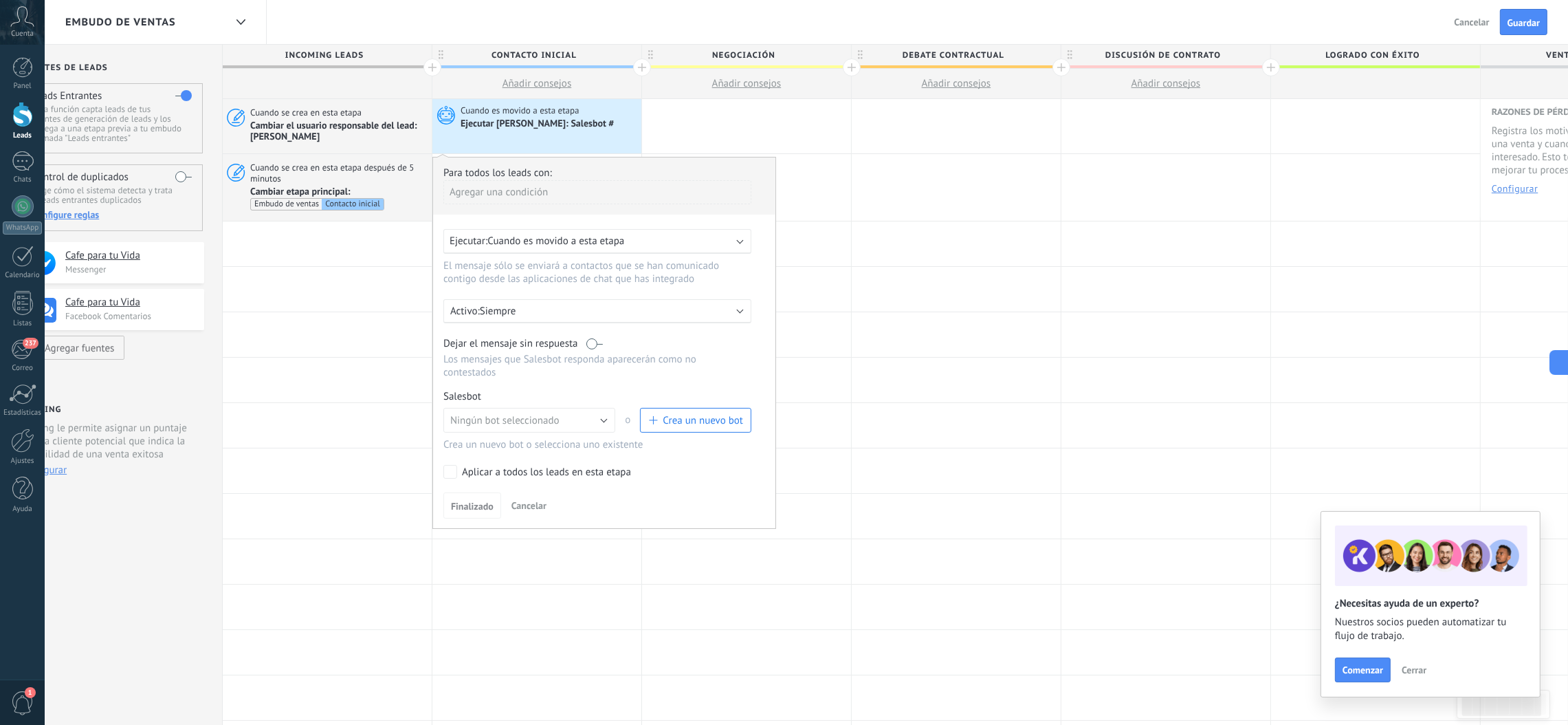
click at [692, 432] on button "Crea un nuevo bot" at bounding box center [695, 420] width 111 height 25
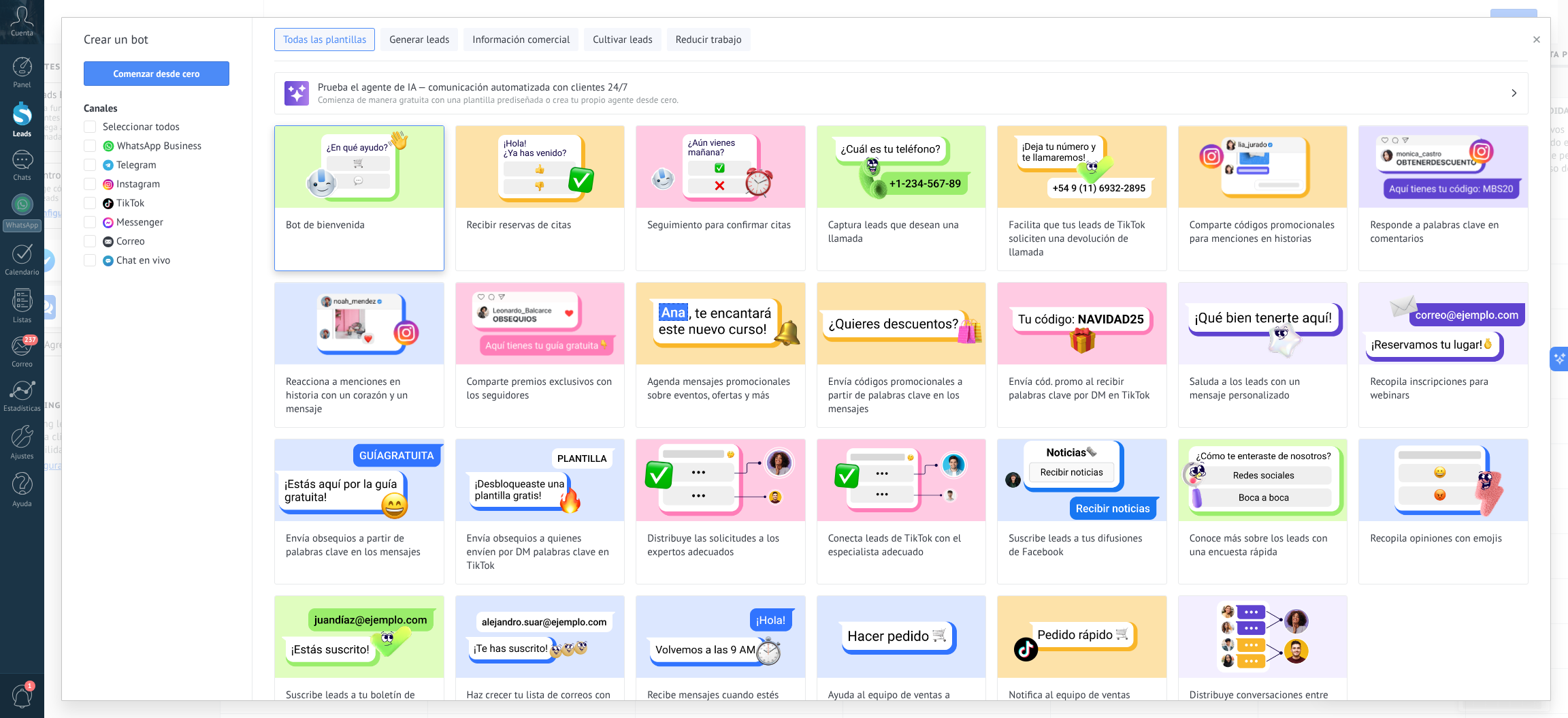
click at [352, 188] on img at bounding box center [359, 167] width 169 height 82
type input "**********"
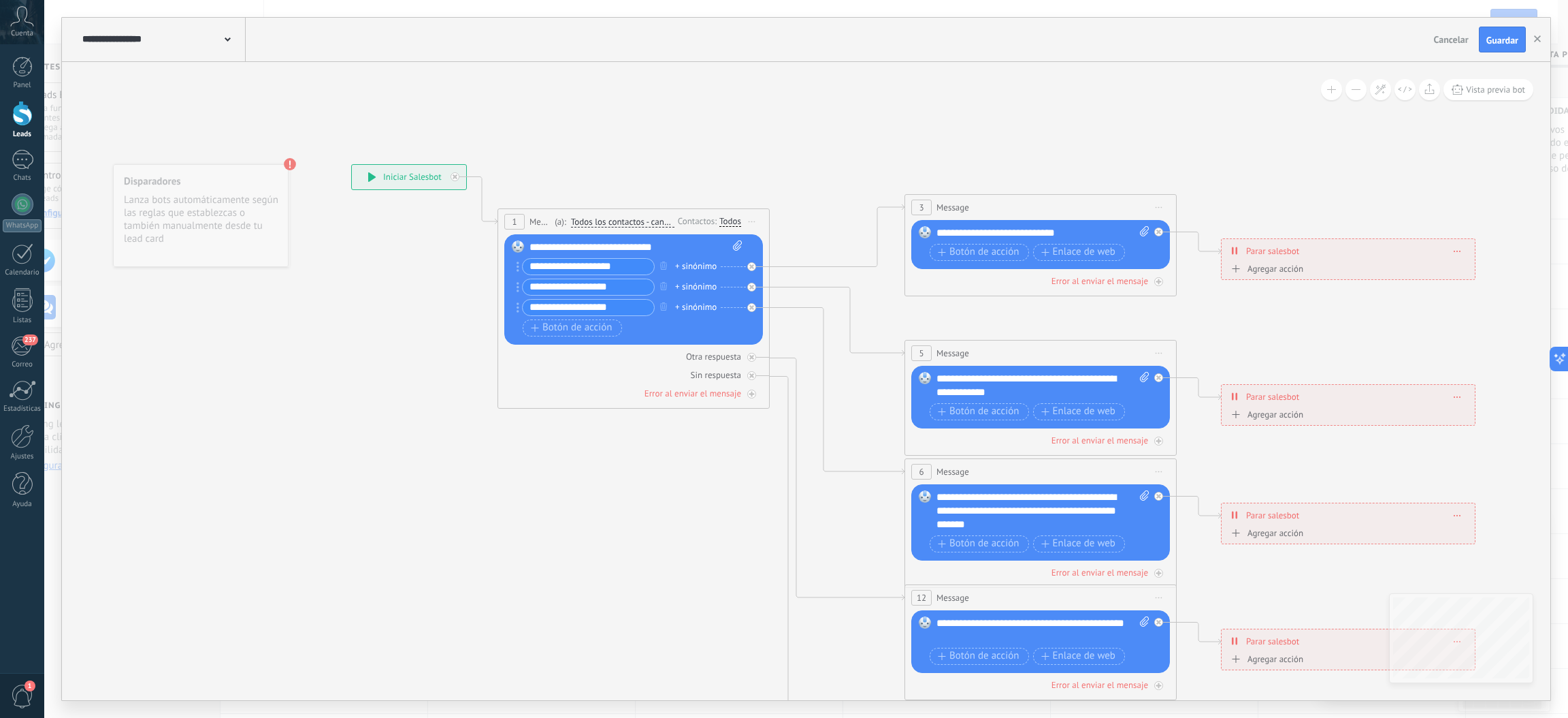
click at [1035, 44] on span "Guardar" at bounding box center [1502, 40] width 32 height 9
click at [1035, 40] on icon "button" at bounding box center [1537, 39] width 7 height 7
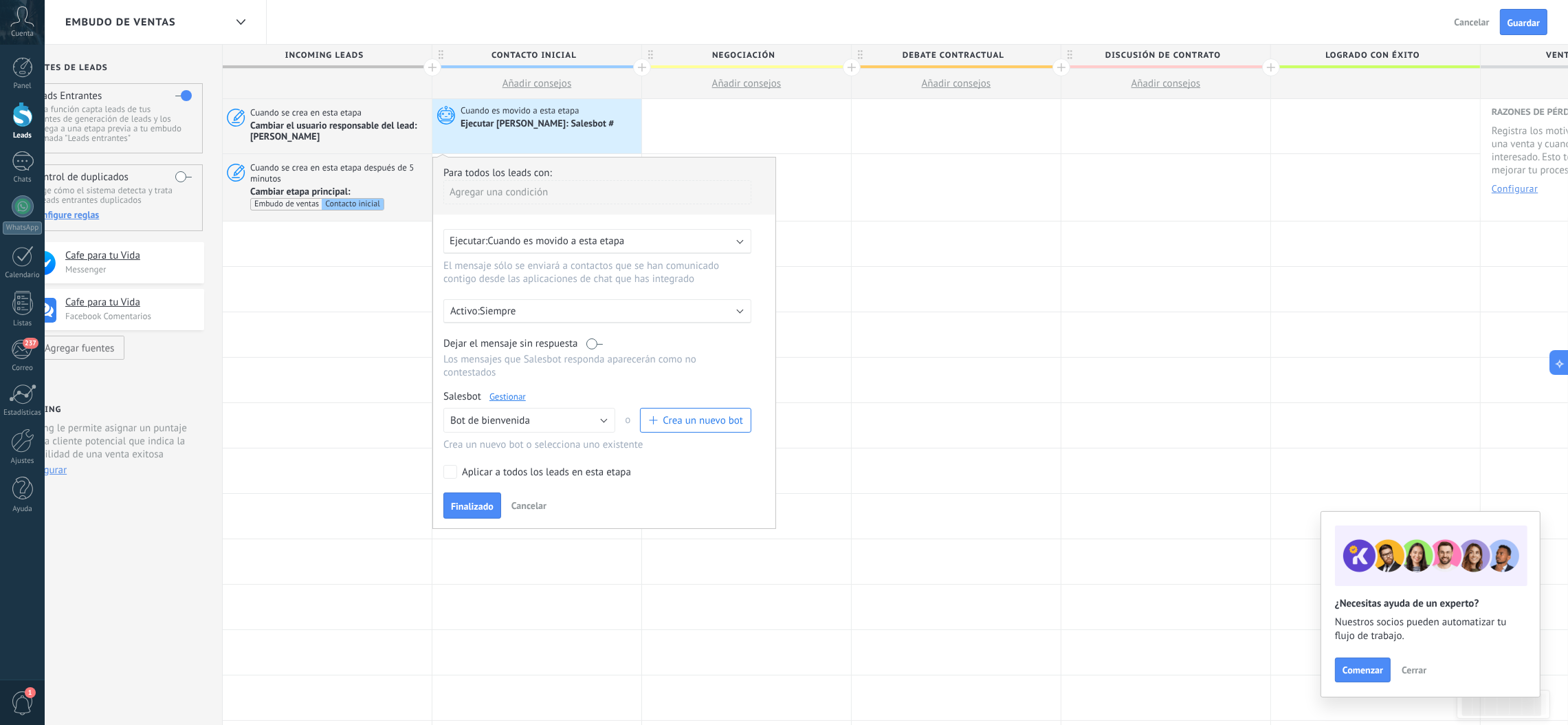
drag, startPoint x: 492, startPoint y: 520, endPoint x: 498, endPoint y: 518, distance: 6.3
click at [490, 483] on button "Finalizado" at bounding box center [472, 505] width 58 height 27
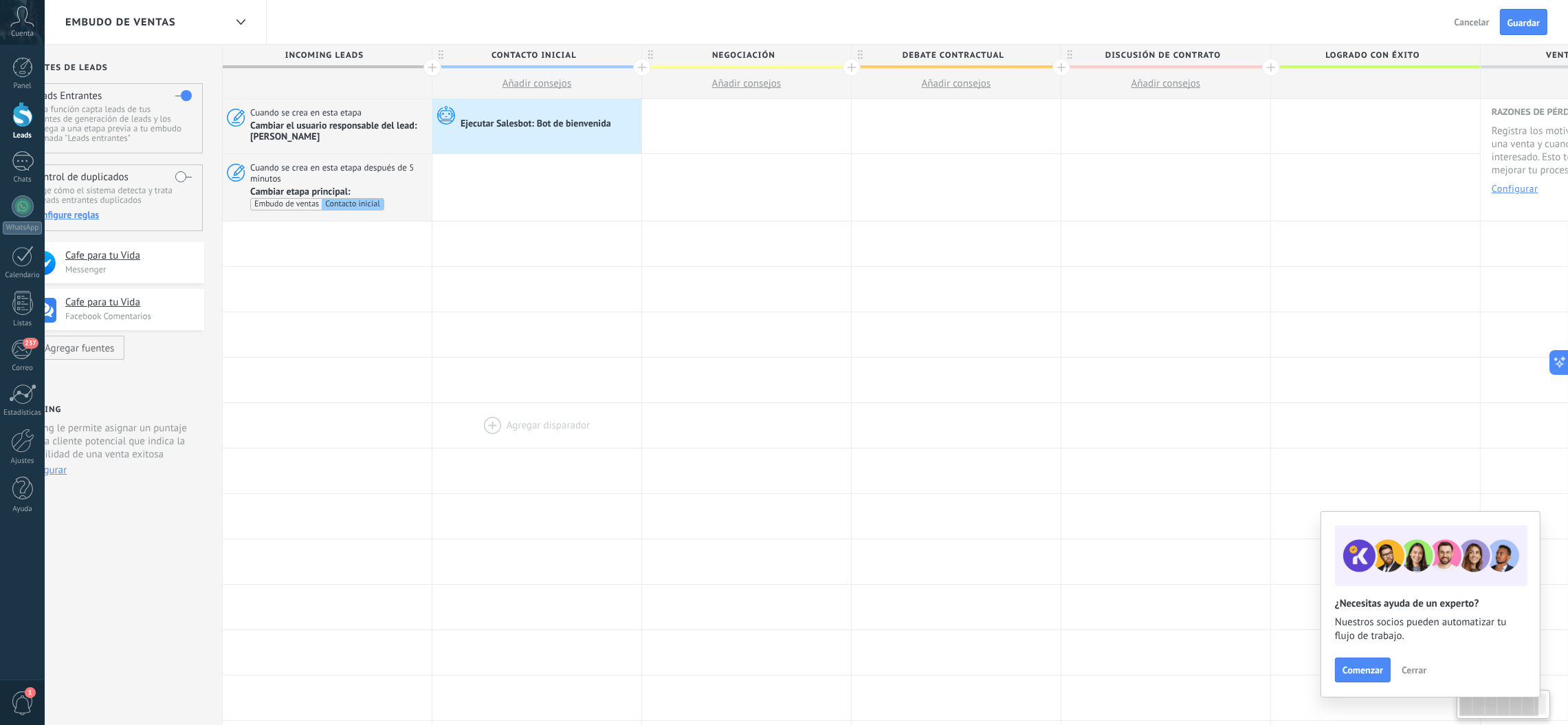
scroll to position [0, 0]
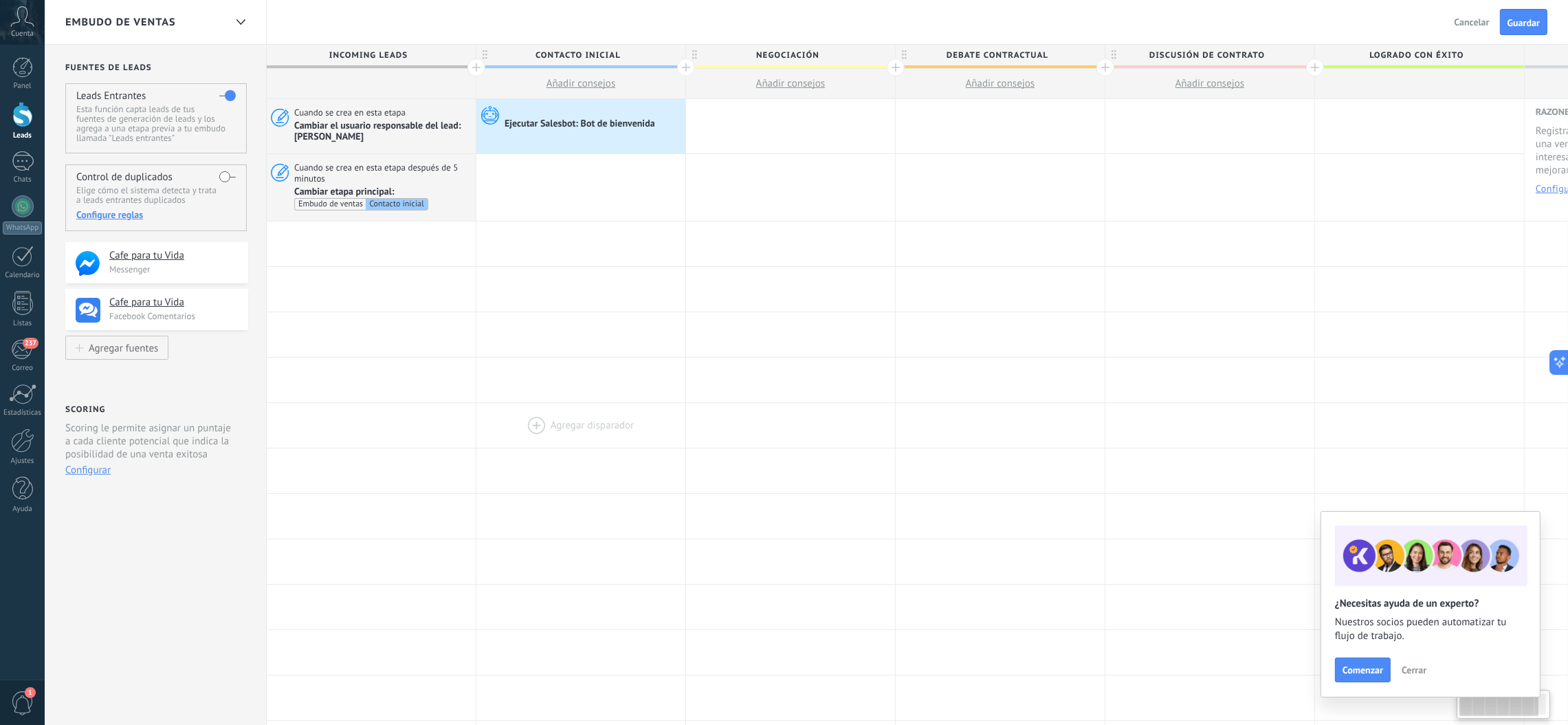
drag, startPoint x: 515, startPoint y: 446, endPoint x: 681, endPoint y: 440, distance: 166.1
click at [681, 440] on div "**********" at bounding box center [1000, 591] width 1467 height 985
click at [736, 124] on div at bounding box center [790, 126] width 209 height 55
click at [736, 119] on div at bounding box center [790, 126] width 209 height 55
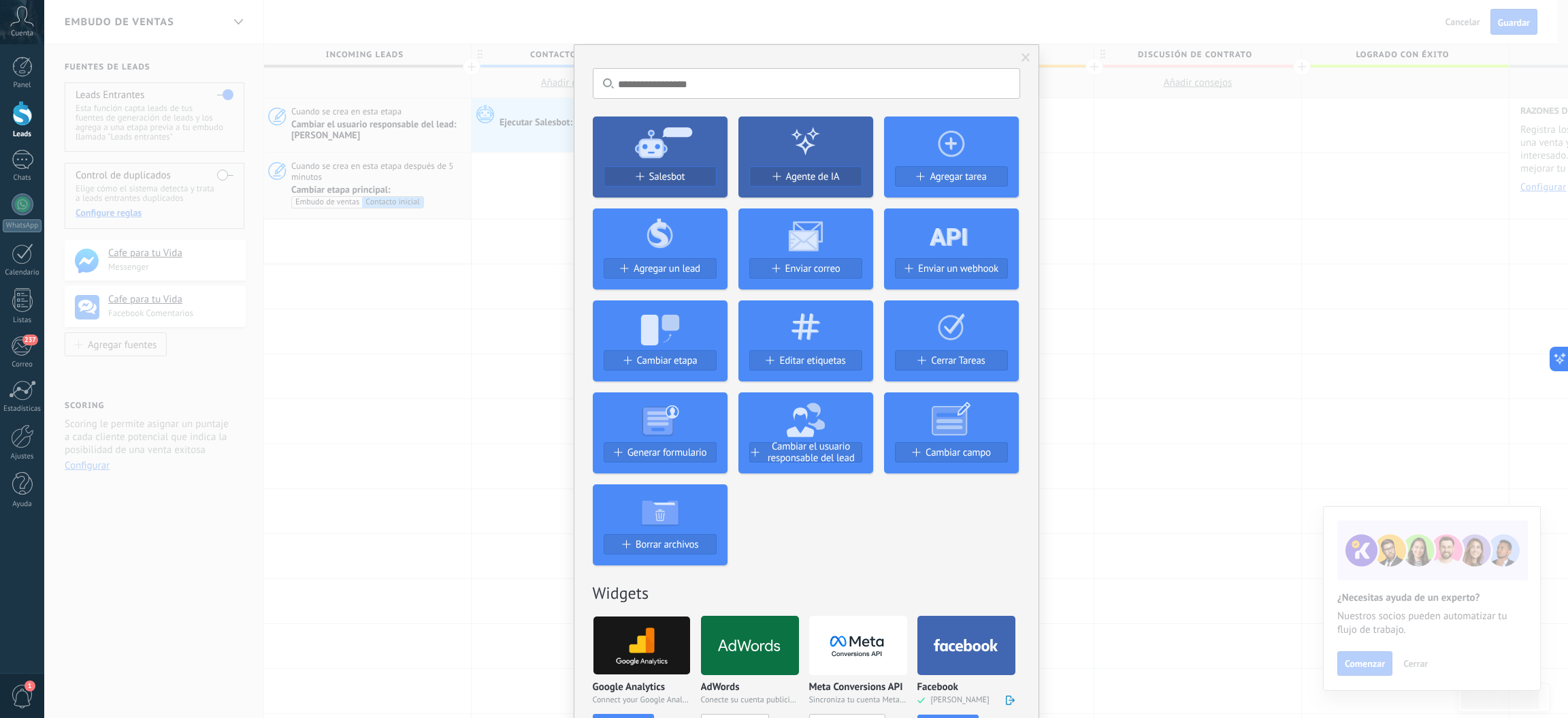
click at [732, 122] on div "Salesbot Agente de IA Agregar tarea Agregar un lead Enviar correo Enviar un web…" at bounding box center [806, 335] width 427 height 459
click at [951, 139] on icon at bounding box center [951, 142] width 135 height 49
click at [948, 176] on span "Agregar tarea" at bounding box center [958, 176] width 56 height 12
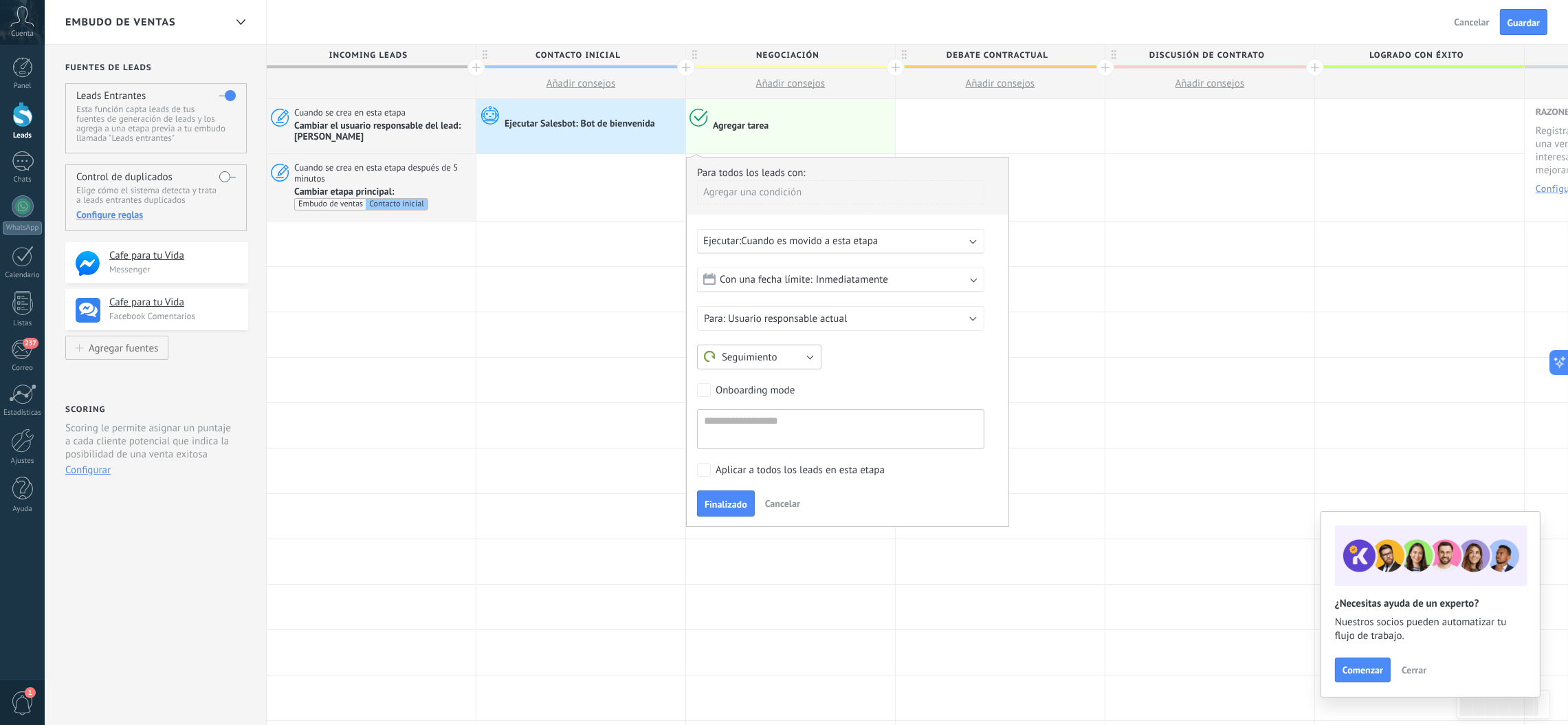
click at [810, 356] on button "Seguimiento" at bounding box center [759, 357] width 125 height 25
click at [807, 358] on button "Seguimiento" at bounding box center [759, 357] width 125 height 25
click at [789, 383] on span "Reunión" at bounding box center [753, 380] width 128 height 13
click at [822, 430] on textarea at bounding box center [840, 429] width 288 height 40
type textarea "*"
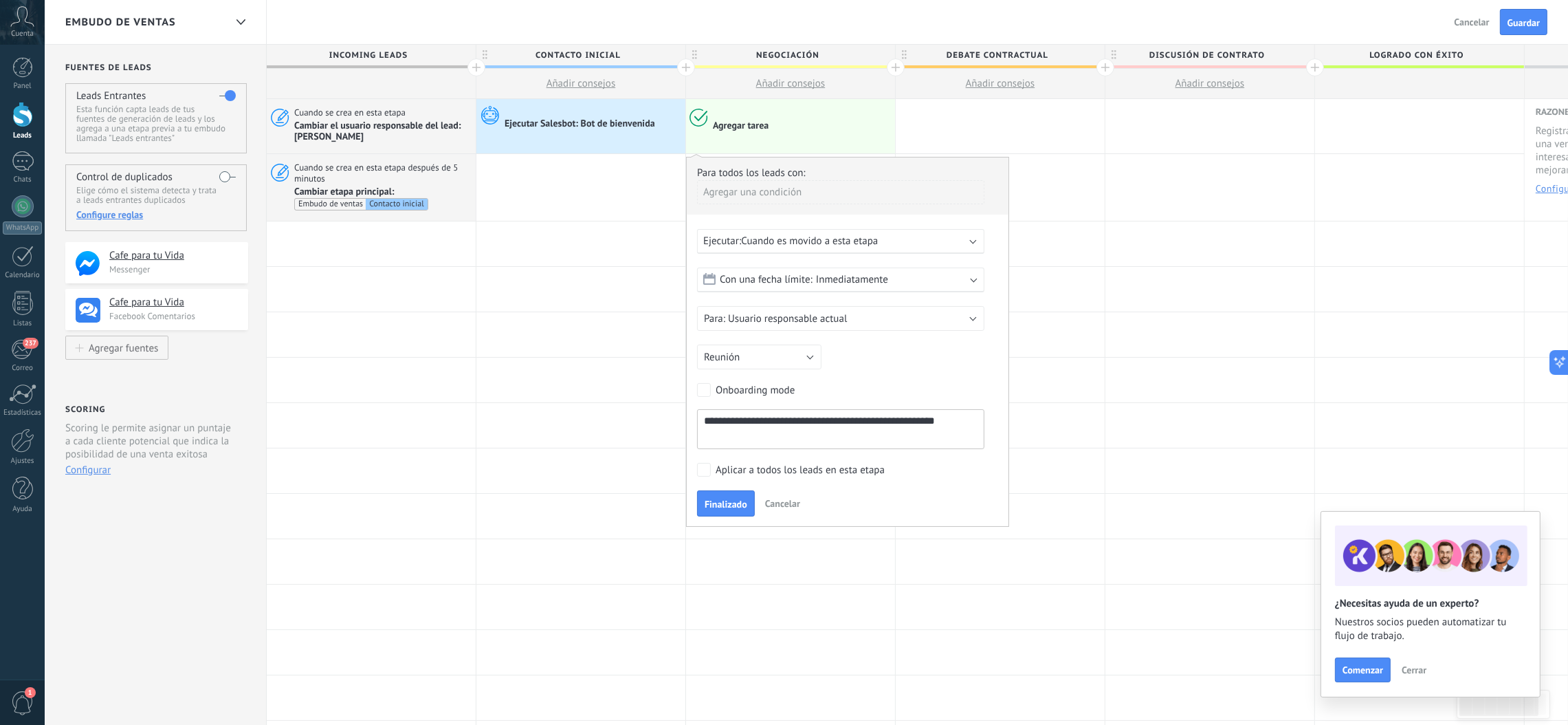
type textarea "**********"
click at [724, 483] on span "Finalizado" at bounding box center [726, 504] width 43 height 9
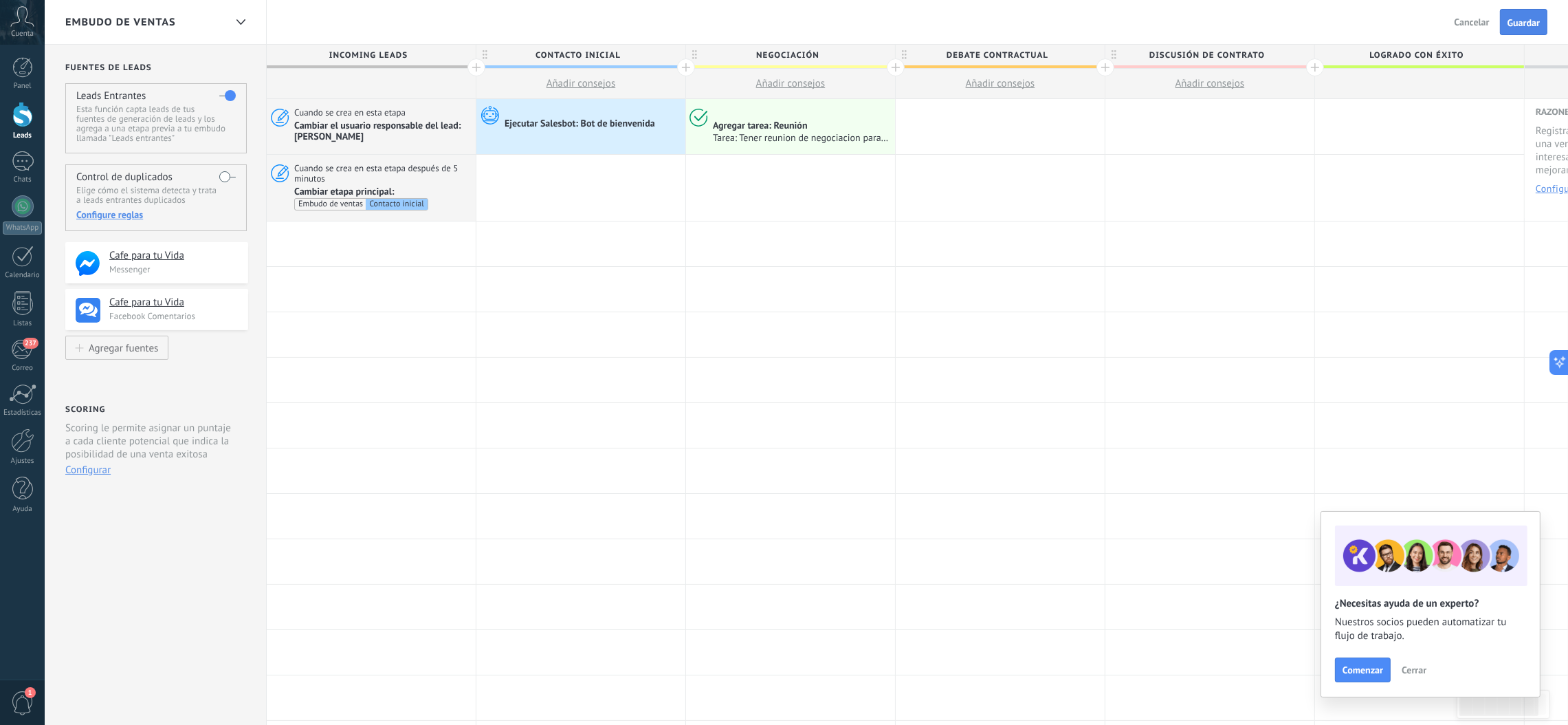
click at [1045, 23] on span "Guardar" at bounding box center [1523, 23] width 32 height 9
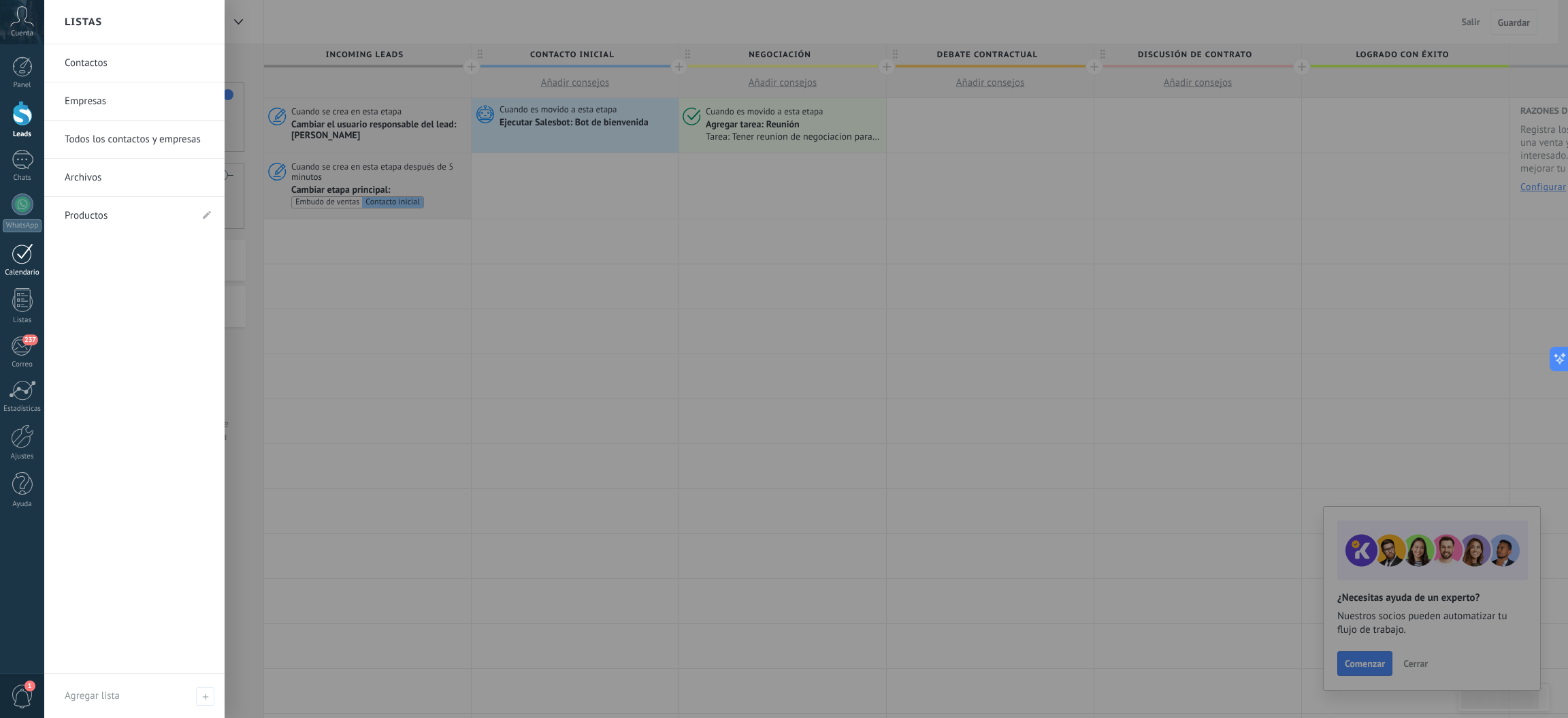
click at [19, 257] on div at bounding box center [22, 253] width 22 height 21
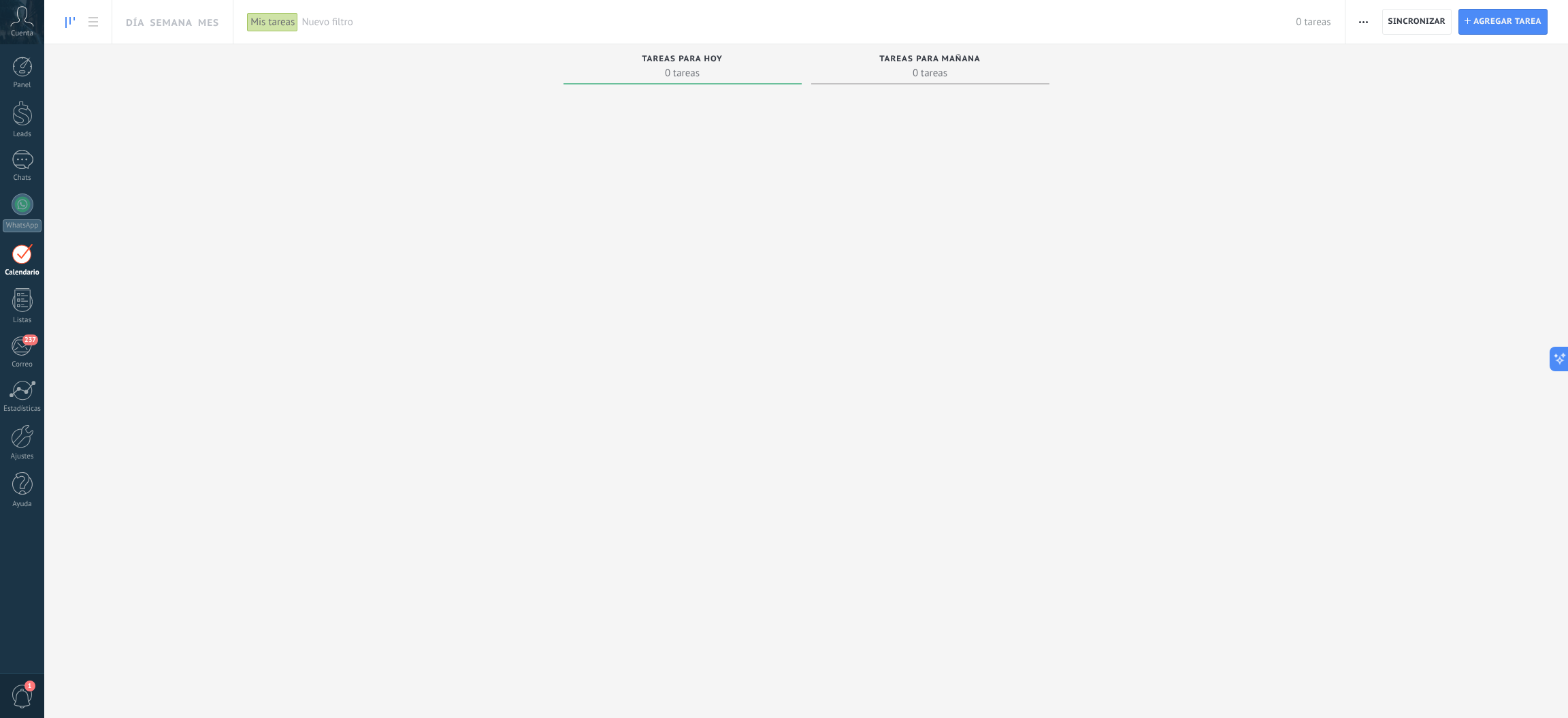
drag, startPoint x: 684, startPoint y: 75, endPoint x: 664, endPoint y: 73, distance: 20.1
click at [684, 75] on span "0 tareas" at bounding box center [682, 73] width 225 height 14
click at [20, 113] on div at bounding box center [22, 113] width 20 height 25
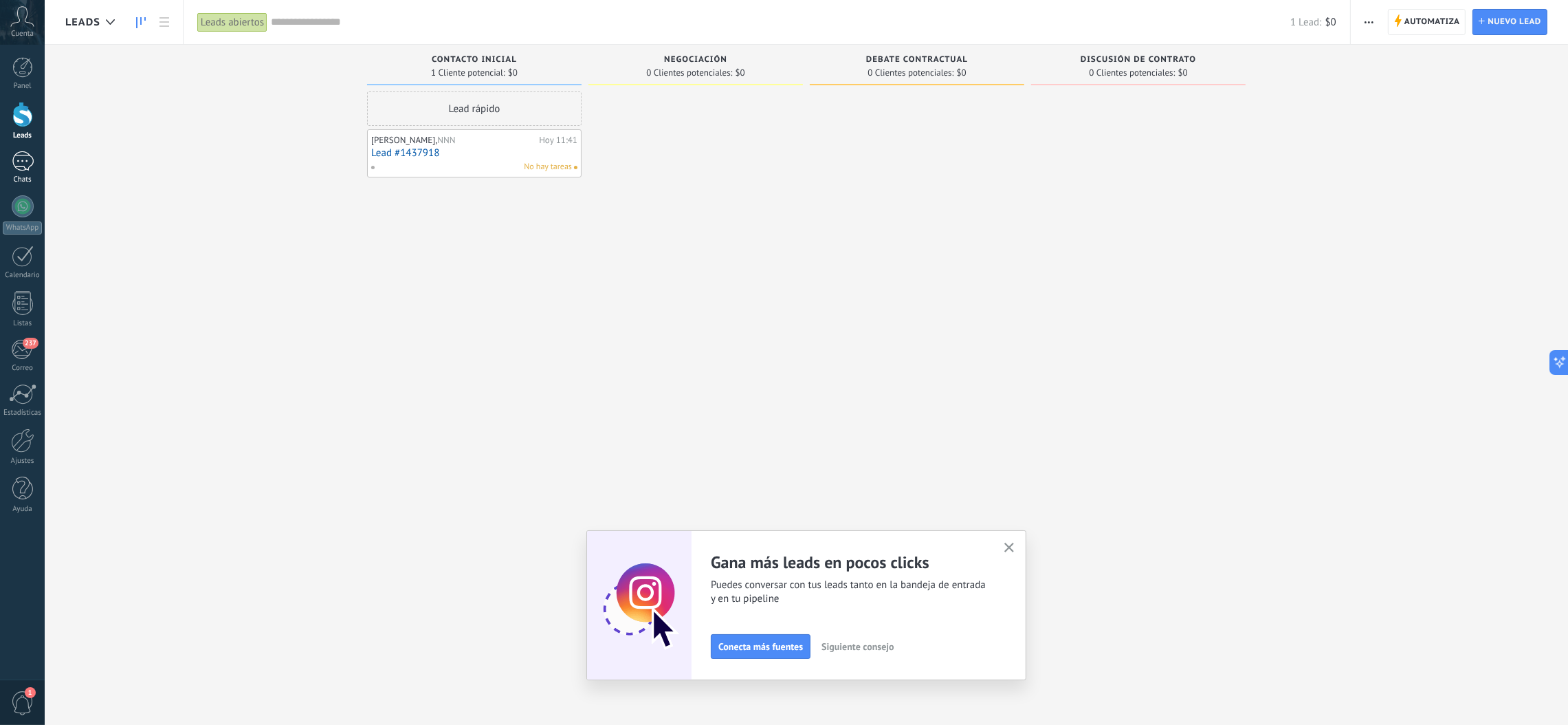
click at [16, 168] on div at bounding box center [23, 161] width 22 height 20
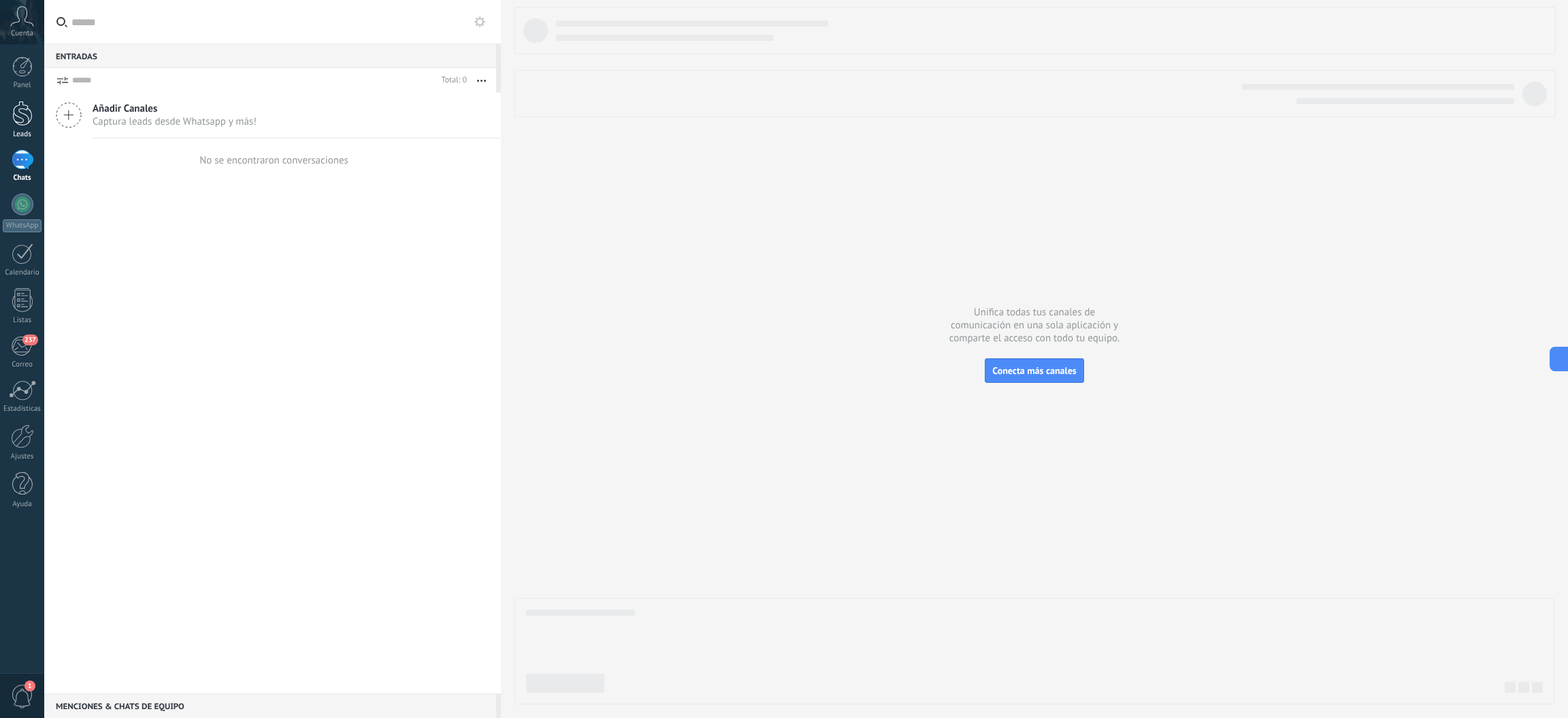
click at [34, 104] on link "Leads" at bounding box center [22, 120] width 44 height 38
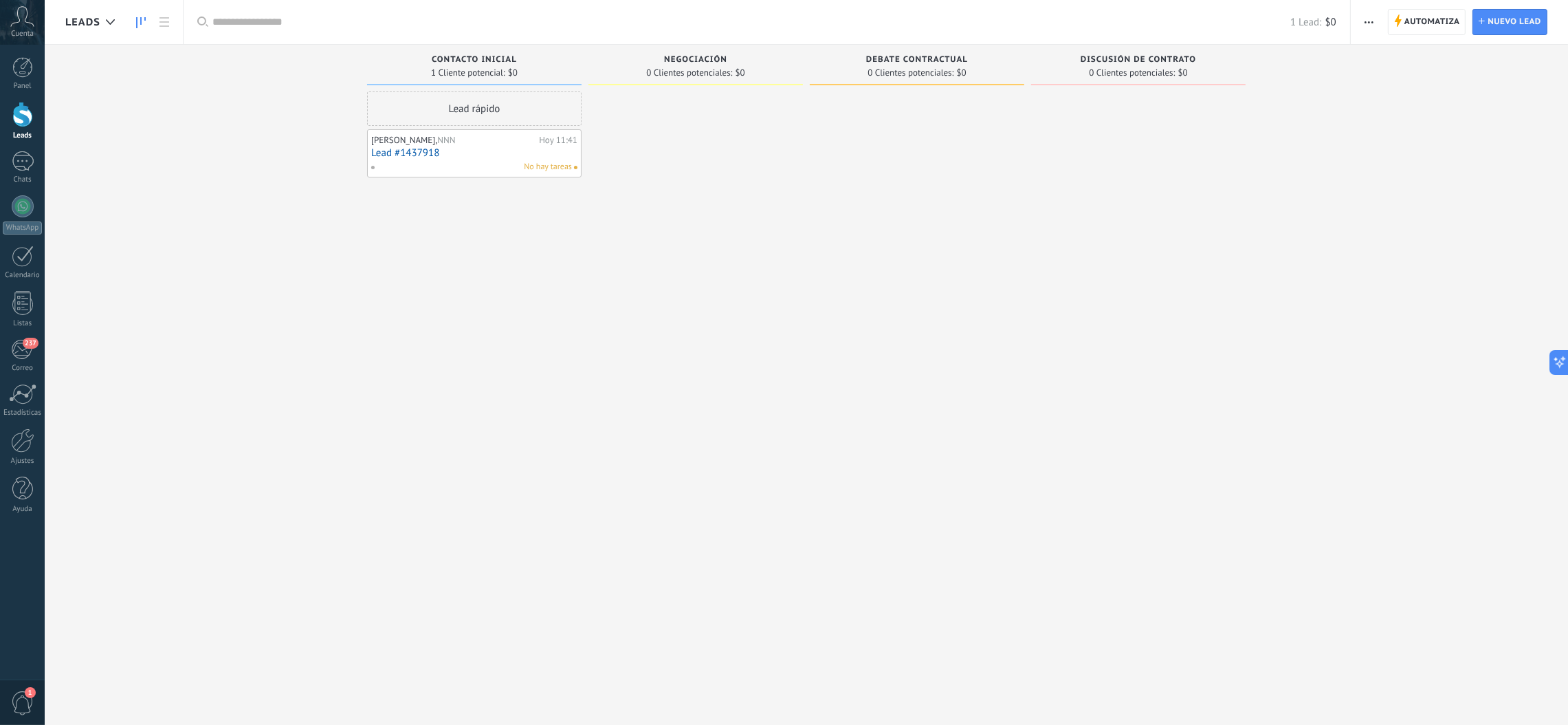
click at [1045, 31] on span "Automatiza" at bounding box center [1432, 22] width 55 height 25
